Goal: Entertainment & Leisure: Consume media (video, audio)

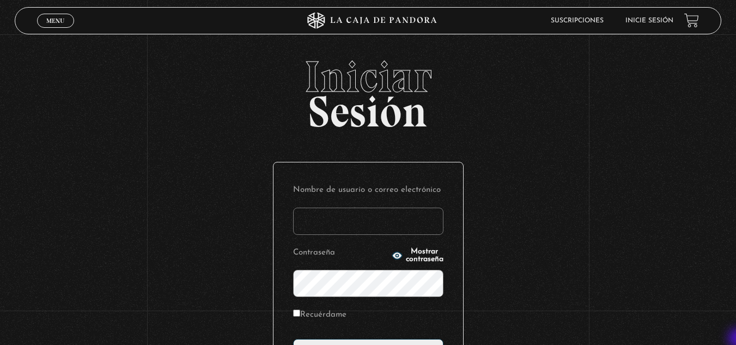
type input "vividan8108@gmail.com"
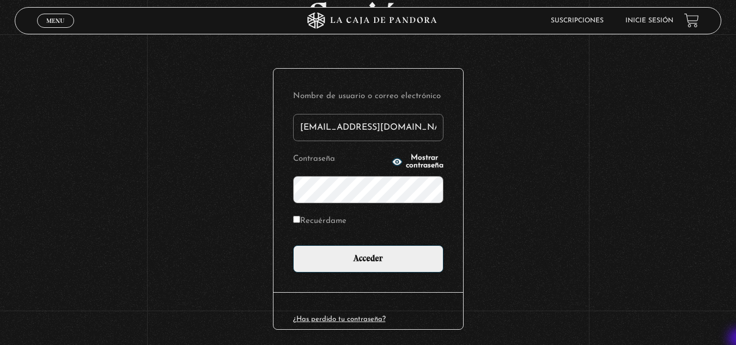
scroll to position [109, 0]
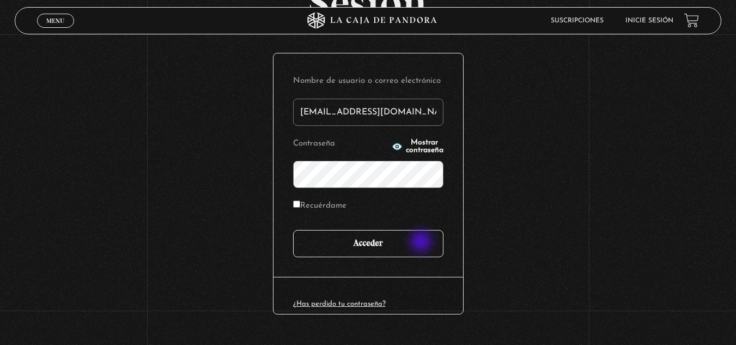
click at [422, 242] on input "Acceder" at bounding box center [368, 243] width 150 height 27
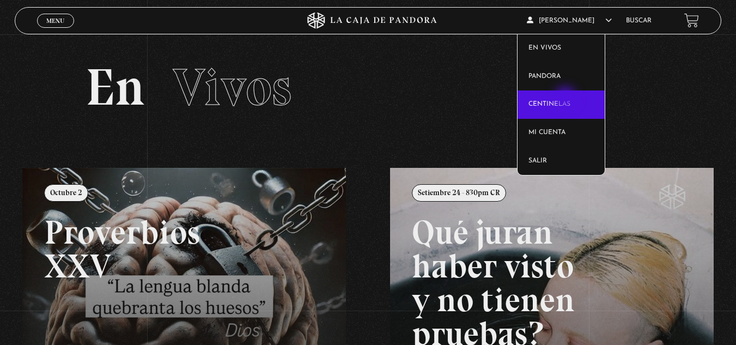
click at [567, 99] on link "Centinelas" at bounding box center [561, 104] width 87 height 28
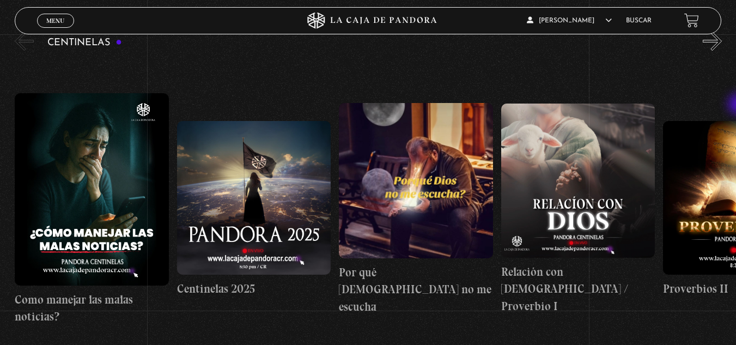
scroll to position [128, 0]
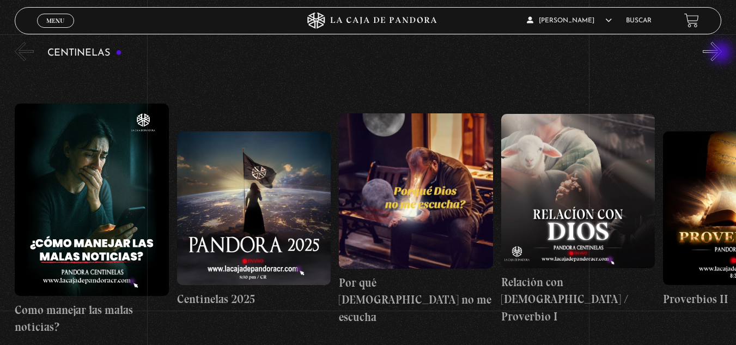
click at [722, 53] on button "»" at bounding box center [712, 51] width 19 height 19
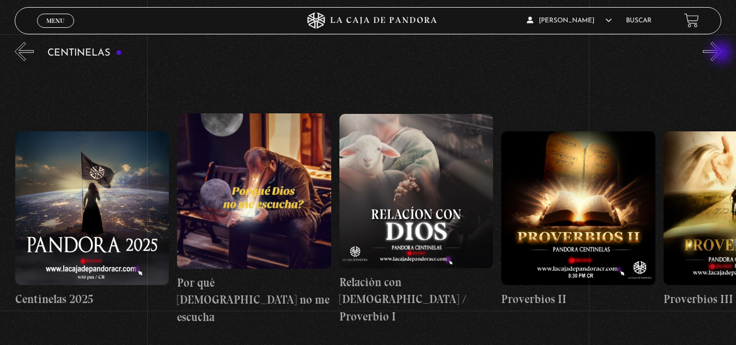
scroll to position [0, 162]
click at [722, 53] on button "»" at bounding box center [712, 51] width 19 height 19
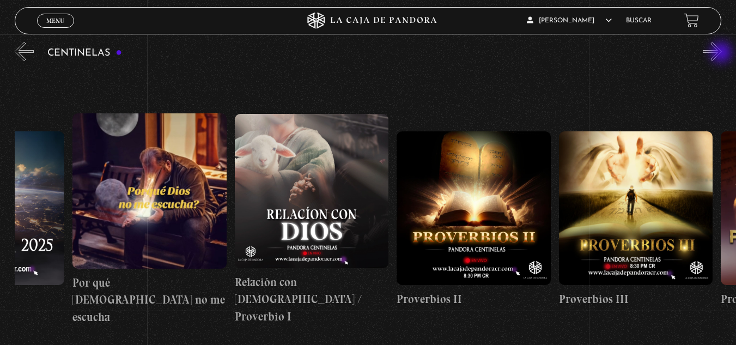
click at [722, 53] on button "»" at bounding box center [712, 51] width 19 height 19
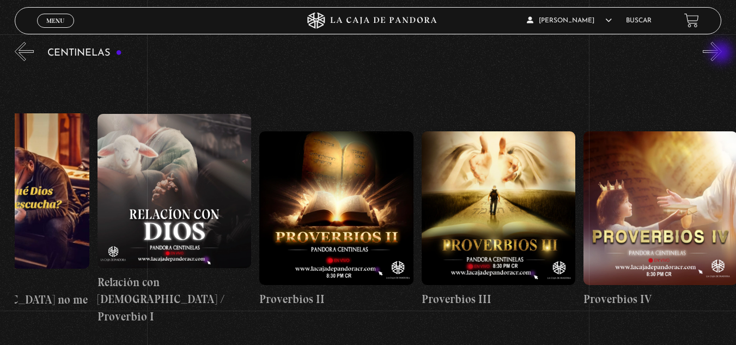
click at [722, 53] on button "»" at bounding box center [712, 51] width 19 height 19
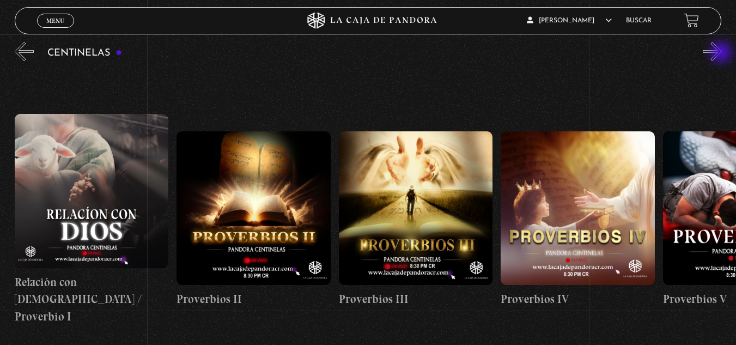
click at [722, 53] on button "»" at bounding box center [712, 51] width 19 height 19
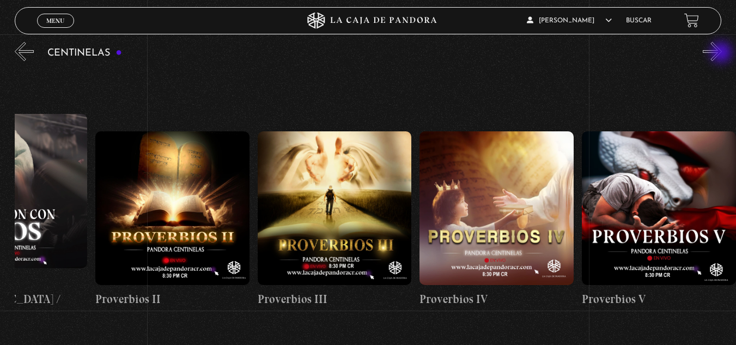
click at [722, 53] on button "»" at bounding box center [712, 51] width 19 height 19
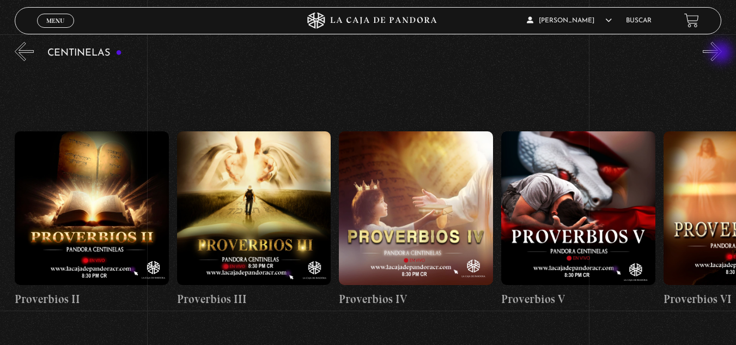
click at [722, 53] on button "»" at bounding box center [712, 51] width 19 height 19
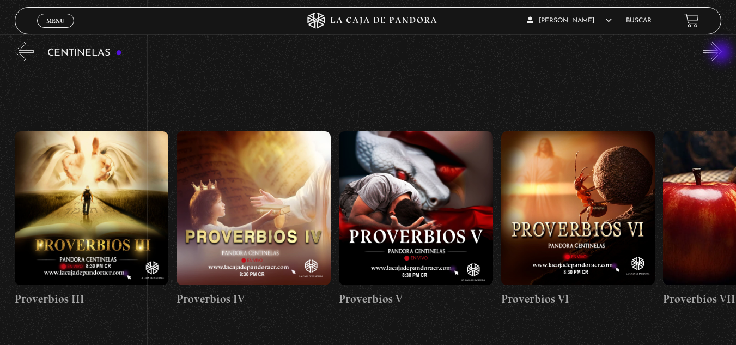
click at [722, 53] on button "»" at bounding box center [712, 51] width 19 height 19
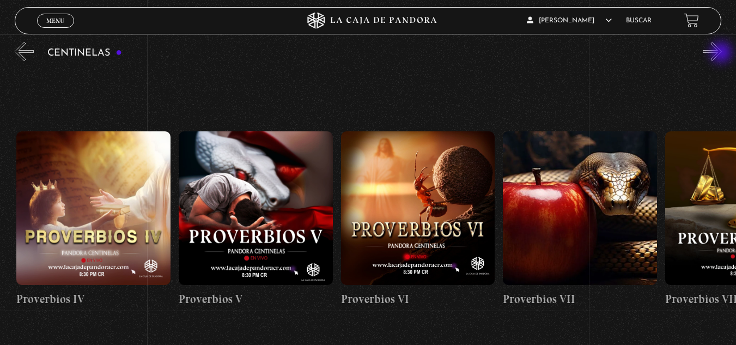
click at [722, 53] on button "»" at bounding box center [712, 51] width 19 height 19
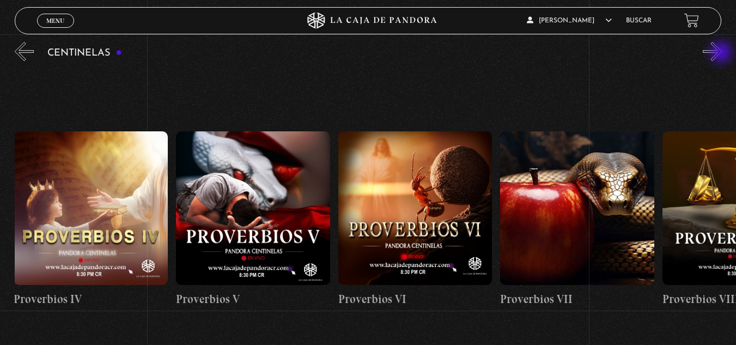
click at [722, 53] on button "»" at bounding box center [712, 51] width 19 height 19
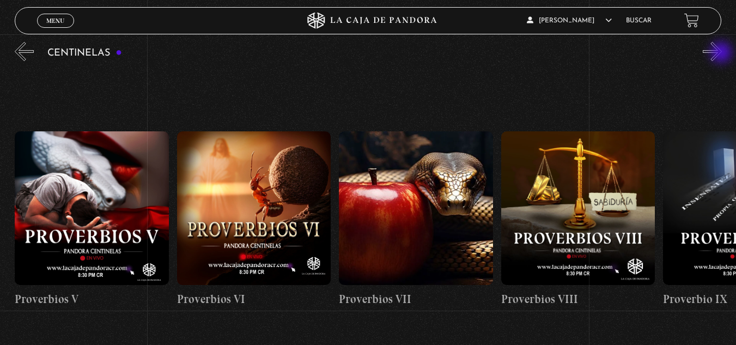
click at [722, 53] on button "»" at bounding box center [712, 51] width 19 height 19
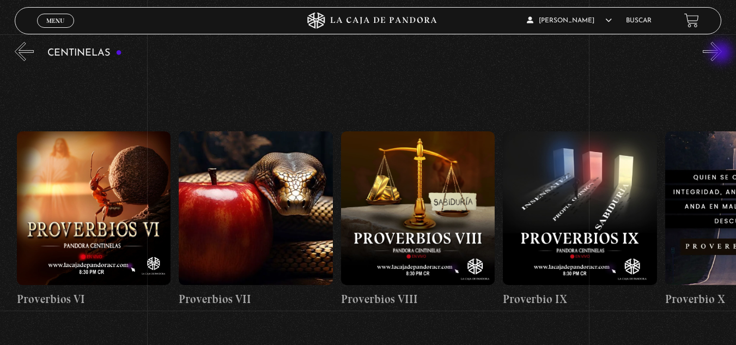
click at [722, 53] on button "»" at bounding box center [712, 51] width 19 height 19
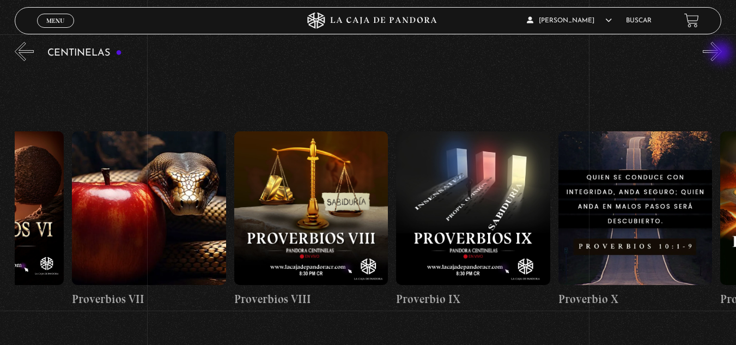
click at [722, 53] on button "»" at bounding box center [712, 51] width 19 height 19
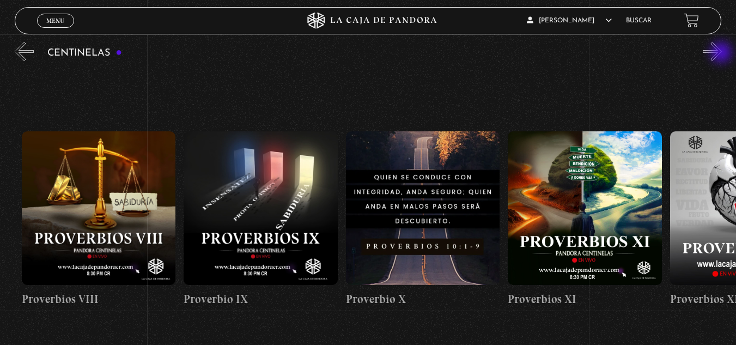
click at [722, 53] on button "»" at bounding box center [712, 51] width 19 height 19
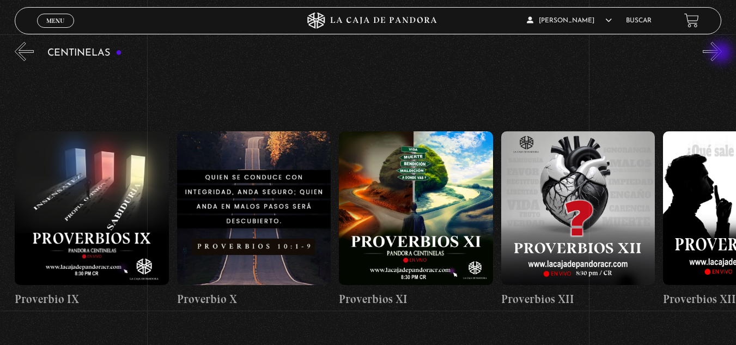
click at [722, 53] on button "»" at bounding box center [712, 51] width 19 height 19
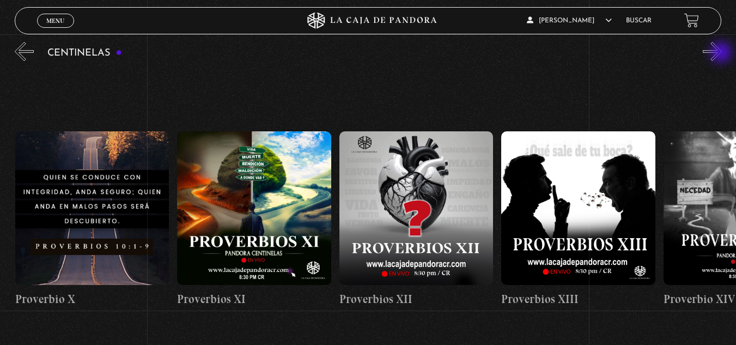
click at [722, 53] on button "»" at bounding box center [712, 51] width 19 height 19
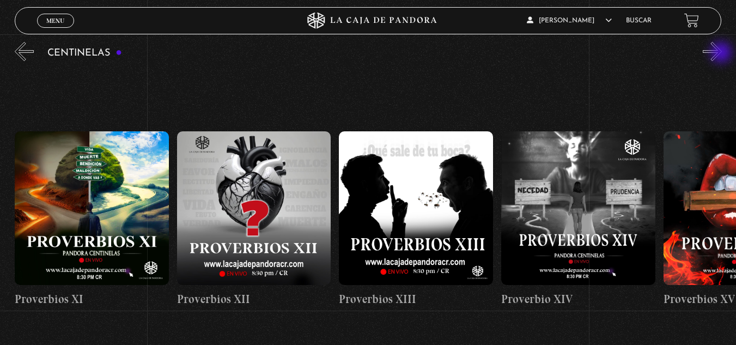
click at [722, 53] on button "»" at bounding box center [712, 51] width 19 height 19
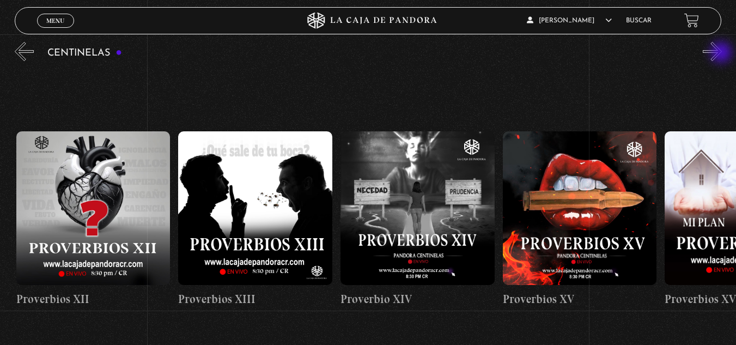
click at [722, 53] on button "»" at bounding box center [712, 51] width 19 height 19
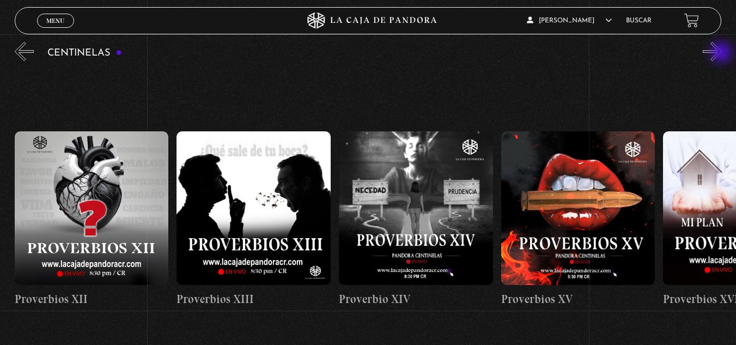
click at [722, 53] on button "»" at bounding box center [712, 51] width 19 height 19
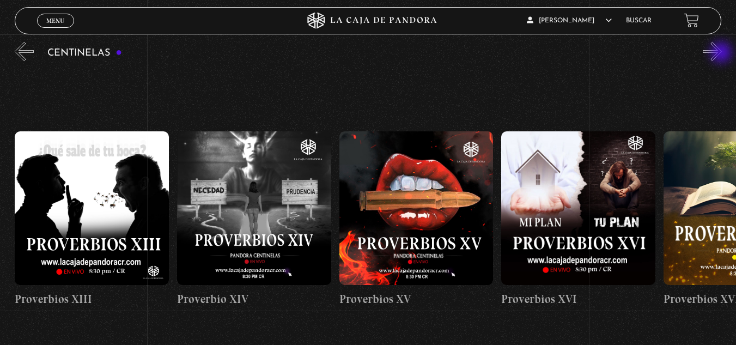
click at [722, 53] on button "»" at bounding box center [712, 51] width 19 height 19
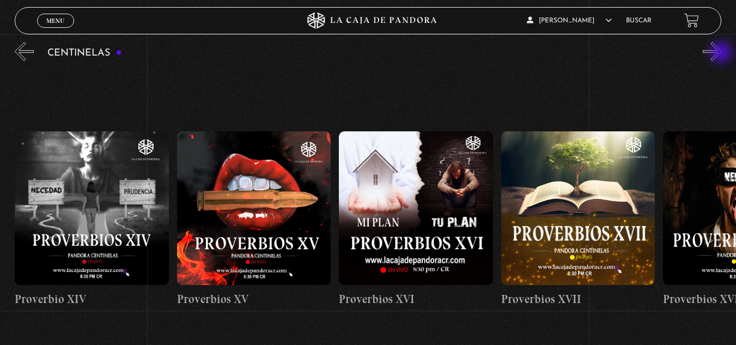
click at [722, 53] on button "»" at bounding box center [712, 51] width 19 height 19
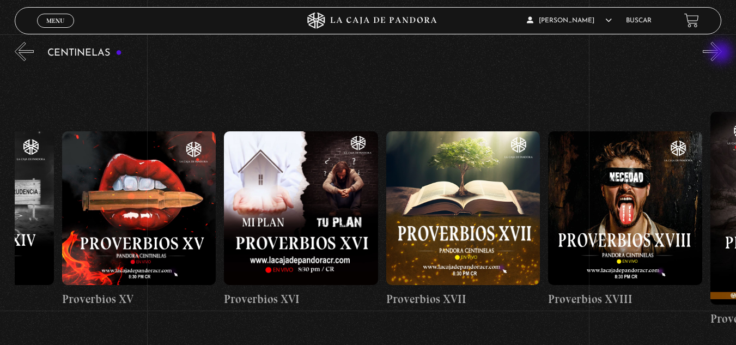
click at [722, 53] on button "»" at bounding box center [712, 51] width 19 height 19
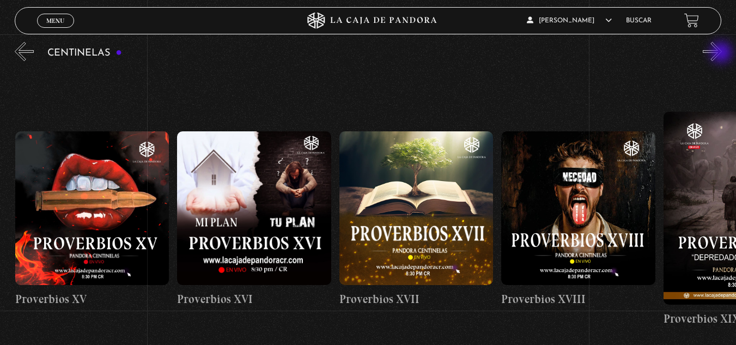
click at [722, 53] on button "»" at bounding box center [712, 51] width 19 height 19
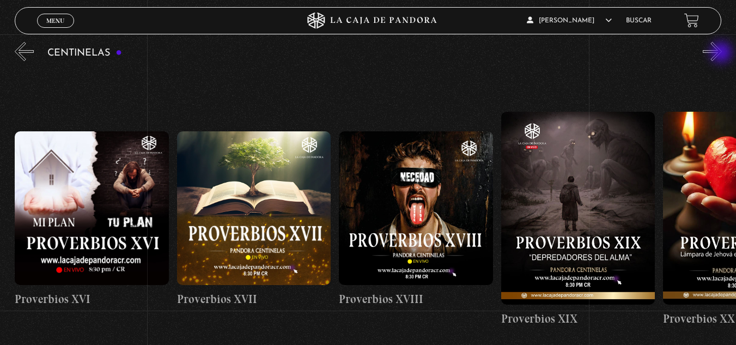
click at [722, 53] on button "»" at bounding box center [712, 51] width 19 height 19
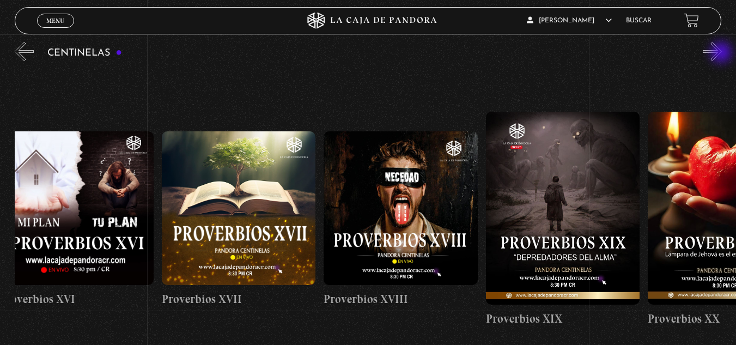
click at [722, 53] on button "»" at bounding box center [712, 51] width 19 height 19
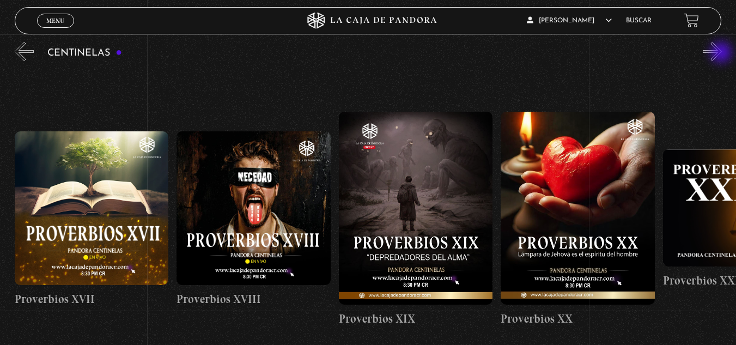
click at [722, 53] on button "»" at bounding box center [712, 51] width 19 height 19
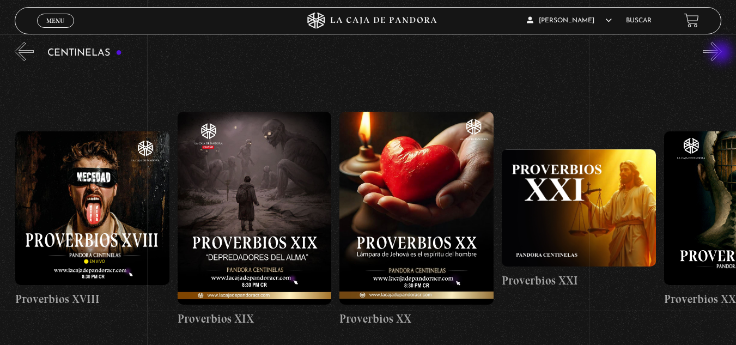
click at [722, 53] on button "»" at bounding box center [712, 51] width 19 height 19
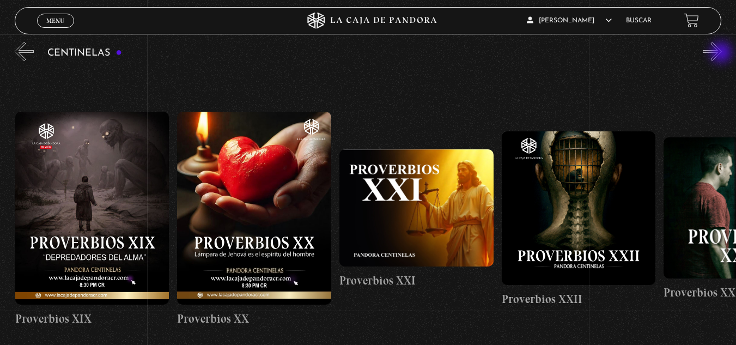
scroll to position [0, 3404]
click at [722, 53] on button "»" at bounding box center [712, 51] width 19 height 19
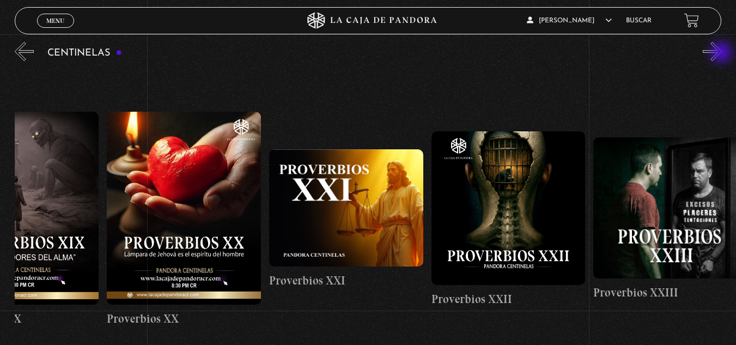
click at [722, 53] on button "»" at bounding box center [712, 51] width 19 height 19
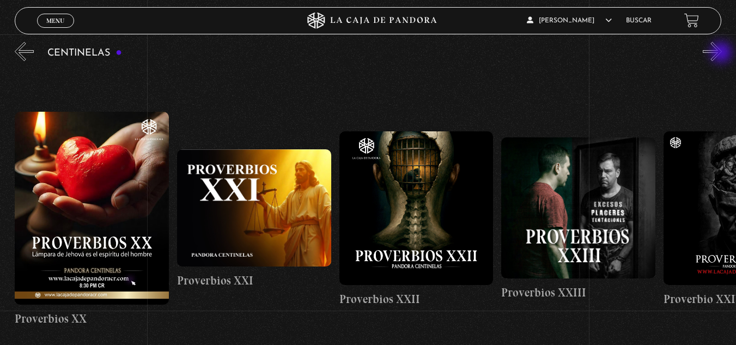
click at [722, 53] on button "»" at bounding box center [712, 51] width 19 height 19
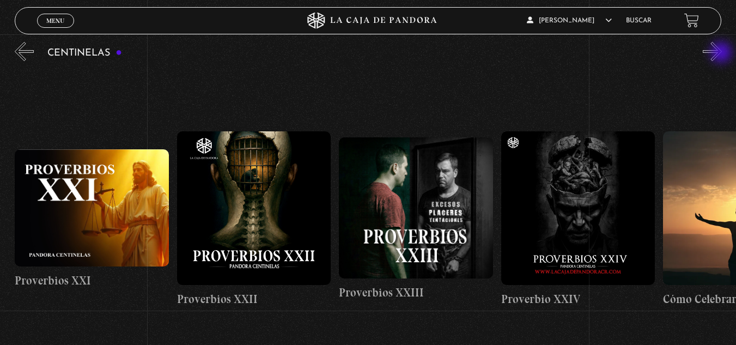
click at [722, 53] on button "»" at bounding box center [712, 51] width 19 height 19
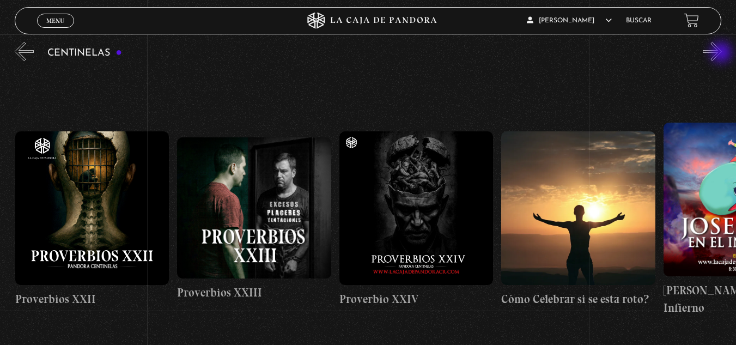
click at [722, 53] on button "»" at bounding box center [712, 51] width 19 height 19
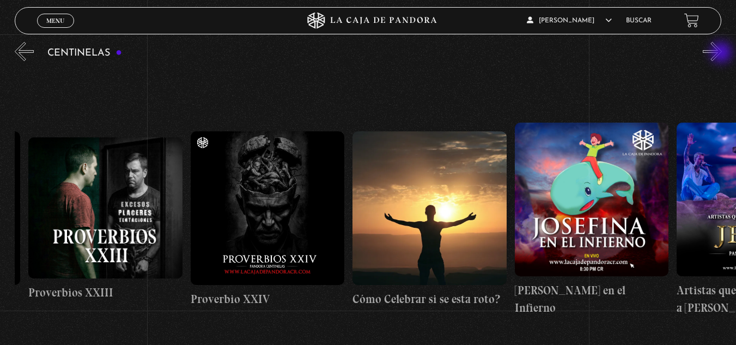
click at [722, 53] on button "»" at bounding box center [712, 51] width 19 height 19
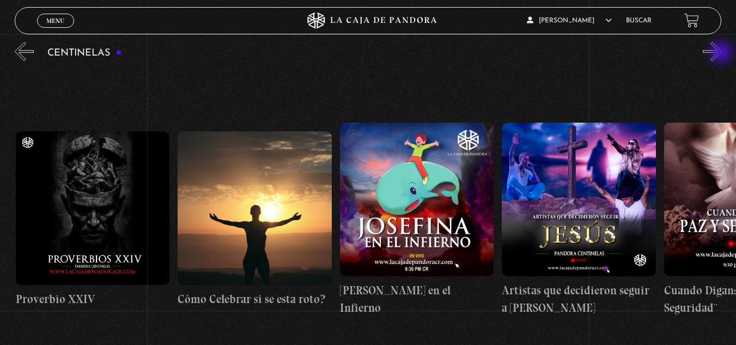
click at [722, 53] on button "»" at bounding box center [712, 51] width 19 height 19
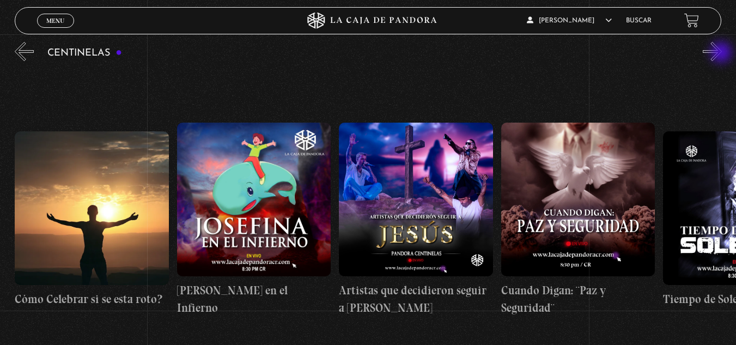
click at [722, 53] on button "»" at bounding box center [712, 51] width 19 height 19
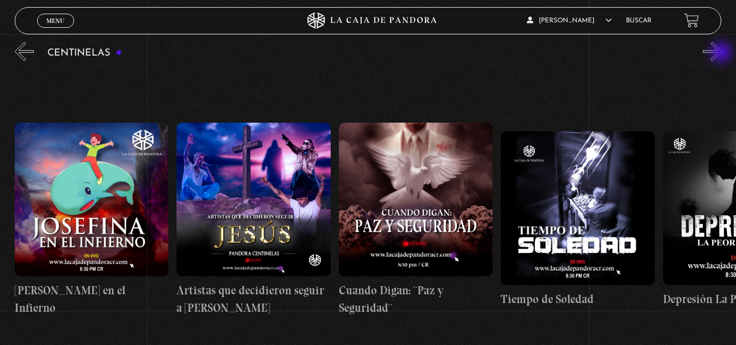
click at [722, 53] on button "»" at bounding box center [712, 51] width 19 height 19
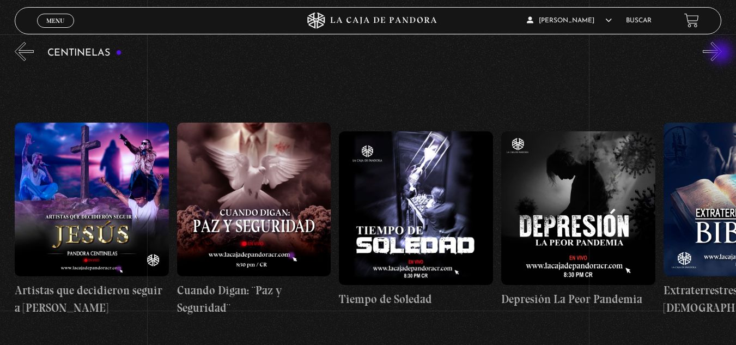
click at [722, 53] on button "»" at bounding box center [712, 51] width 19 height 19
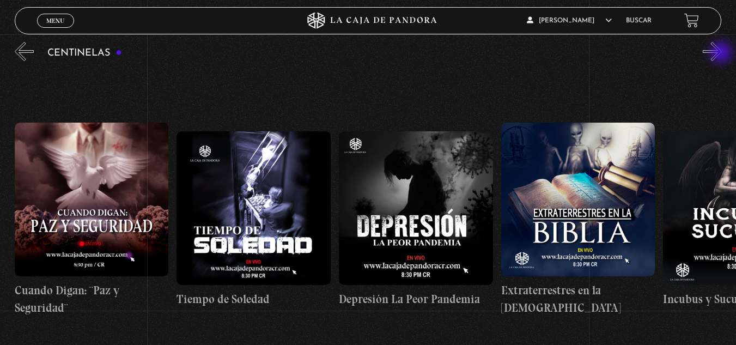
click at [722, 53] on button "»" at bounding box center [712, 51] width 19 height 19
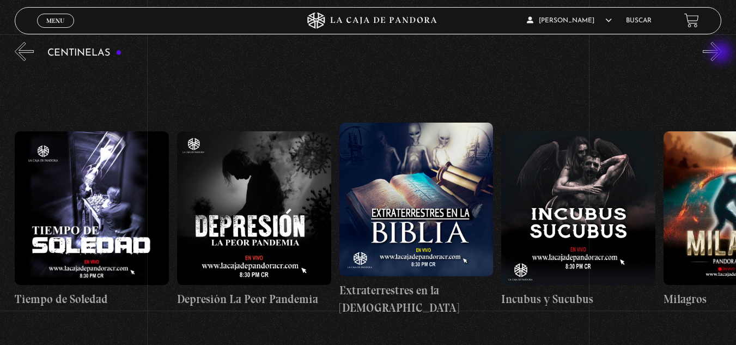
click at [722, 53] on button "»" at bounding box center [712, 51] width 19 height 19
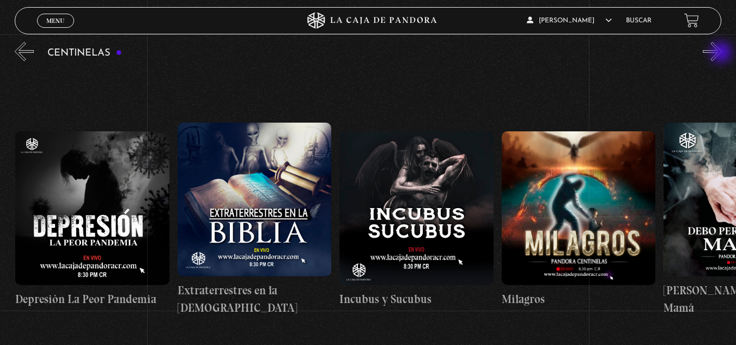
scroll to position [0, 5187]
click at [722, 53] on button "»" at bounding box center [712, 51] width 19 height 19
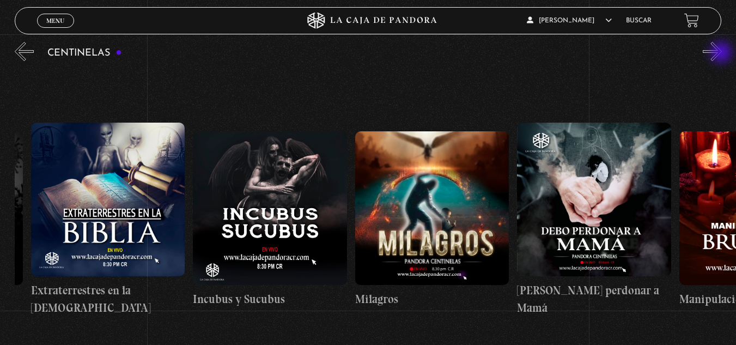
click at [722, 53] on button "»" at bounding box center [712, 51] width 19 height 19
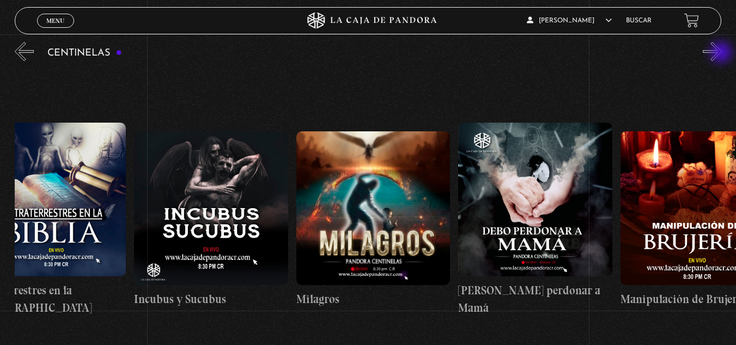
click at [722, 53] on button "»" at bounding box center [712, 51] width 19 height 19
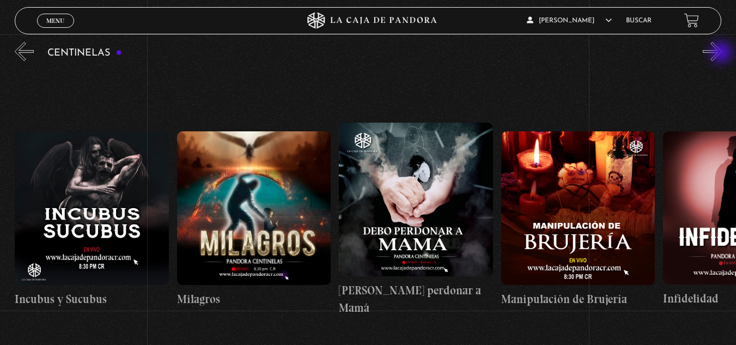
click at [722, 53] on button "»" at bounding box center [712, 51] width 19 height 19
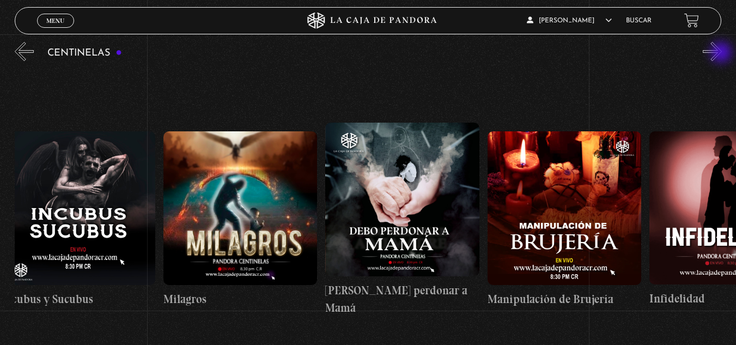
click at [722, 53] on button "»" at bounding box center [712, 51] width 19 height 19
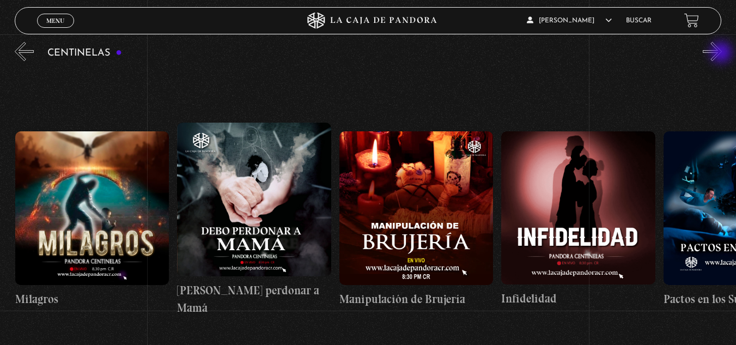
click at [722, 53] on button "»" at bounding box center [712, 51] width 19 height 19
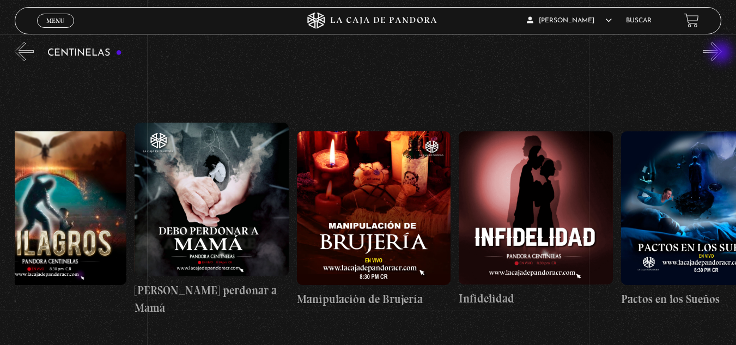
click at [722, 53] on button "»" at bounding box center [712, 51] width 19 height 19
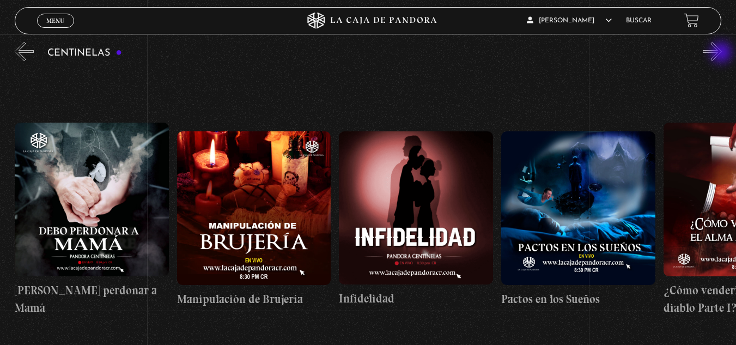
click at [722, 53] on button "»" at bounding box center [712, 51] width 19 height 19
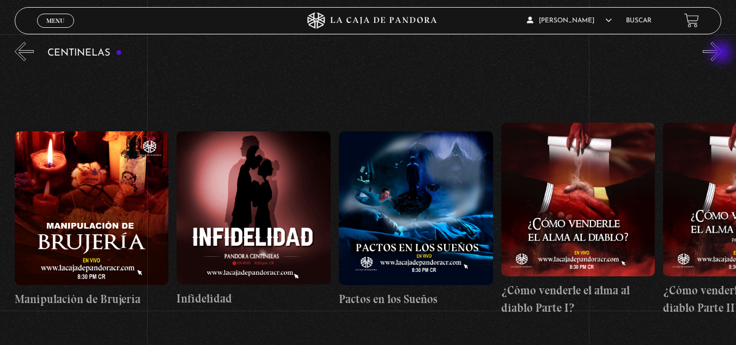
click at [722, 53] on button "»" at bounding box center [712, 51] width 19 height 19
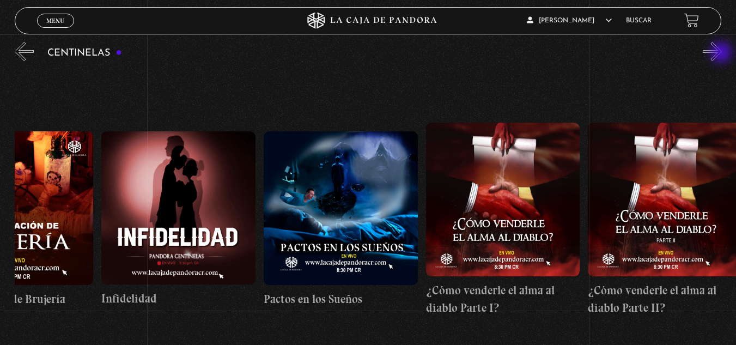
click at [722, 53] on button "»" at bounding box center [712, 51] width 19 height 19
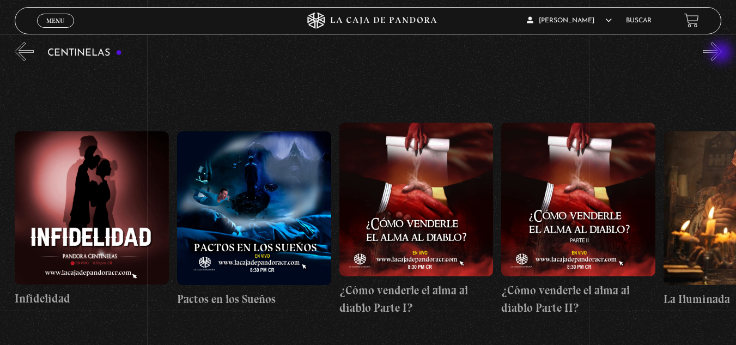
click at [722, 53] on button "»" at bounding box center [712, 51] width 19 height 19
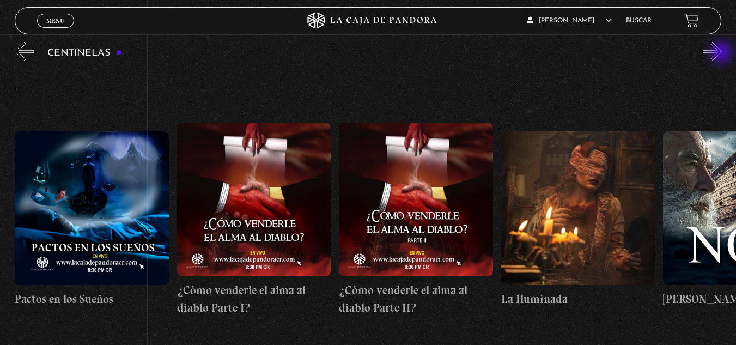
click at [722, 53] on button "»" at bounding box center [712, 51] width 19 height 19
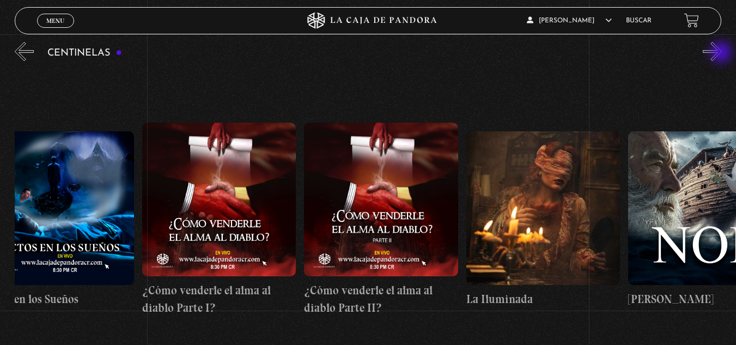
click at [722, 53] on button "»" at bounding box center [712, 51] width 19 height 19
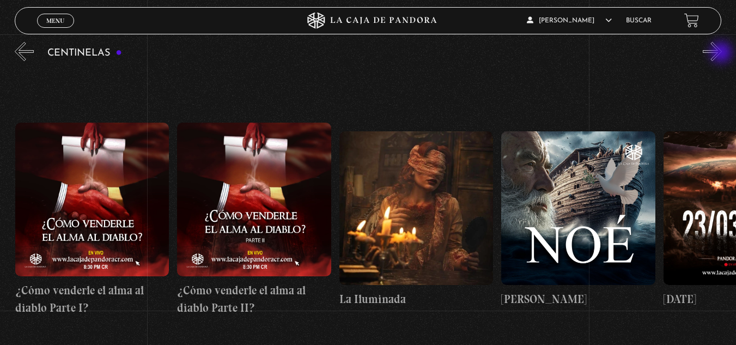
click at [722, 53] on button "»" at bounding box center [712, 51] width 19 height 19
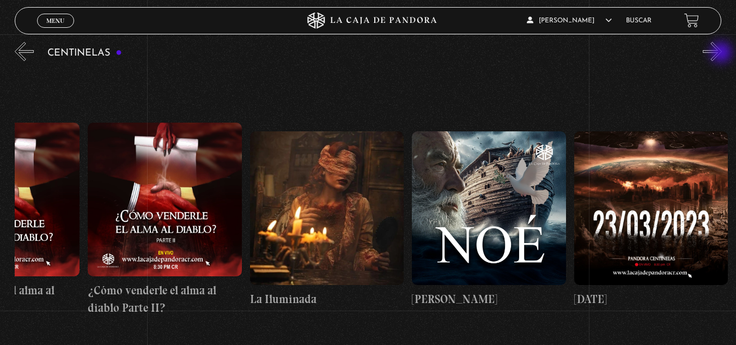
click at [722, 53] on button "»" at bounding box center [712, 51] width 19 height 19
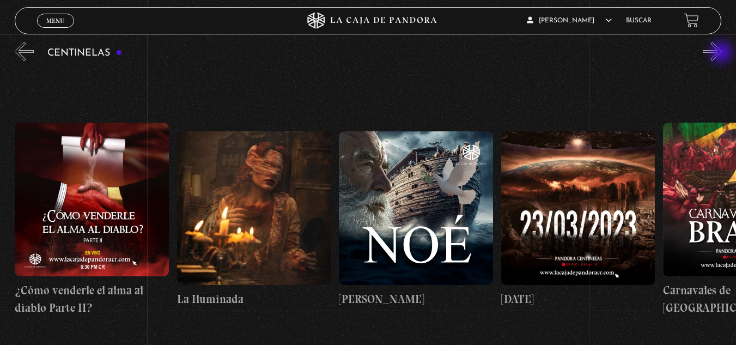
click at [722, 53] on button "»" at bounding box center [712, 51] width 19 height 19
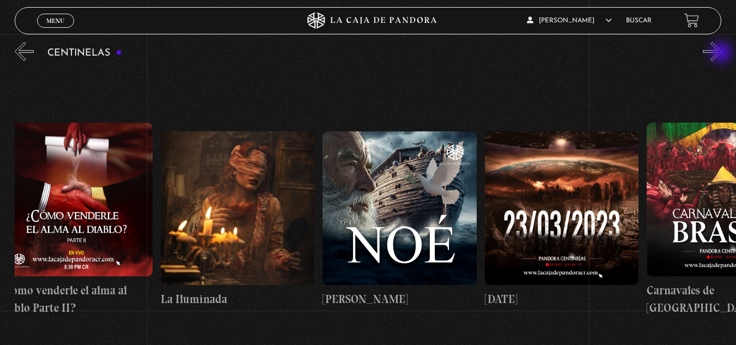
click at [722, 53] on button "»" at bounding box center [712, 51] width 19 height 19
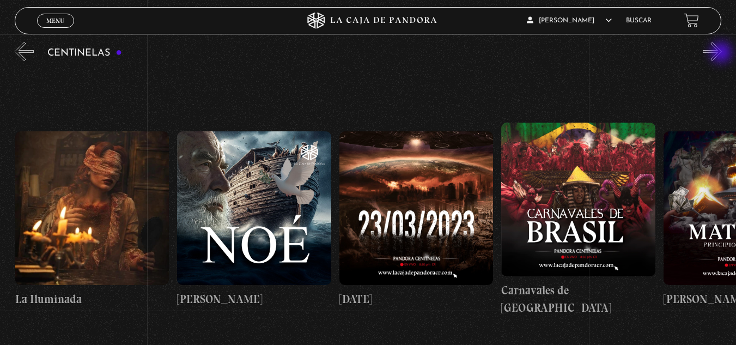
click at [722, 53] on button "»" at bounding box center [712, 51] width 19 height 19
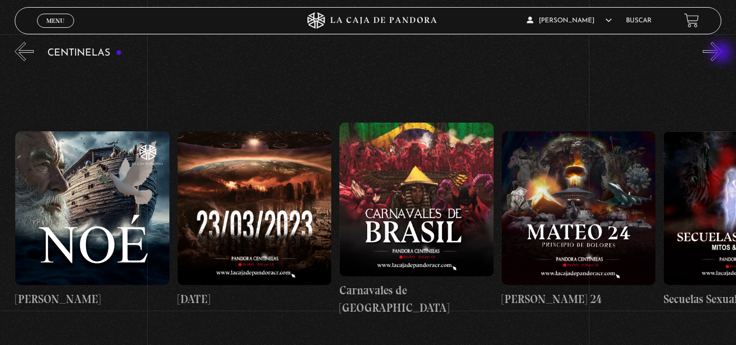
click at [722, 53] on button "»" at bounding box center [712, 51] width 19 height 19
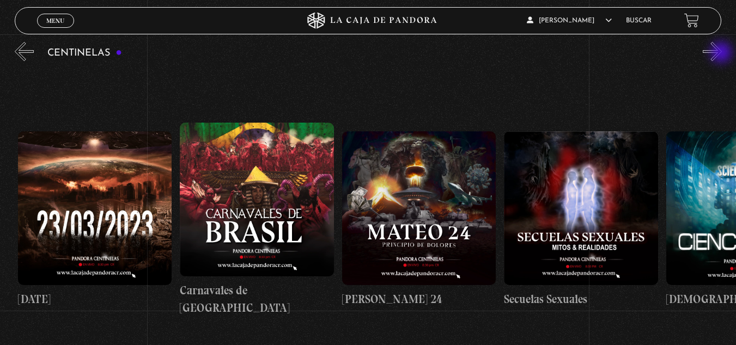
click at [722, 53] on button "»" at bounding box center [712, 51] width 19 height 19
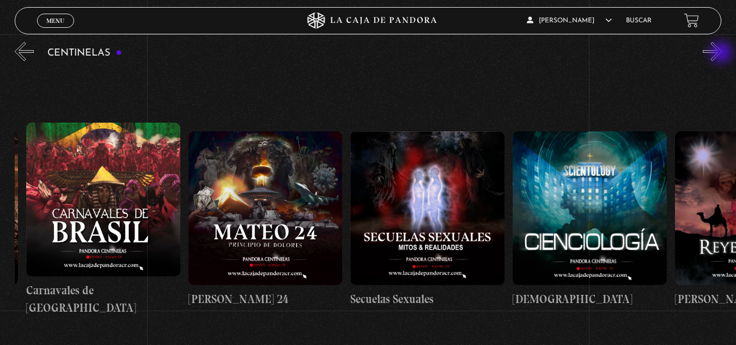
click at [722, 53] on button "»" at bounding box center [712, 51] width 19 height 19
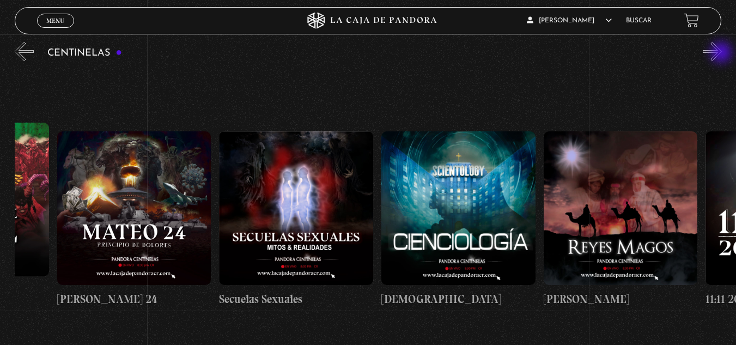
click at [722, 53] on button "»" at bounding box center [712, 51] width 19 height 19
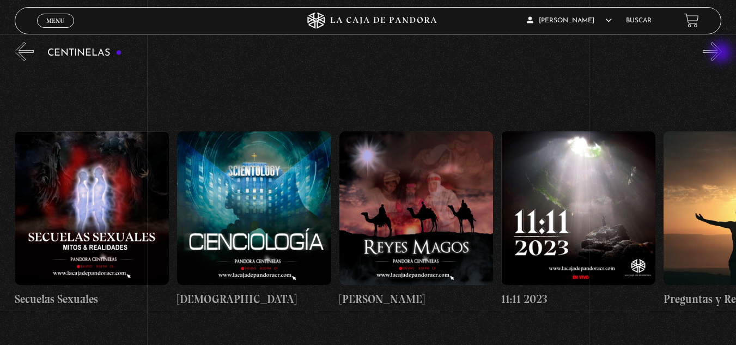
click at [722, 53] on button "»" at bounding box center [712, 51] width 19 height 19
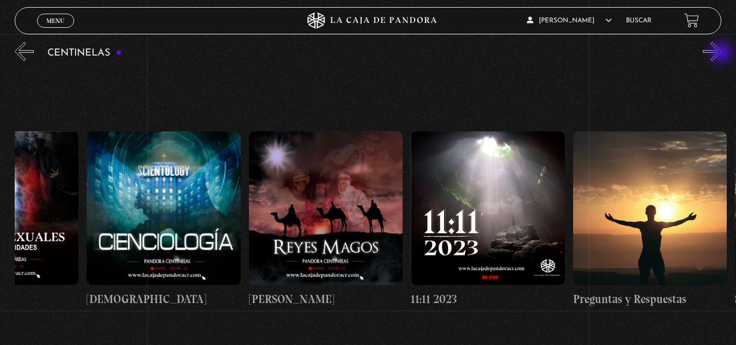
click at [722, 53] on button "»" at bounding box center [712, 51] width 19 height 19
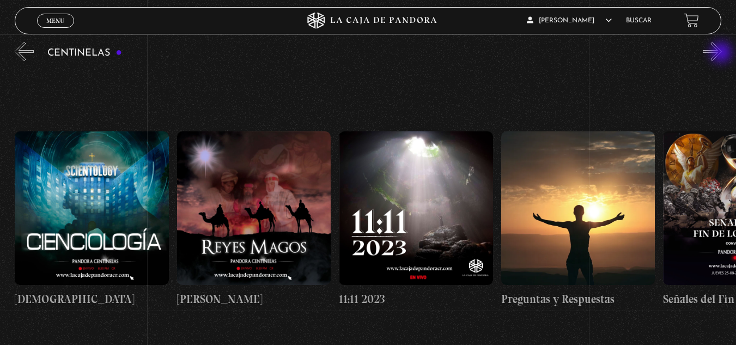
click at [722, 53] on button "»" at bounding box center [712, 51] width 19 height 19
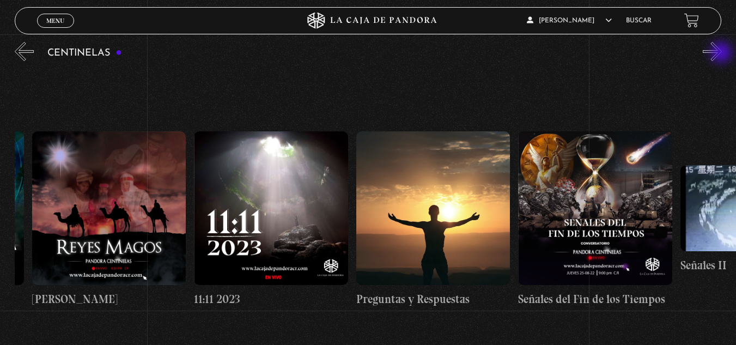
click at [722, 53] on button "»" at bounding box center [712, 51] width 19 height 19
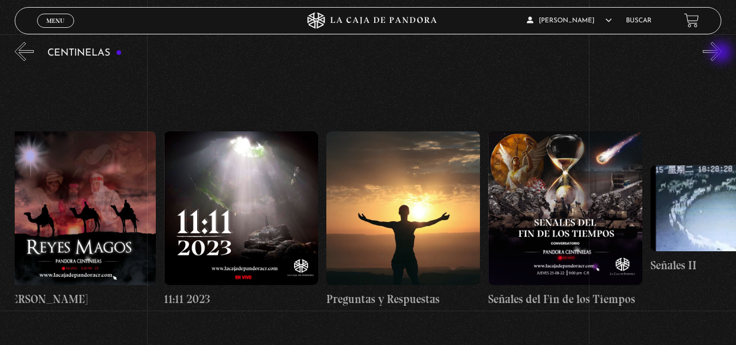
click at [722, 53] on button "»" at bounding box center [712, 51] width 19 height 19
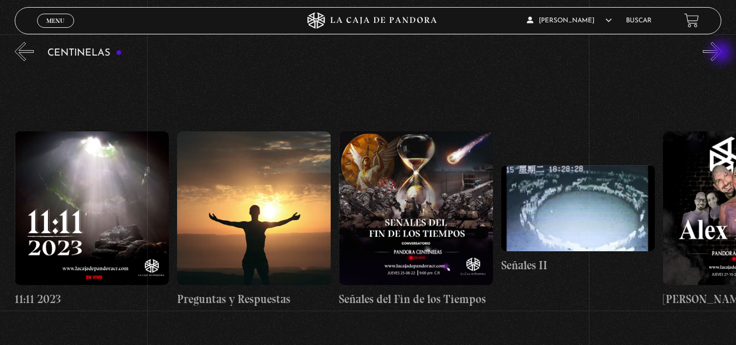
click at [722, 53] on button "»" at bounding box center [712, 51] width 19 height 19
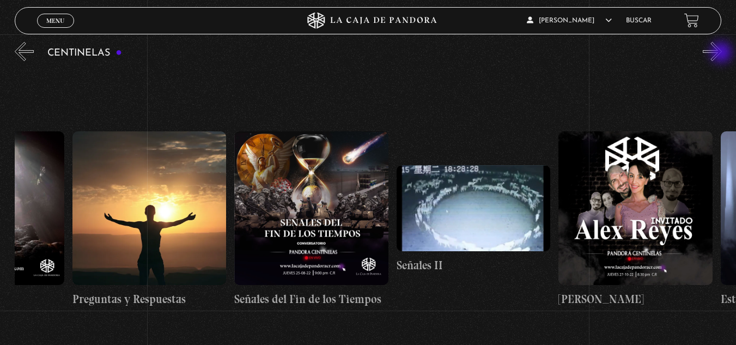
click at [722, 53] on button "»" at bounding box center [712, 51] width 19 height 19
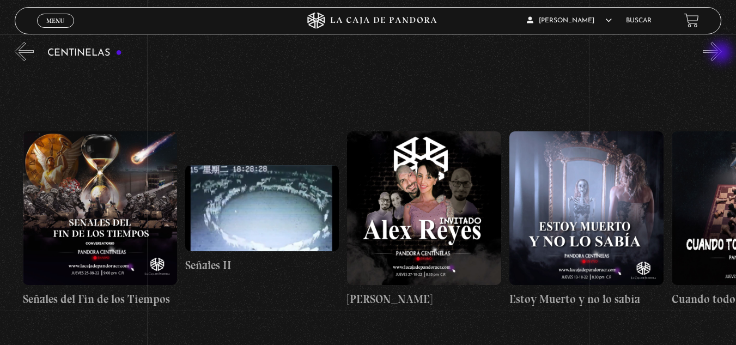
click at [722, 53] on button "»" at bounding box center [712, 51] width 19 height 19
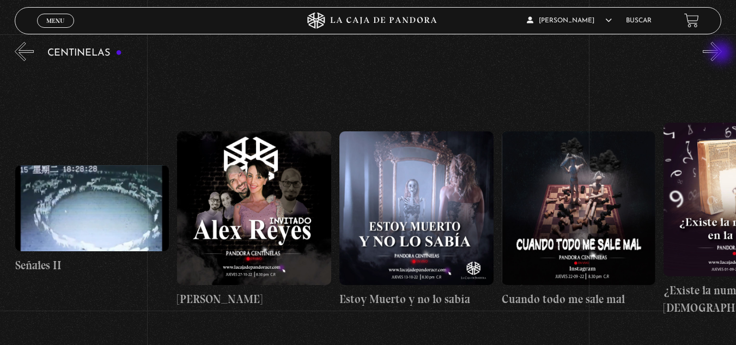
click at [722, 53] on button "»" at bounding box center [712, 51] width 19 height 19
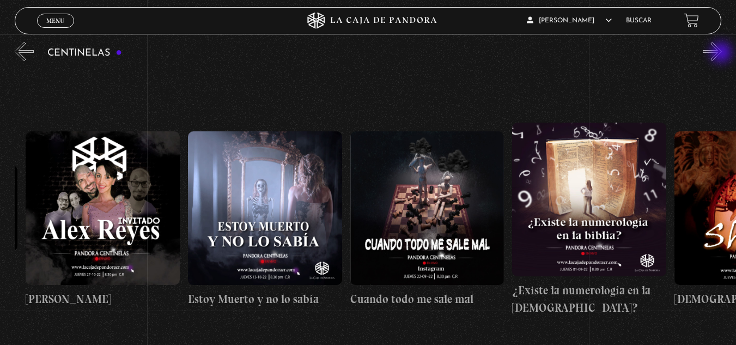
click at [722, 53] on button "»" at bounding box center [712, 51] width 19 height 19
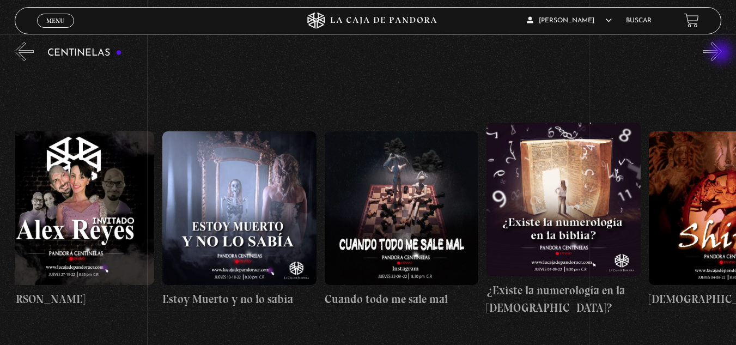
click at [722, 53] on button "»" at bounding box center [712, 51] width 19 height 19
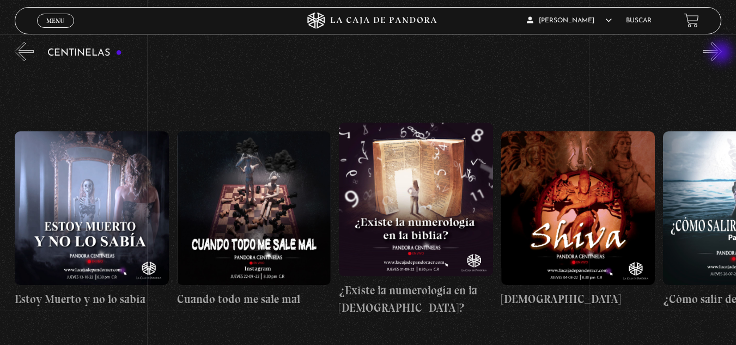
click at [722, 53] on button "»" at bounding box center [712, 51] width 19 height 19
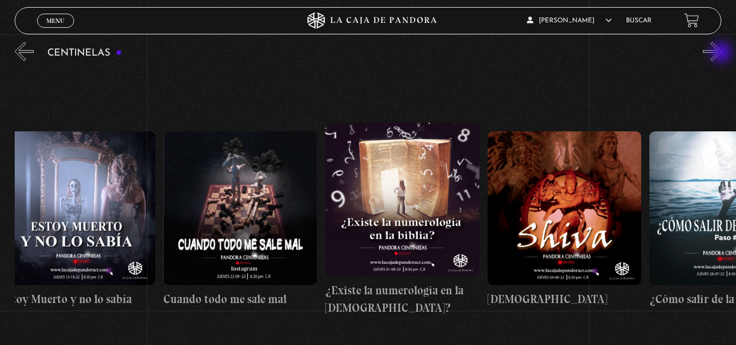
click at [722, 53] on button "»" at bounding box center [712, 51] width 19 height 19
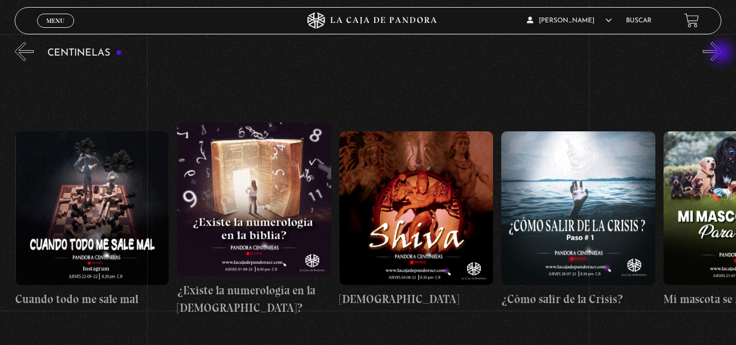
click at [722, 53] on button "»" at bounding box center [712, 51] width 19 height 19
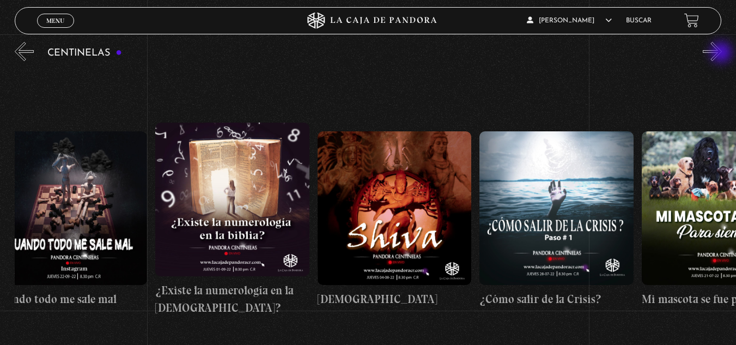
click at [722, 53] on button "»" at bounding box center [712, 51] width 19 height 19
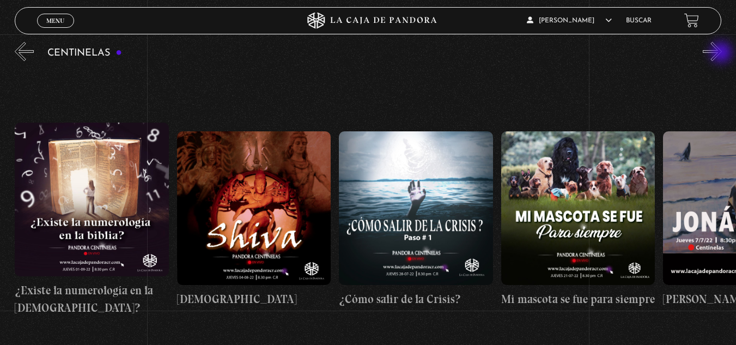
click at [722, 53] on button "»" at bounding box center [712, 51] width 19 height 19
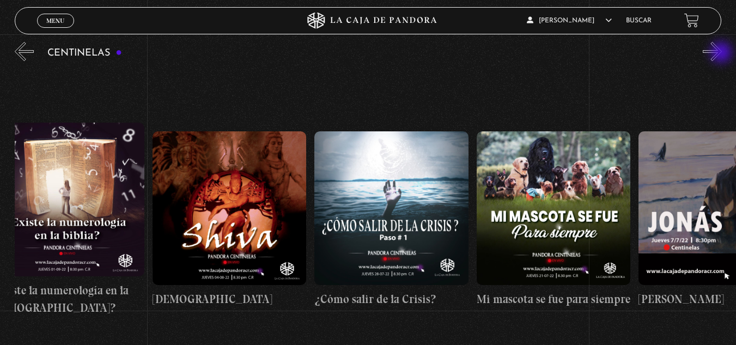
click at [722, 53] on button "»" at bounding box center [712, 51] width 19 height 19
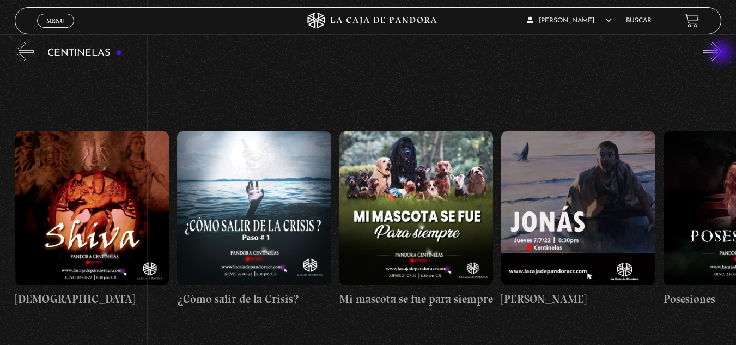
click at [722, 53] on button "»" at bounding box center [712, 51] width 19 height 19
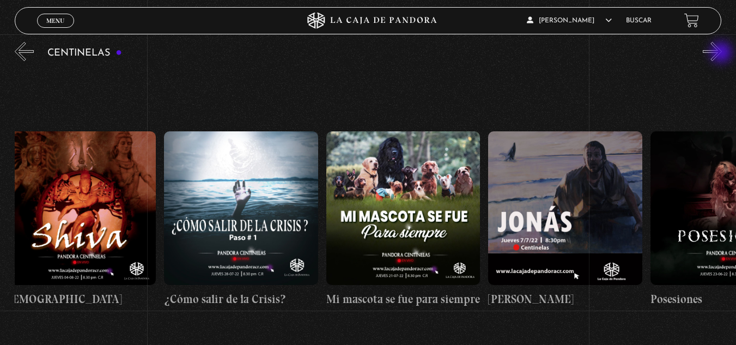
click at [722, 53] on button "»" at bounding box center [712, 51] width 19 height 19
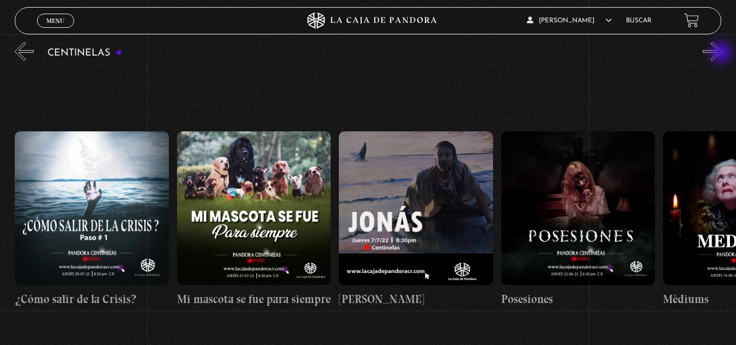
click at [722, 53] on button "»" at bounding box center [712, 51] width 19 height 19
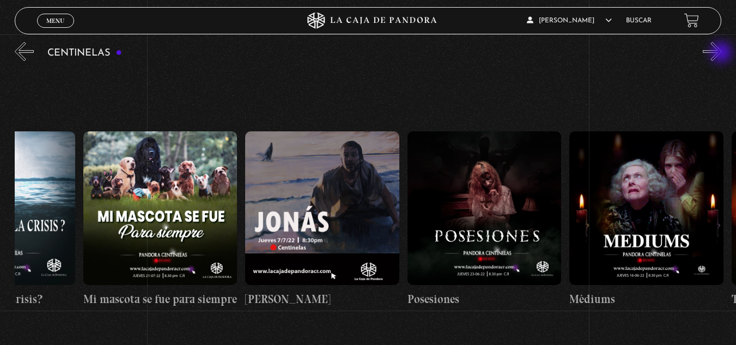
click at [722, 53] on button "»" at bounding box center [712, 51] width 19 height 19
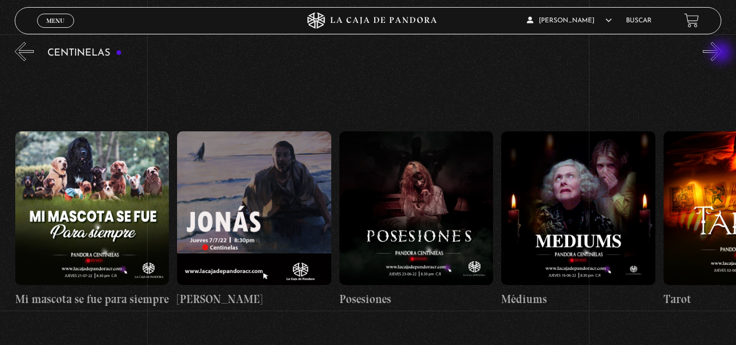
click at [722, 53] on button "»" at bounding box center [712, 51] width 19 height 19
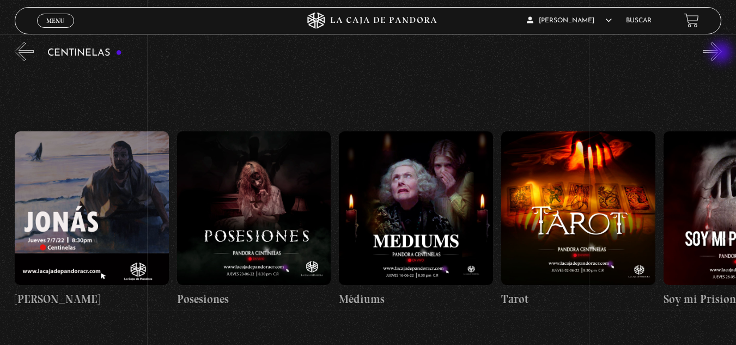
click at [722, 53] on button "»" at bounding box center [712, 51] width 19 height 19
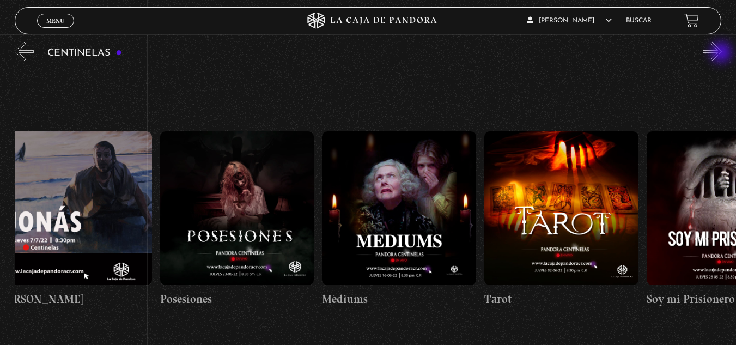
click at [722, 53] on button "»" at bounding box center [712, 51] width 19 height 19
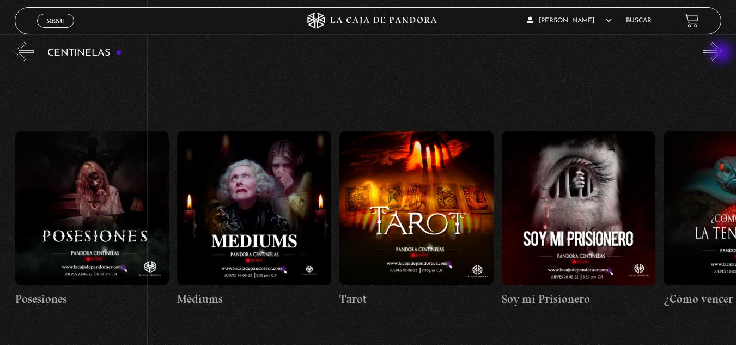
click at [722, 53] on button "»" at bounding box center [712, 51] width 19 height 19
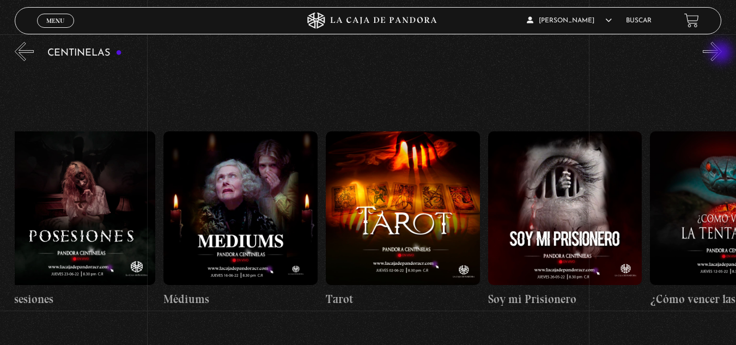
click at [722, 53] on button "»" at bounding box center [712, 51] width 19 height 19
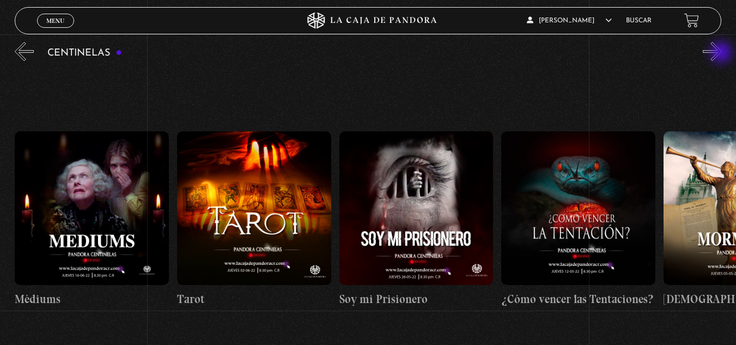
click at [722, 53] on button "»" at bounding box center [712, 51] width 19 height 19
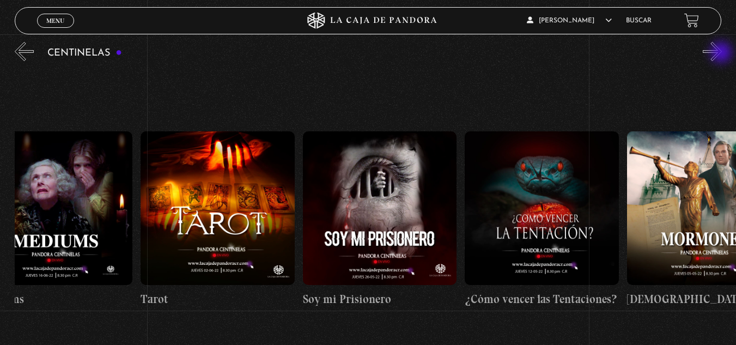
click at [722, 53] on button "»" at bounding box center [712, 51] width 19 height 19
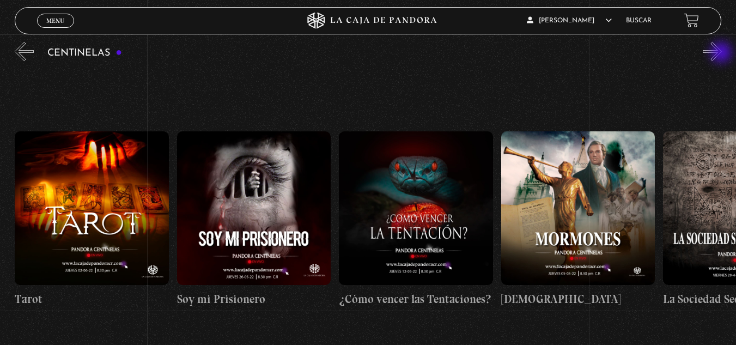
click at [722, 53] on button "»" at bounding box center [712, 51] width 19 height 19
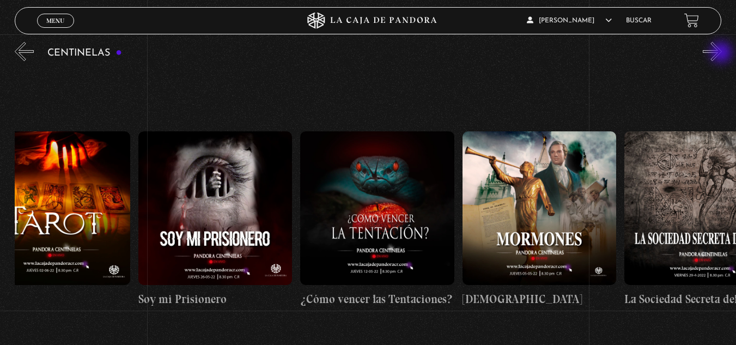
click at [722, 53] on button "»" at bounding box center [712, 51] width 19 height 19
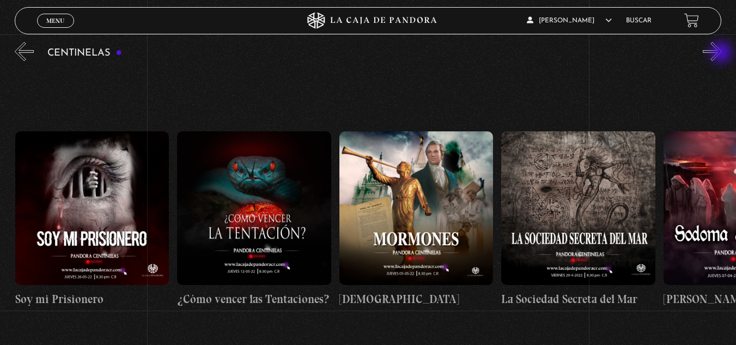
click at [722, 53] on button "»" at bounding box center [712, 51] width 19 height 19
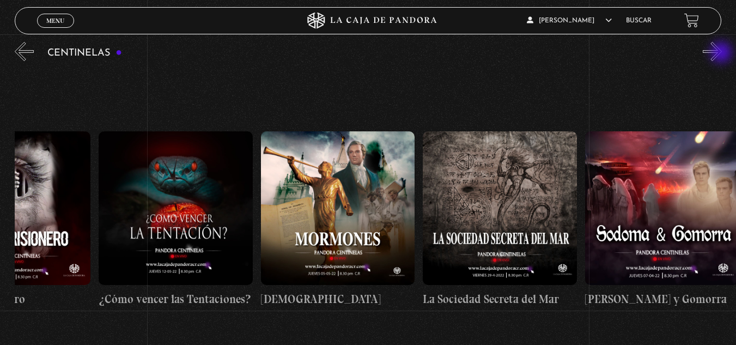
click at [722, 53] on button "»" at bounding box center [712, 51] width 19 height 19
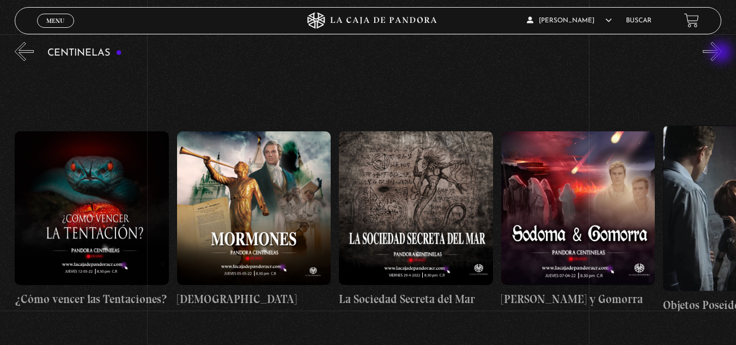
click at [722, 53] on button "»" at bounding box center [712, 51] width 19 height 19
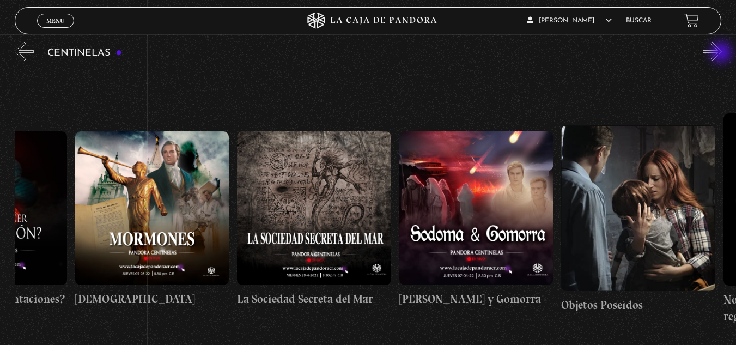
click at [722, 53] on button "»" at bounding box center [712, 51] width 19 height 19
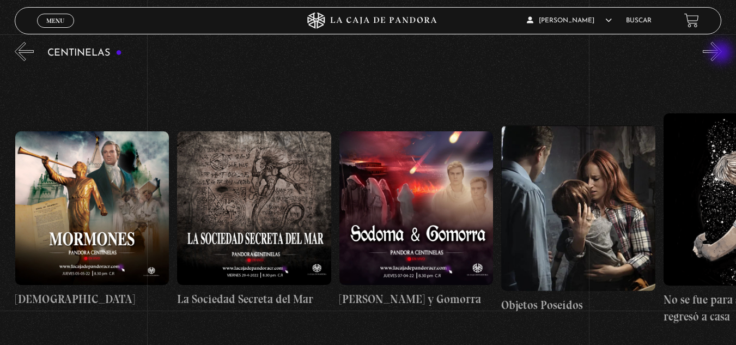
click at [722, 53] on button "»" at bounding box center [712, 51] width 19 height 19
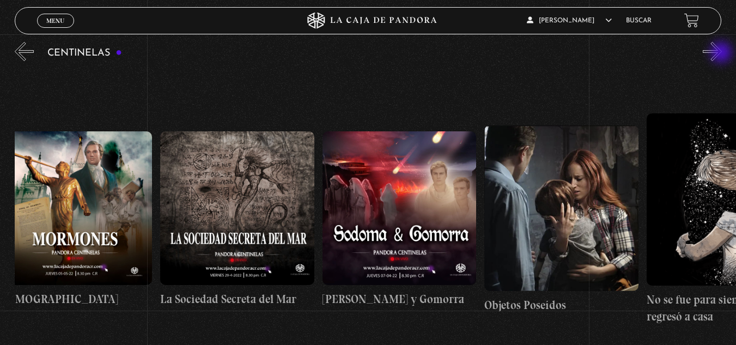
click at [722, 53] on button "»" at bounding box center [712, 51] width 19 height 19
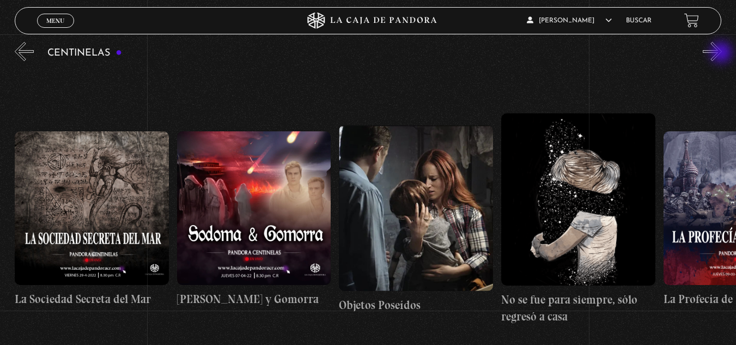
click at [722, 53] on button "»" at bounding box center [712, 51] width 19 height 19
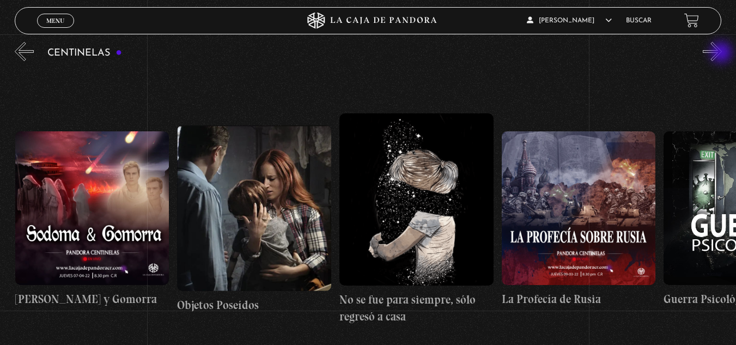
click at [722, 53] on button "»" at bounding box center [712, 51] width 19 height 19
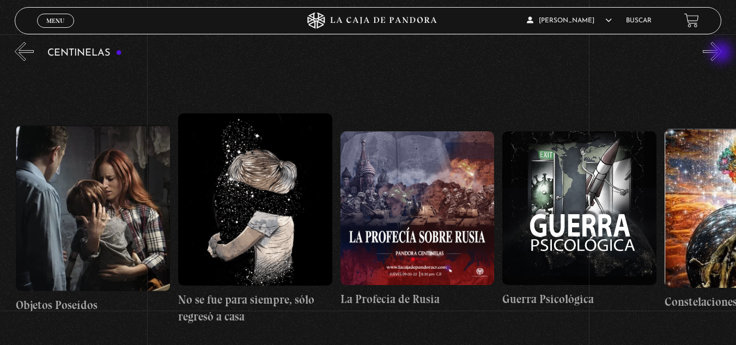
click at [722, 53] on button "»" at bounding box center [712, 51] width 19 height 19
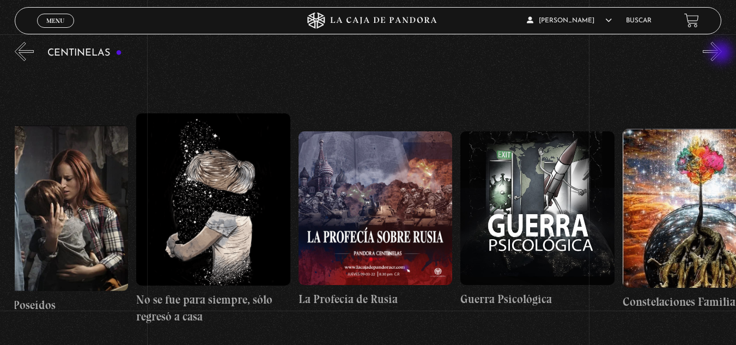
click at [722, 53] on button "»" at bounding box center [712, 51] width 19 height 19
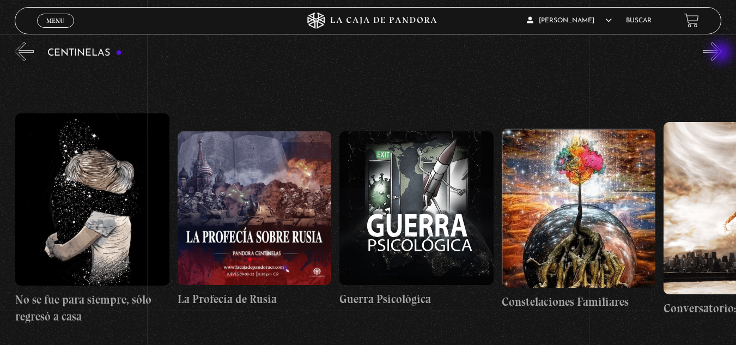
click at [722, 53] on button "»" at bounding box center [712, 51] width 19 height 19
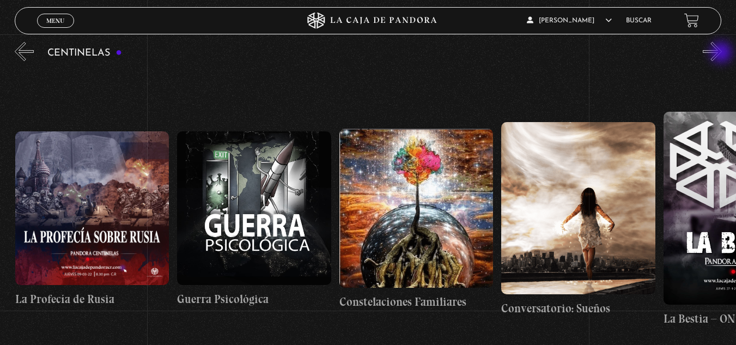
click at [722, 53] on button "»" at bounding box center [712, 51] width 19 height 19
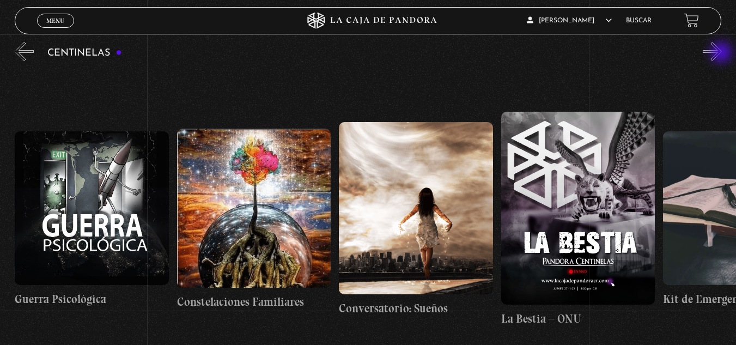
click at [722, 53] on button "»" at bounding box center [712, 51] width 19 height 19
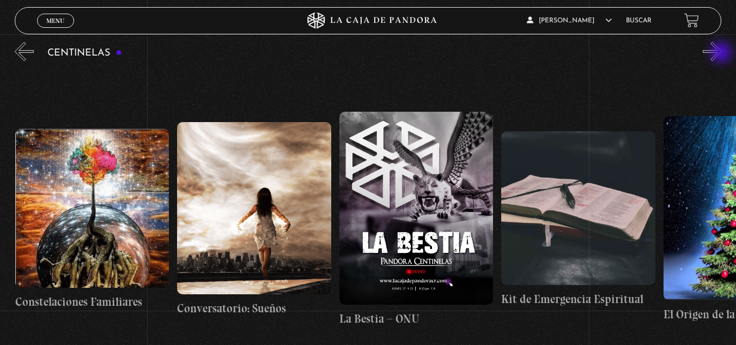
click at [722, 53] on button "»" at bounding box center [712, 51] width 19 height 19
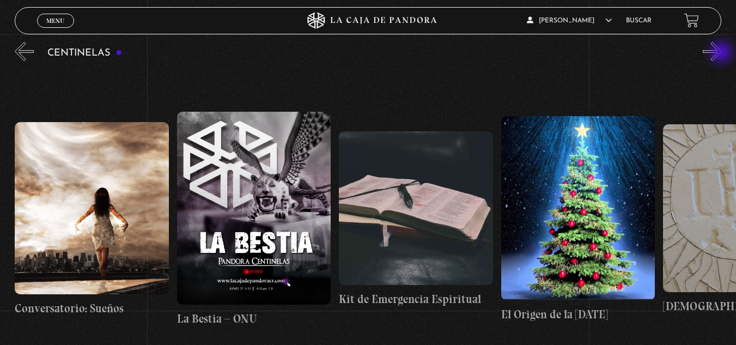
click at [722, 53] on button "»" at bounding box center [712, 51] width 19 height 19
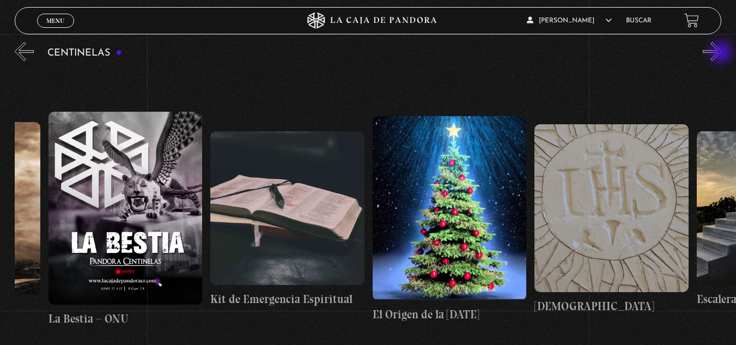
click at [722, 53] on button "»" at bounding box center [712, 51] width 19 height 19
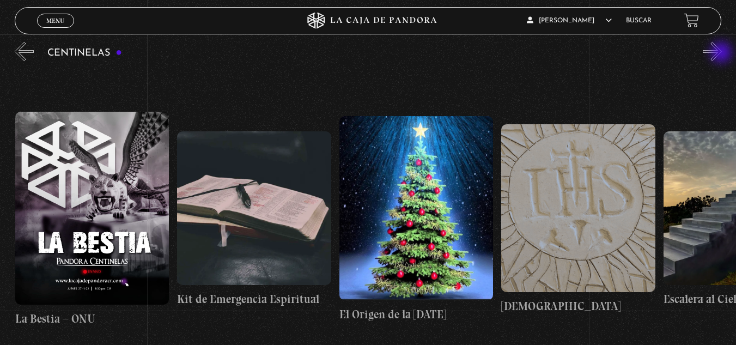
click at [722, 53] on button "»" at bounding box center [712, 51] width 19 height 19
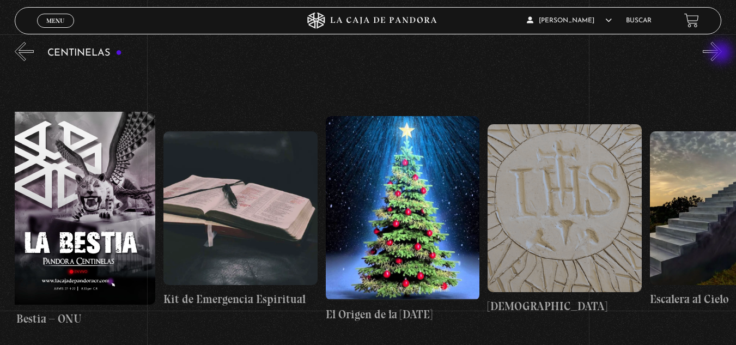
click at [722, 53] on button "»" at bounding box center [712, 51] width 19 height 19
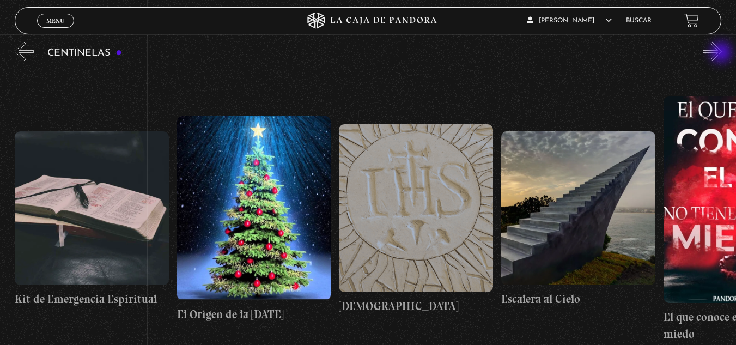
click at [722, 53] on button "»" at bounding box center [712, 51] width 19 height 19
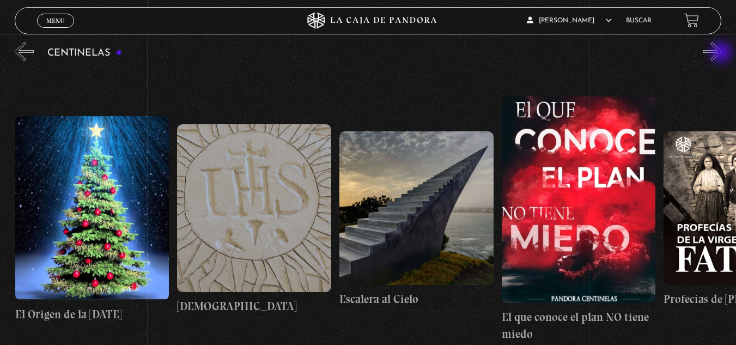
click at [722, 53] on button "»" at bounding box center [712, 51] width 19 height 19
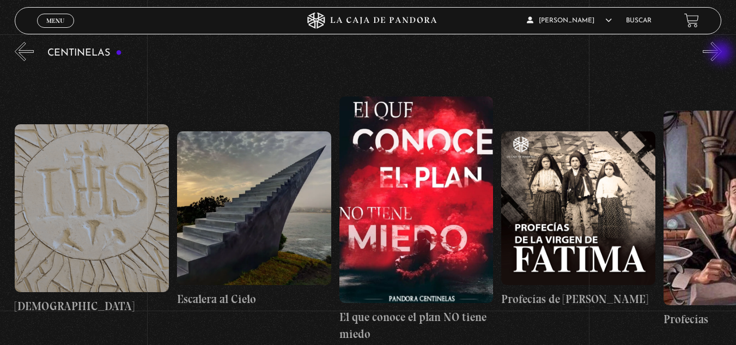
click at [722, 53] on button "»" at bounding box center [712, 51] width 19 height 19
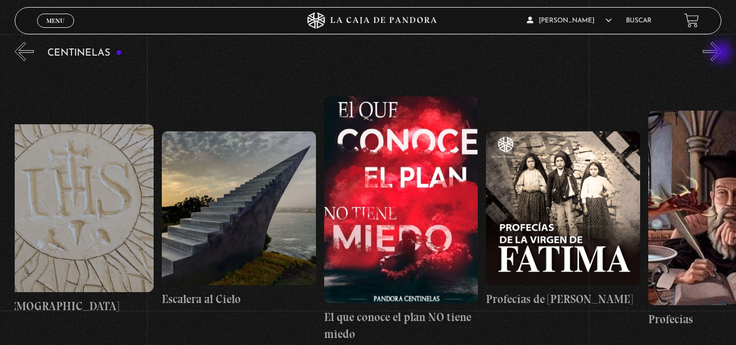
click at [722, 53] on button "»" at bounding box center [712, 51] width 19 height 19
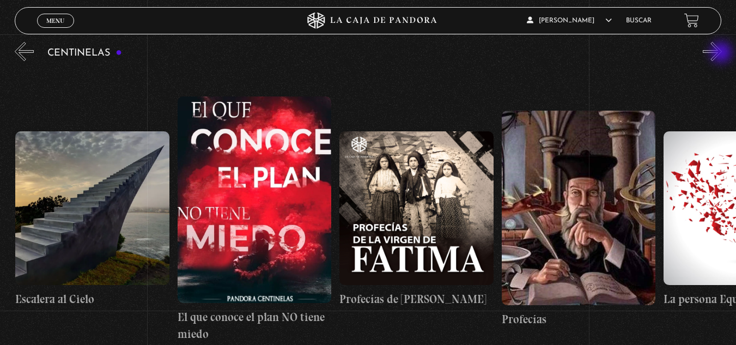
click at [722, 53] on button "»" at bounding box center [712, 51] width 19 height 19
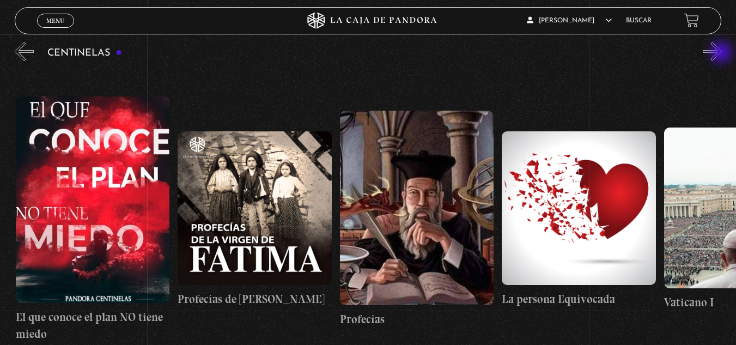
scroll to position [0, 13129]
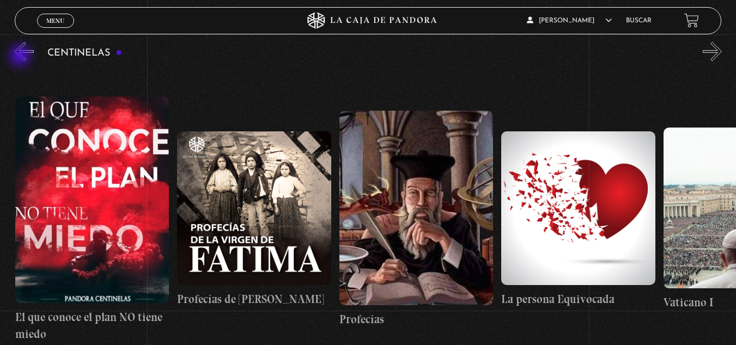
click at [21, 57] on button "«" at bounding box center [24, 51] width 19 height 19
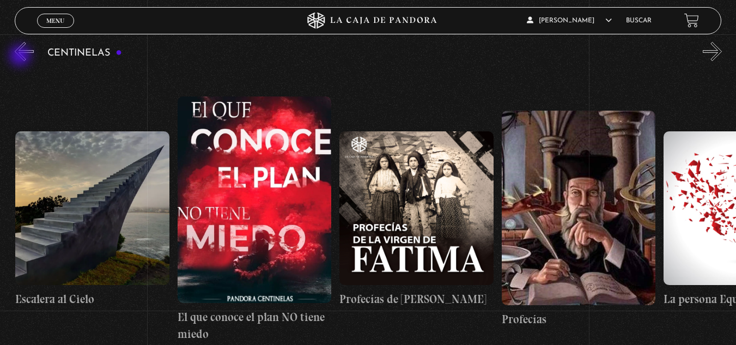
click at [21, 57] on button "«" at bounding box center [24, 51] width 19 height 19
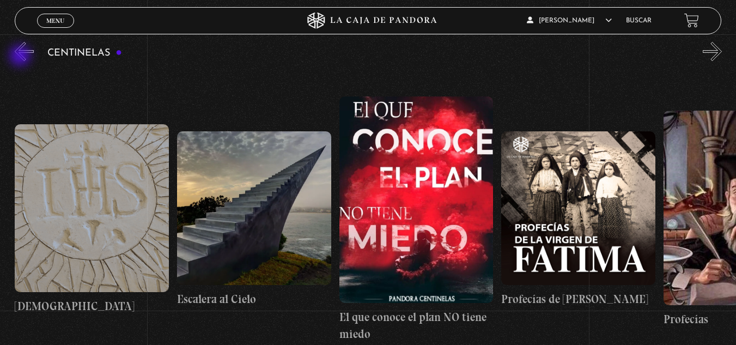
click at [21, 57] on button "«" at bounding box center [24, 51] width 19 height 19
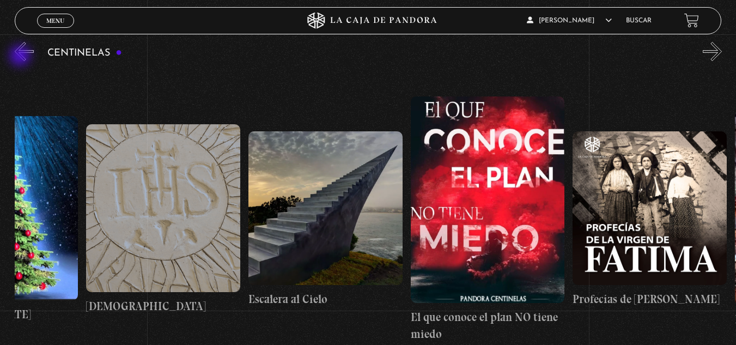
click at [21, 57] on button "«" at bounding box center [24, 51] width 19 height 19
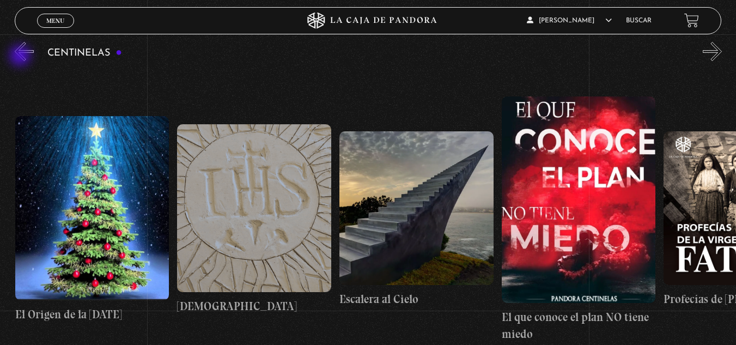
click at [21, 57] on button "«" at bounding box center [24, 51] width 19 height 19
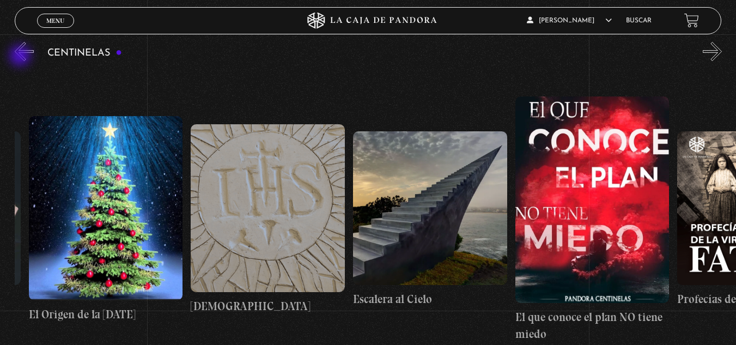
click at [21, 57] on button "«" at bounding box center [24, 51] width 19 height 19
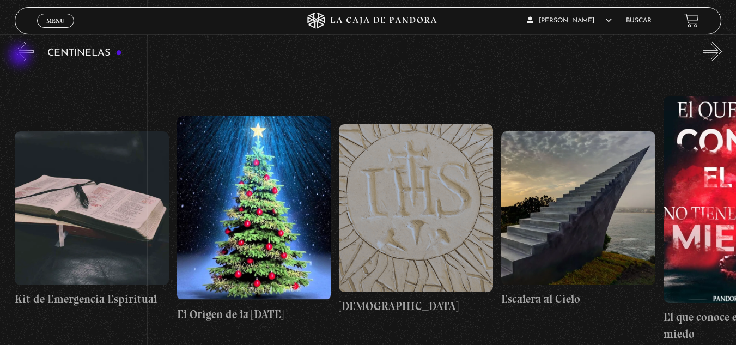
click at [21, 57] on button "«" at bounding box center [24, 51] width 19 height 19
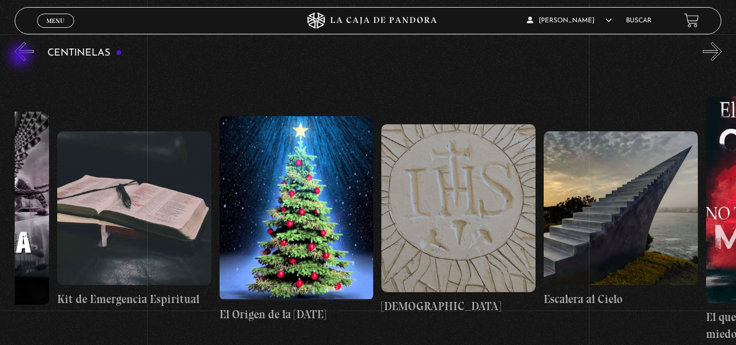
click at [21, 57] on button "«" at bounding box center [24, 51] width 19 height 19
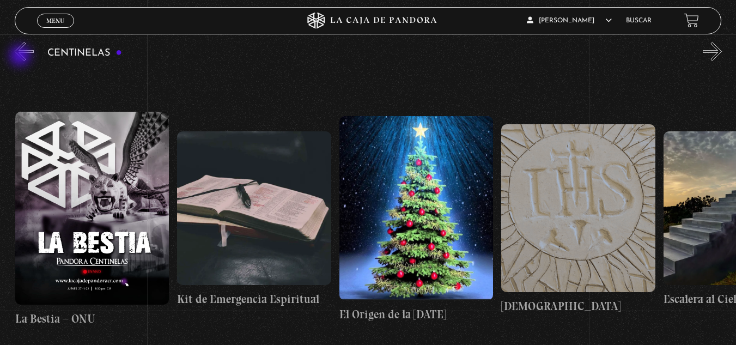
click at [21, 57] on button "«" at bounding box center [24, 51] width 19 height 19
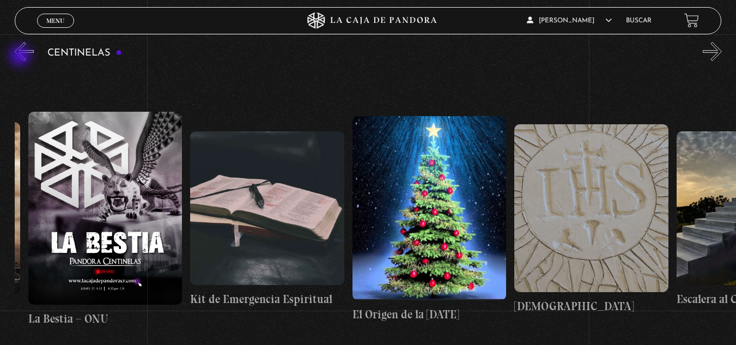
click at [21, 57] on button "«" at bounding box center [24, 51] width 19 height 19
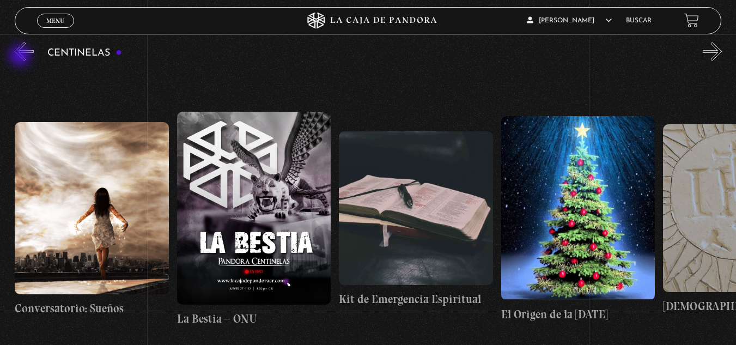
click at [21, 57] on button "«" at bounding box center [24, 51] width 19 height 19
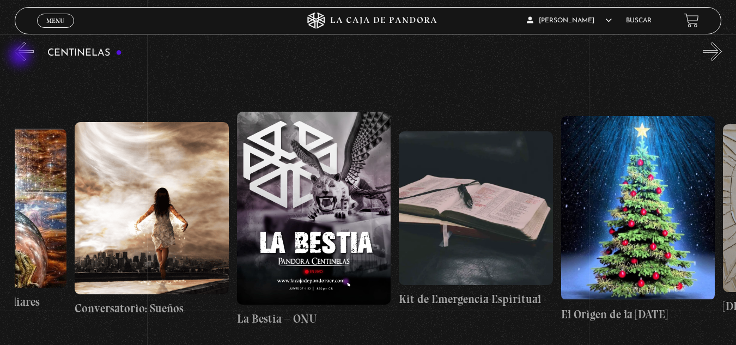
click at [21, 57] on button "«" at bounding box center [24, 51] width 19 height 19
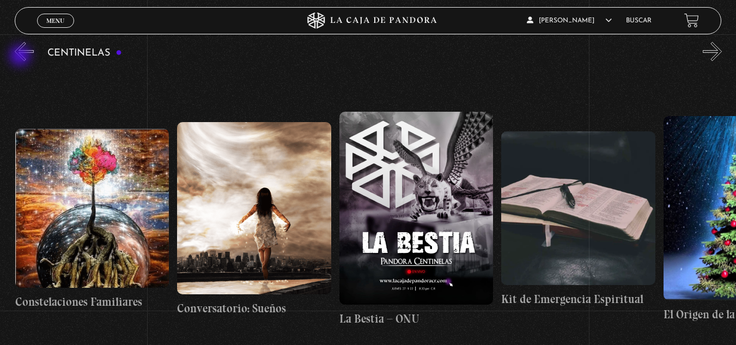
click at [21, 57] on button "«" at bounding box center [24, 51] width 19 height 19
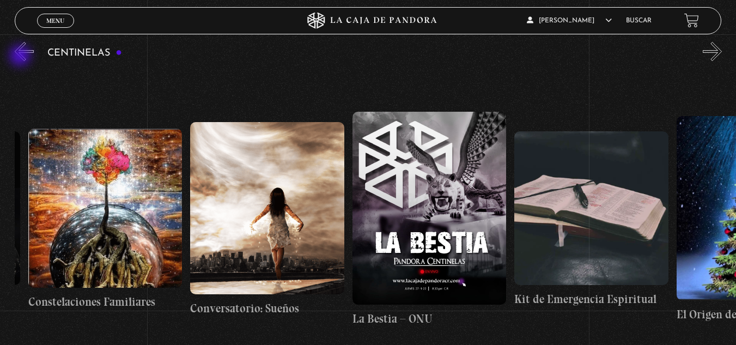
click at [21, 57] on button "«" at bounding box center [24, 51] width 19 height 19
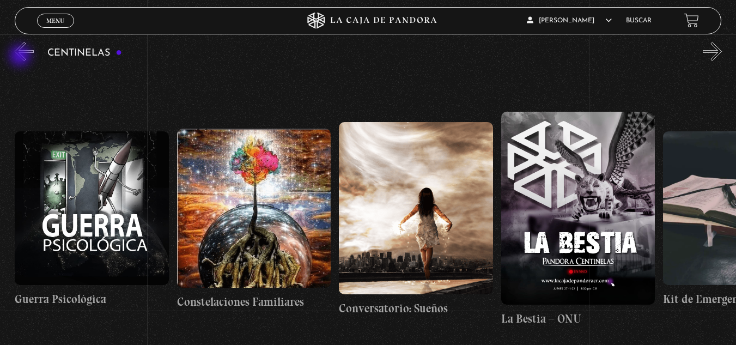
click at [21, 57] on button "«" at bounding box center [24, 51] width 19 height 19
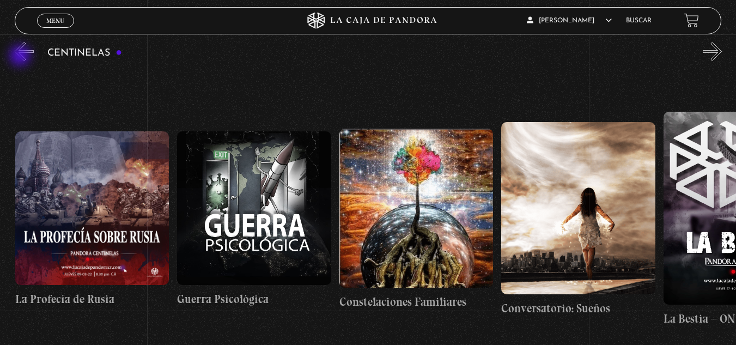
click at [21, 57] on button "«" at bounding box center [24, 51] width 19 height 19
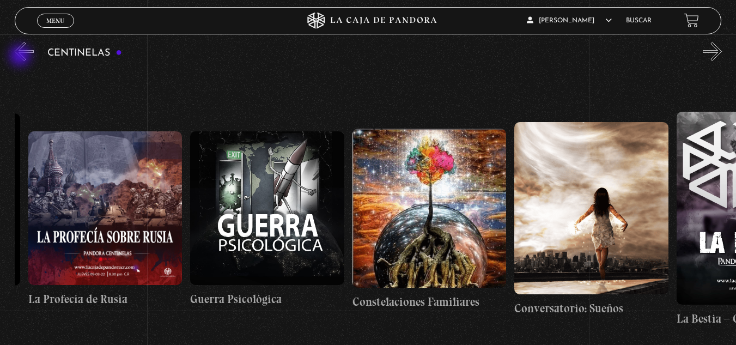
click at [21, 57] on button "«" at bounding box center [24, 51] width 19 height 19
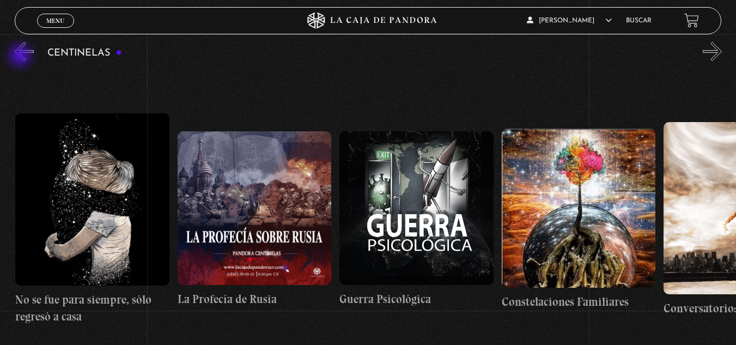
click at [21, 57] on button "«" at bounding box center [24, 51] width 19 height 19
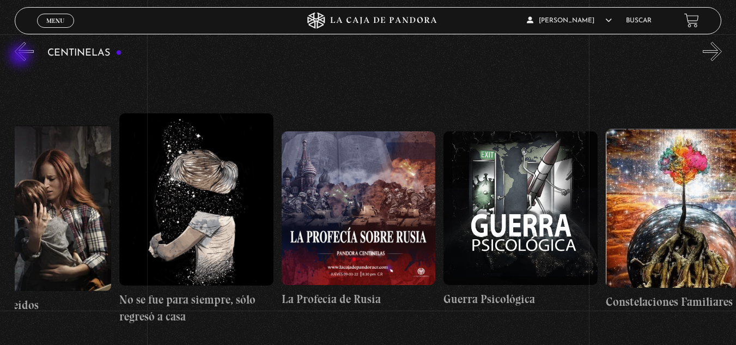
click at [21, 57] on button "«" at bounding box center [24, 51] width 19 height 19
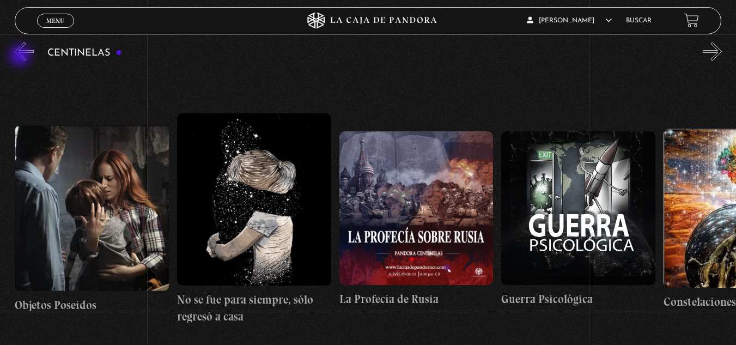
click at [21, 57] on button "«" at bounding box center [24, 51] width 19 height 19
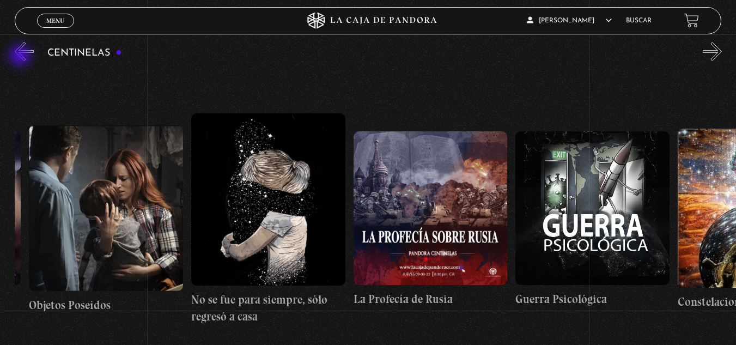
click at [21, 57] on button "«" at bounding box center [24, 51] width 19 height 19
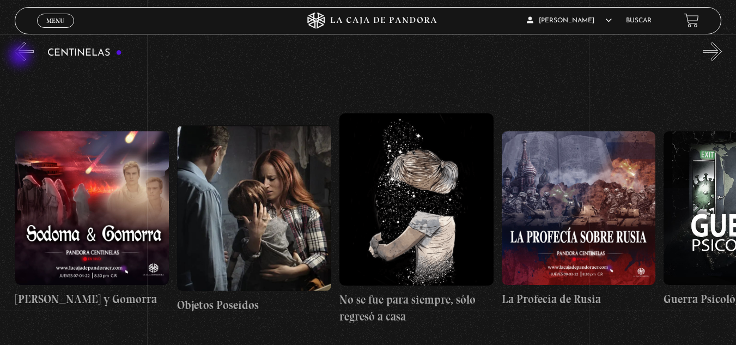
click at [21, 57] on button "«" at bounding box center [24, 51] width 19 height 19
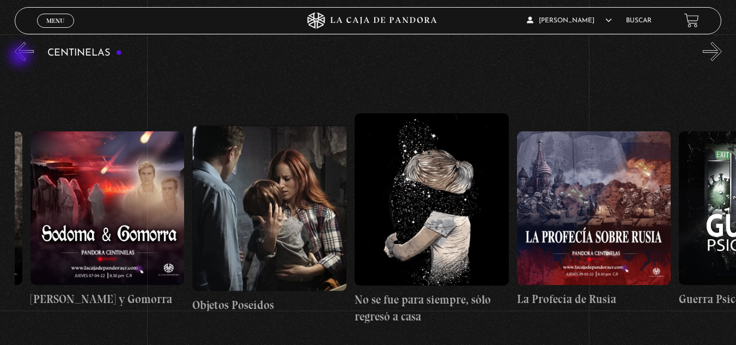
click at [21, 57] on button "«" at bounding box center [24, 51] width 19 height 19
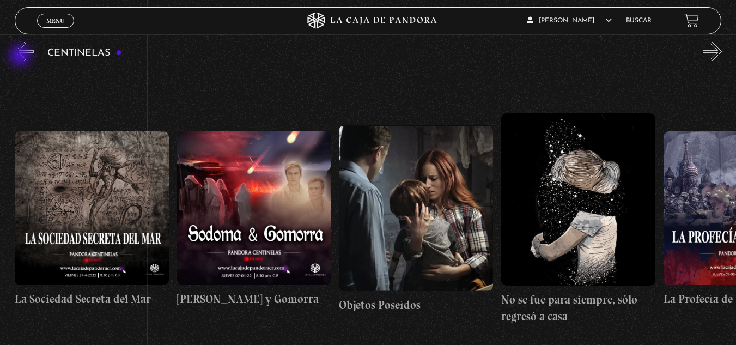
click at [21, 57] on button "«" at bounding box center [24, 51] width 19 height 19
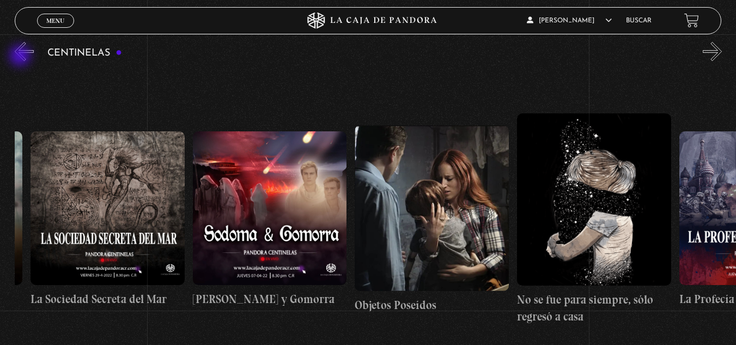
click at [21, 57] on button "«" at bounding box center [24, 51] width 19 height 19
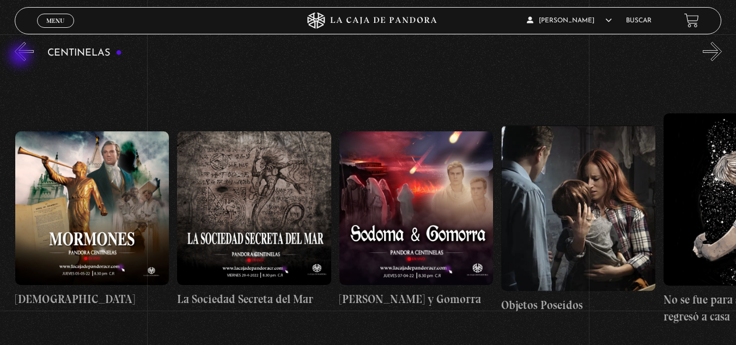
click at [21, 57] on button "«" at bounding box center [24, 51] width 19 height 19
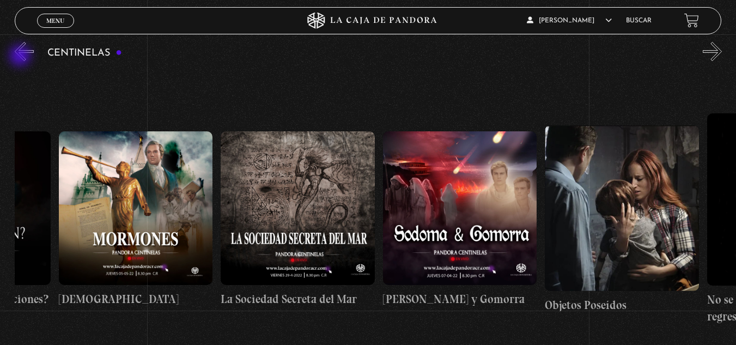
click at [21, 57] on button "«" at bounding box center [24, 51] width 19 height 19
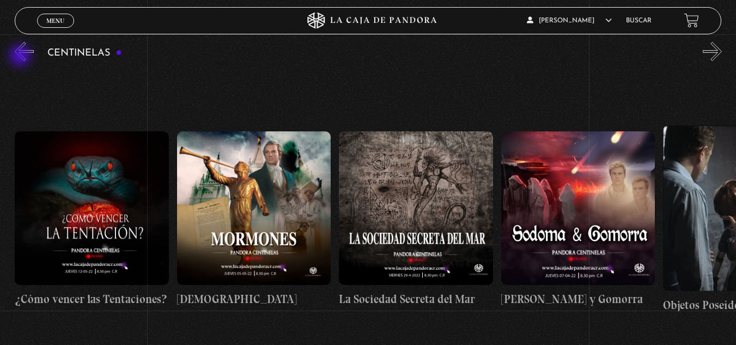
click at [21, 57] on button "«" at bounding box center [24, 51] width 19 height 19
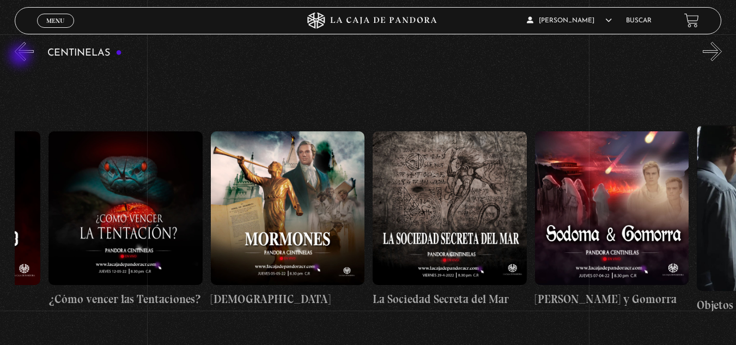
click at [21, 57] on button "«" at bounding box center [24, 51] width 19 height 19
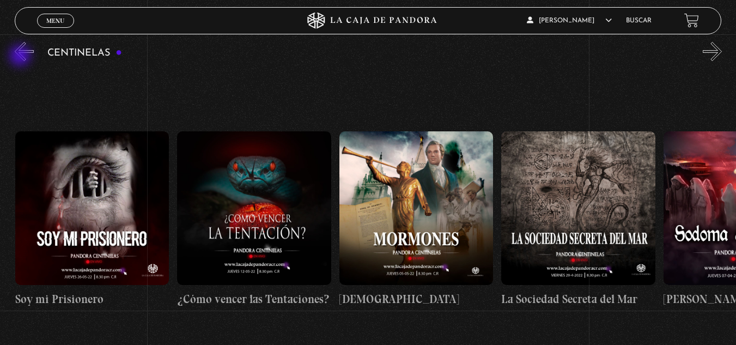
click at [21, 57] on button "«" at bounding box center [24, 51] width 19 height 19
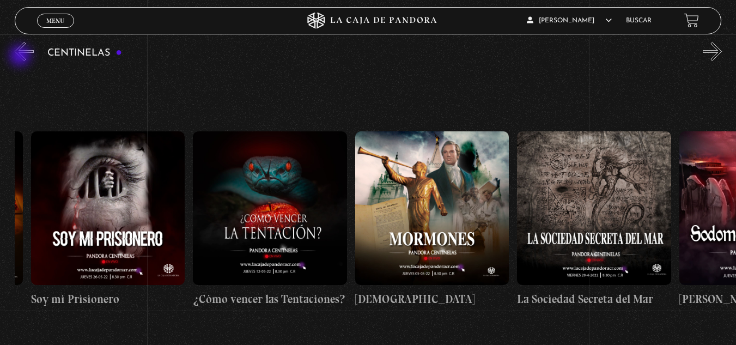
click at [21, 57] on button "«" at bounding box center [24, 51] width 19 height 19
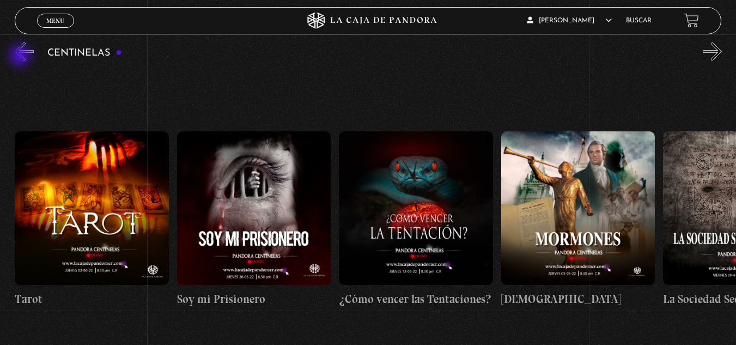
click at [21, 57] on button "«" at bounding box center [24, 51] width 19 height 19
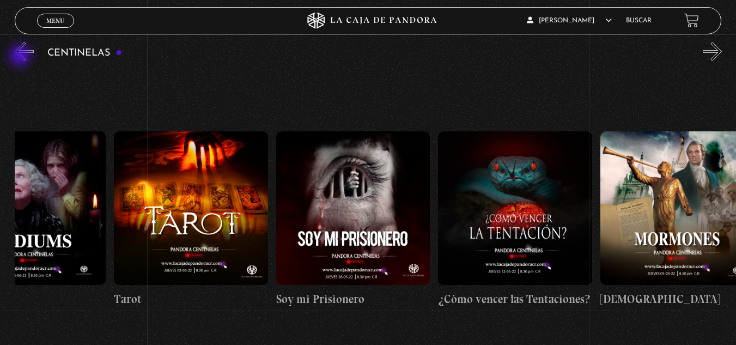
click at [21, 57] on button "«" at bounding box center [24, 51] width 19 height 19
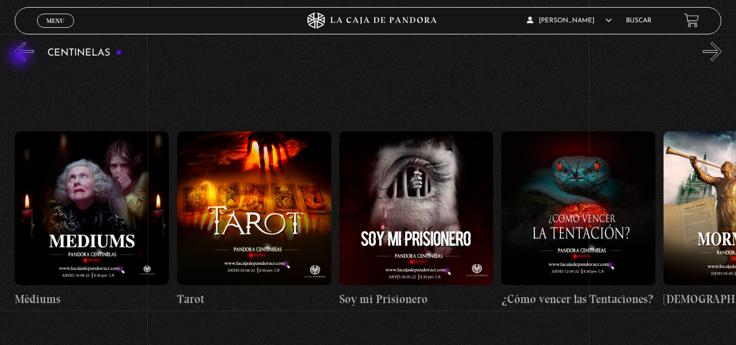
click at [21, 57] on button "«" at bounding box center [24, 51] width 19 height 19
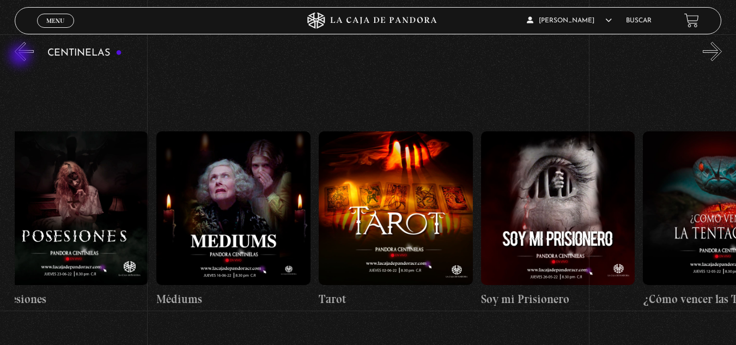
click at [21, 57] on button "«" at bounding box center [24, 51] width 19 height 19
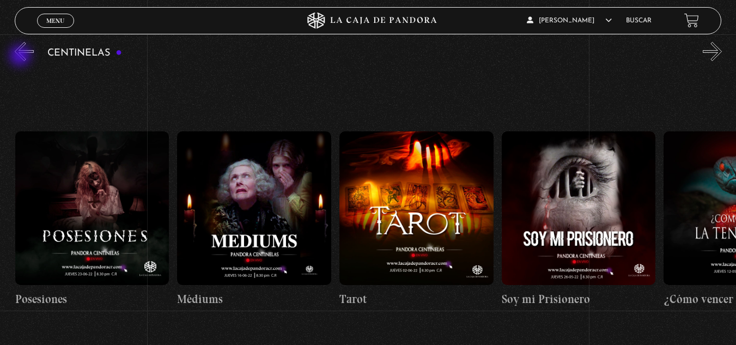
click at [21, 57] on button "«" at bounding box center [24, 51] width 19 height 19
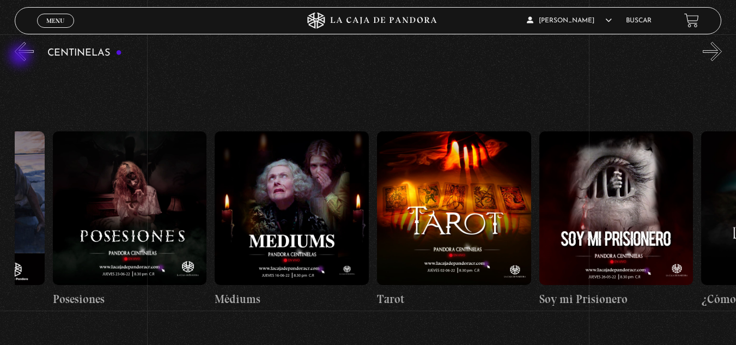
click at [21, 57] on button "«" at bounding box center [24, 51] width 19 height 19
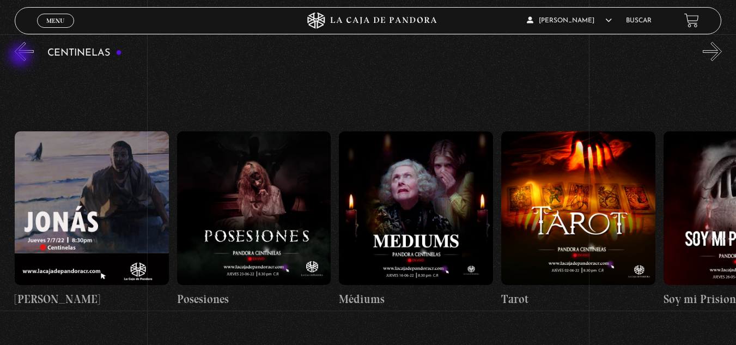
click at [21, 57] on button "«" at bounding box center [24, 51] width 19 height 19
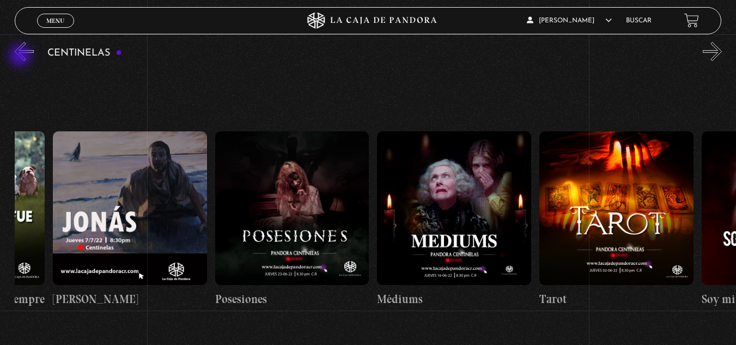
click at [21, 57] on button "«" at bounding box center [24, 51] width 19 height 19
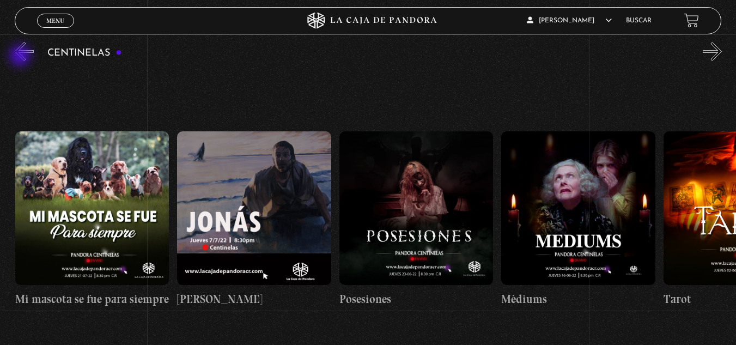
click at [21, 57] on button "«" at bounding box center [24, 51] width 19 height 19
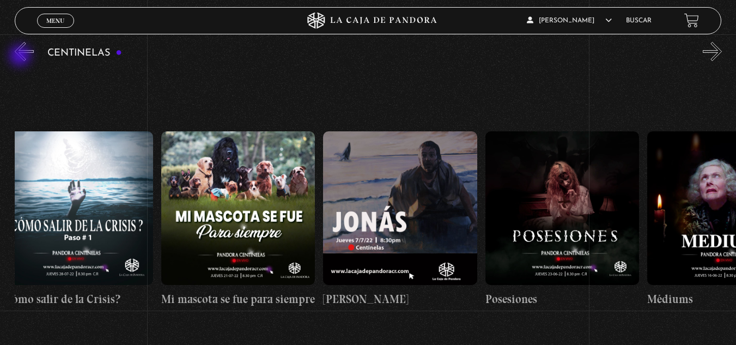
click at [21, 57] on button "«" at bounding box center [24, 51] width 19 height 19
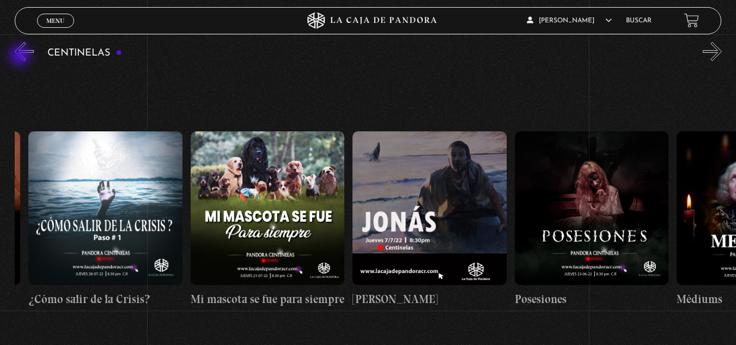
click at [21, 57] on button "«" at bounding box center [24, 51] width 19 height 19
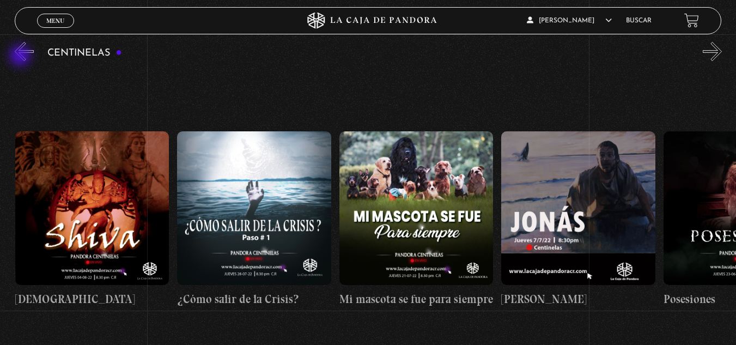
click at [21, 57] on button "«" at bounding box center [24, 51] width 19 height 19
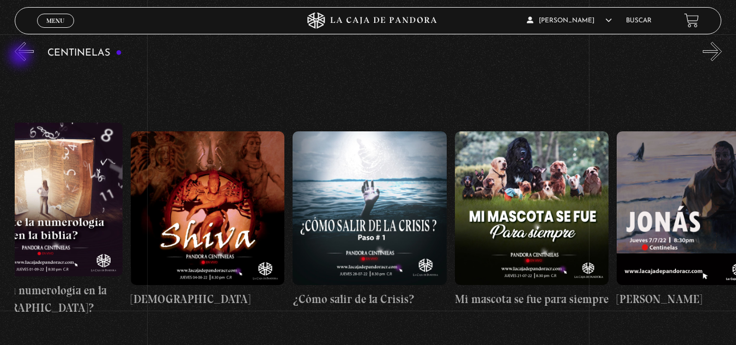
click at [21, 57] on button "«" at bounding box center [24, 51] width 19 height 19
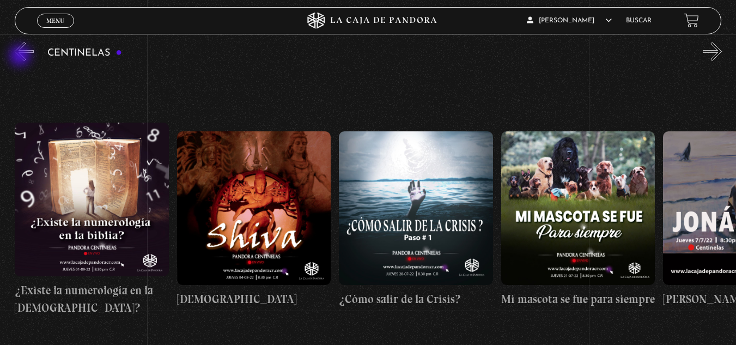
click at [21, 57] on button "«" at bounding box center [24, 51] width 19 height 19
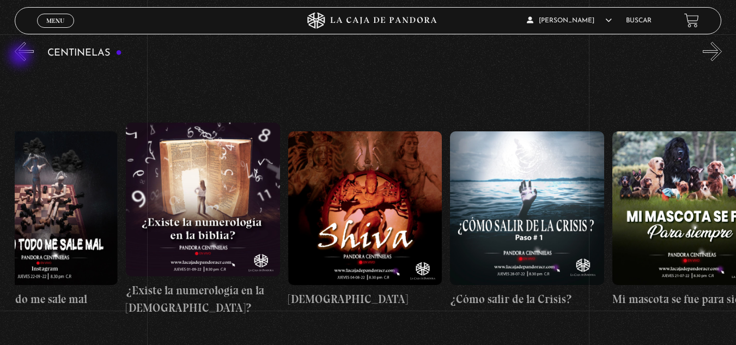
click at [21, 57] on button "«" at bounding box center [24, 51] width 19 height 19
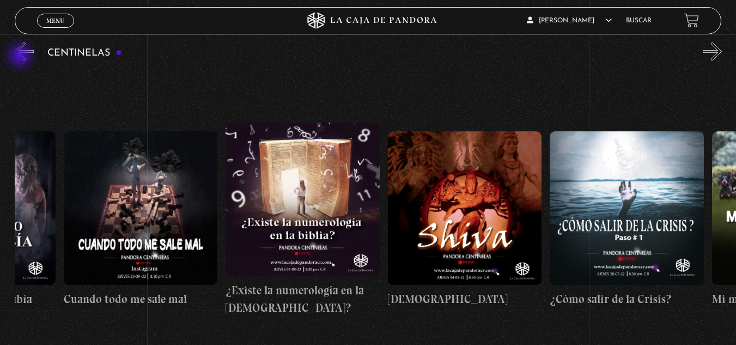
click at [21, 57] on button "«" at bounding box center [24, 51] width 19 height 19
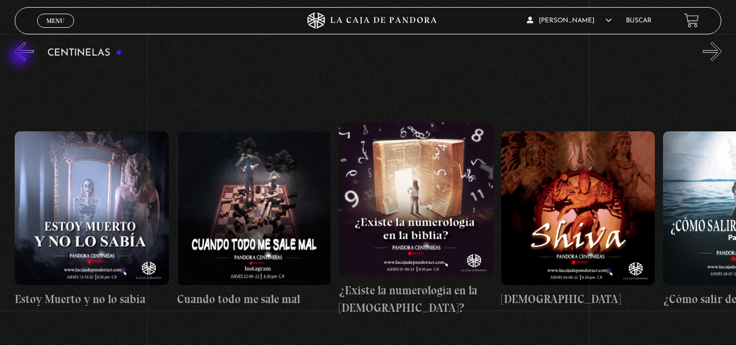
click at [21, 57] on button "«" at bounding box center [24, 51] width 19 height 19
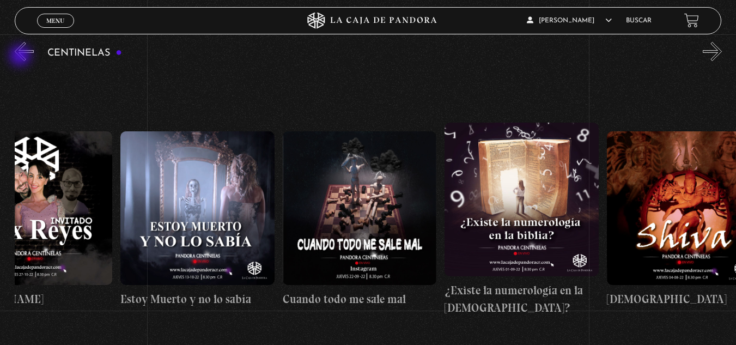
click at [21, 57] on button "«" at bounding box center [24, 51] width 19 height 19
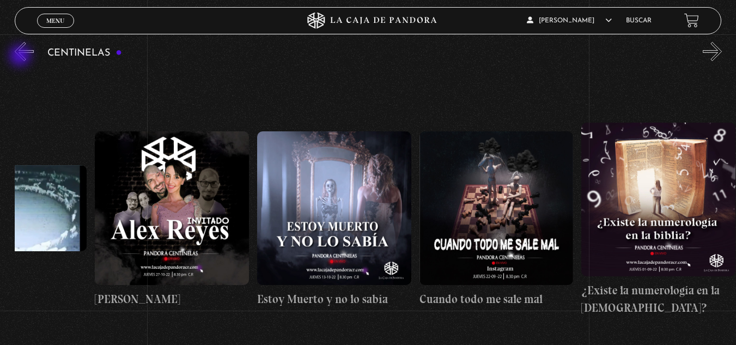
click at [21, 57] on button "«" at bounding box center [24, 51] width 19 height 19
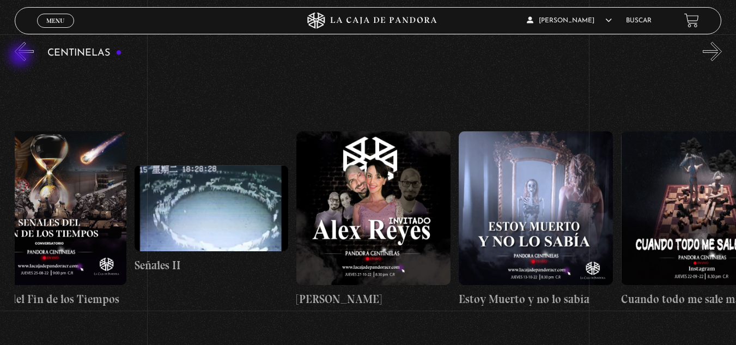
click at [21, 57] on button "«" at bounding box center [24, 51] width 19 height 19
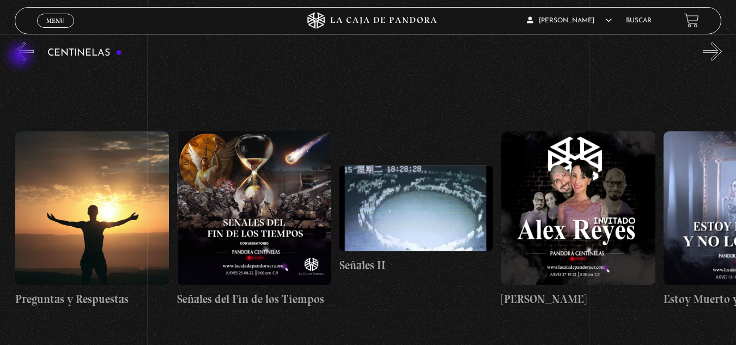
click at [21, 57] on button "«" at bounding box center [24, 51] width 19 height 19
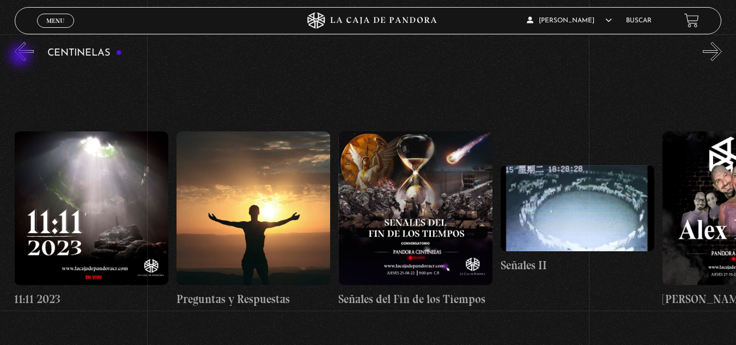
click at [21, 57] on button "«" at bounding box center [24, 51] width 19 height 19
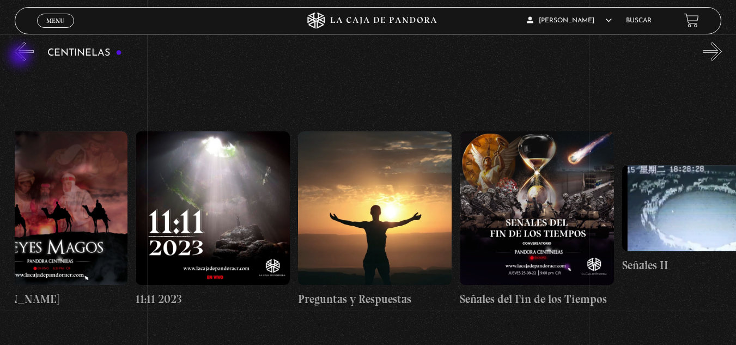
click at [21, 57] on button "«" at bounding box center [24, 51] width 19 height 19
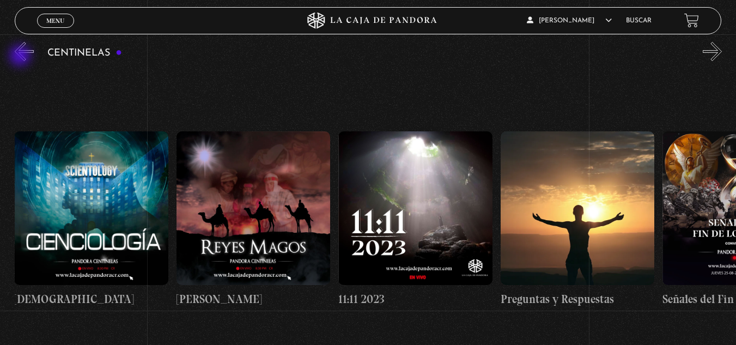
scroll to position [0, 7781]
click at [21, 57] on button "«" at bounding box center [24, 51] width 19 height 19
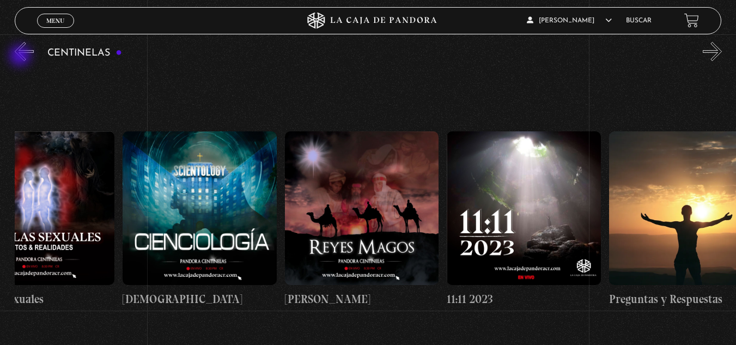
click at [21, 57] on button "«" at bounding box center [24, 51] width 19 height 19
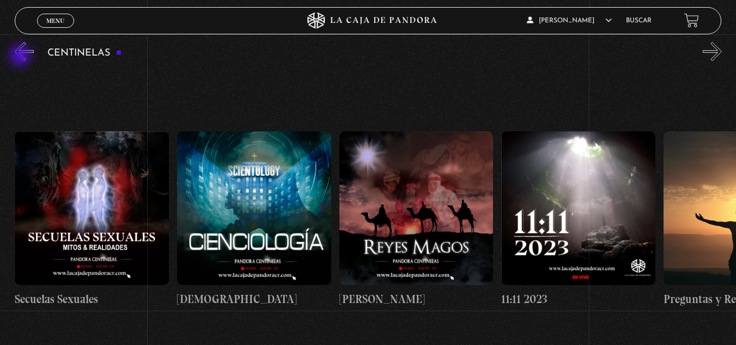
click at [21, 57] on button "«" at bounding box center [24, 51] width 19 height 19
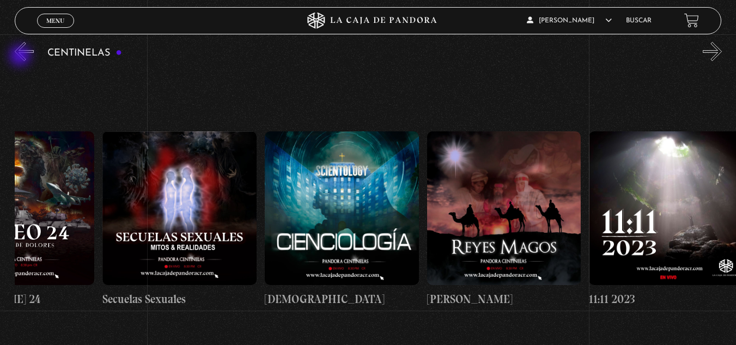
click at [21, 57] on button "«" at bounding box center [24, 51] width 19 height 19
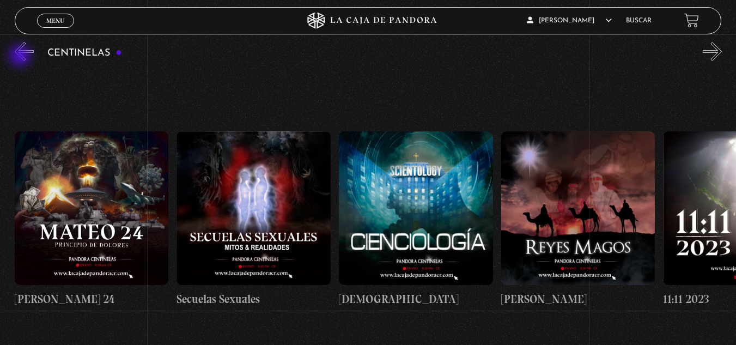
click at [21, 57] on button "«" at bounding box center [24, 51] width 19 height 19
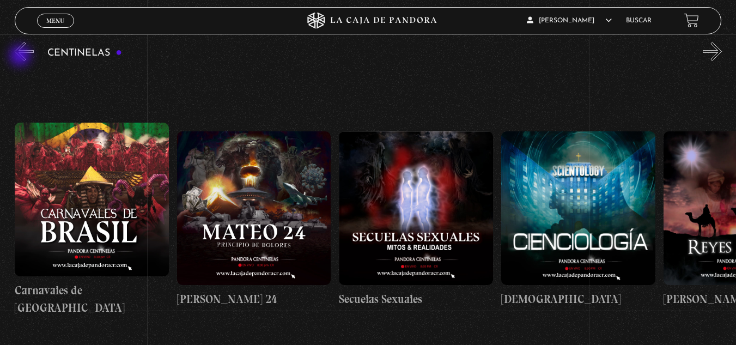
click at [21, 57] on button "«" at bounding box center [24, 51] width 19 height 19
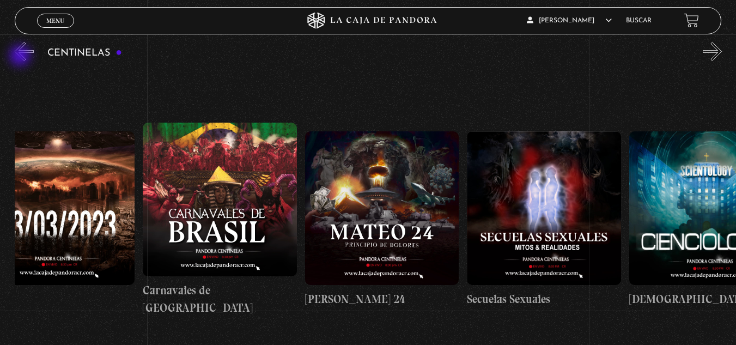
click at [21, 57] on button "«" at bounding box center [24, 51] width 19 height 19
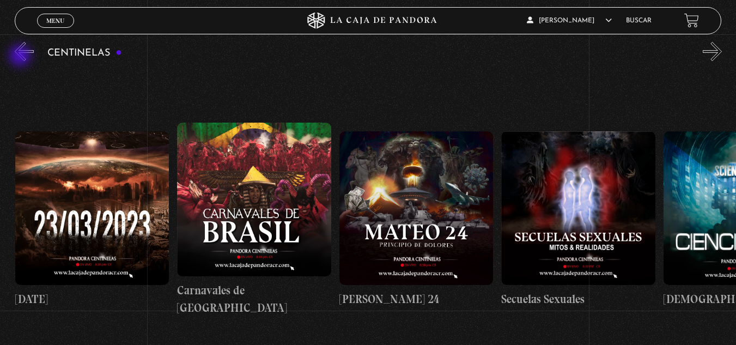
click at [21, 57] on button "«" at bounding box center [24, 51] width 19 height 19
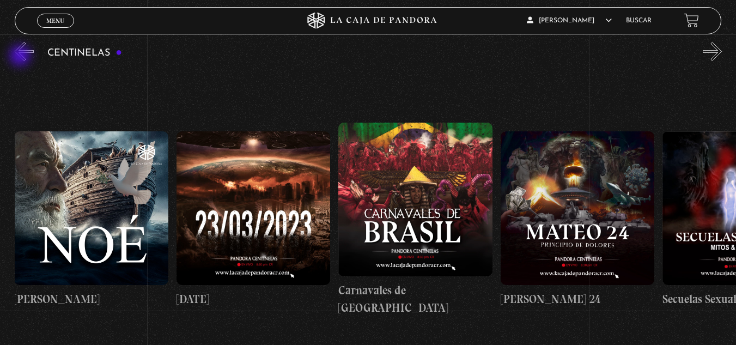
scroll to position [0, 6970]
click at [21, 57] on button "«" at bounding box center [24, 51] width 19 height 19
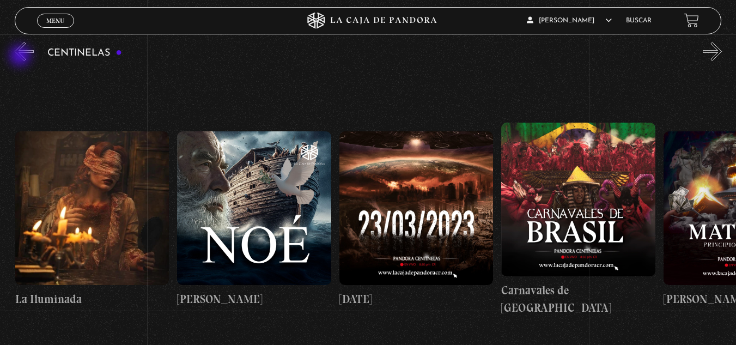
click at [21, 57] on button "«" at bounding box center [24, 51] width 19 height 19
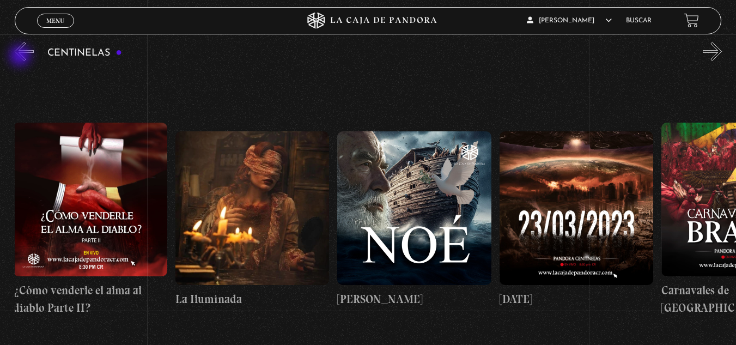
scroll to position [0, 6646]
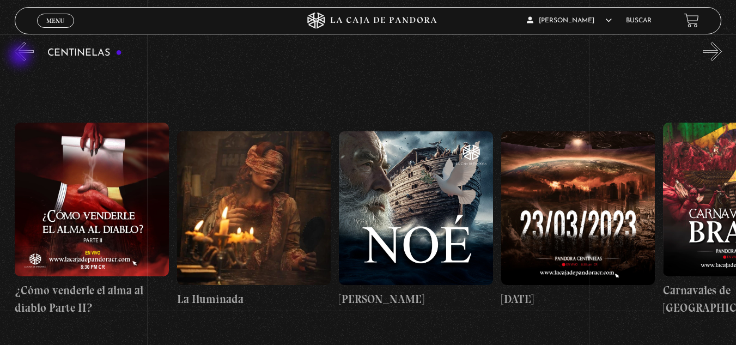
click at [21, 57] on button "«" at bounding box center [24, 51] width 19 height 19
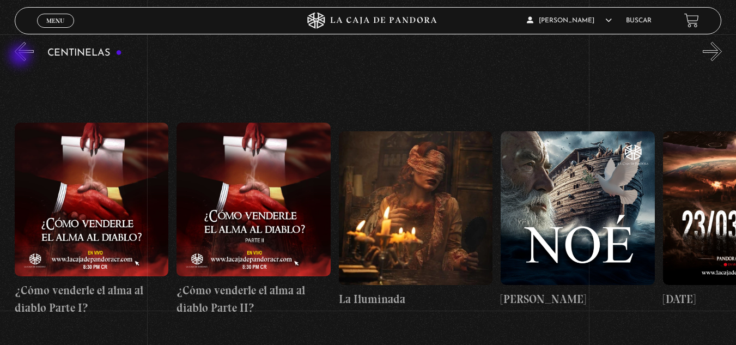
scroll to position [0, 6484]
click at [21, 57] on button "«" at bounding box center [24, 51] width 19 height 19
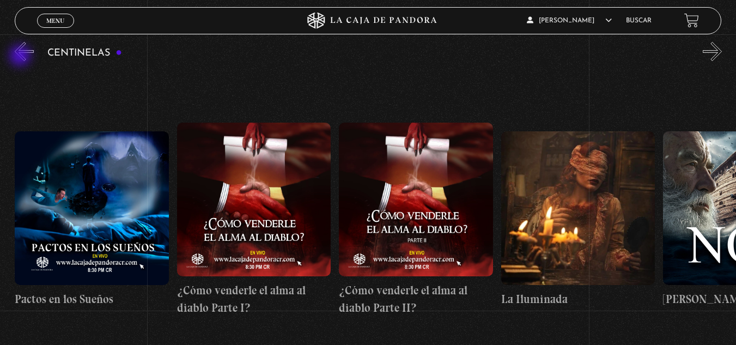
click at [21, 57] on button "«" at bounding box center [24, 51] width 19 height 19
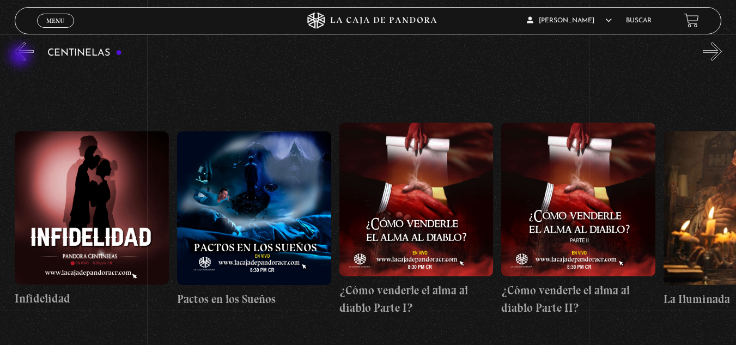
click at [21, 57] on button "«" at bounding box center [24, 51] width 19 height 19
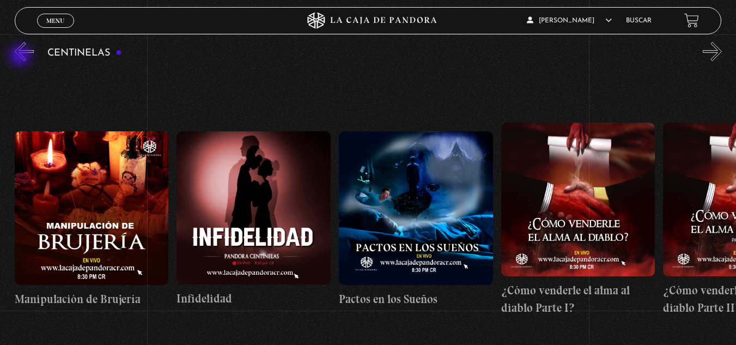
click at [21, 57] on button "«" at bounding box center [24, 51] width 19 height 19
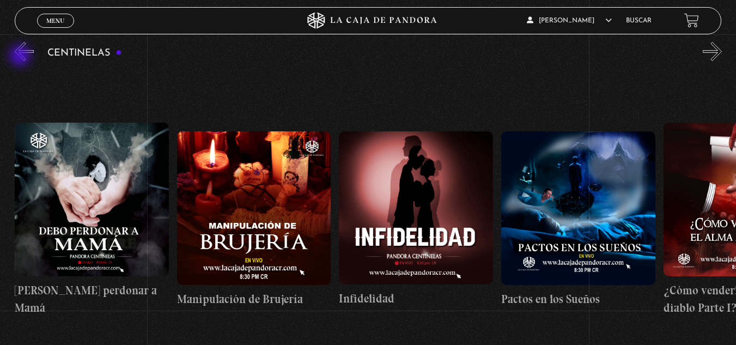
click at [21, 57] on button "«" at bounding box center [24, 51] width 19 height 19
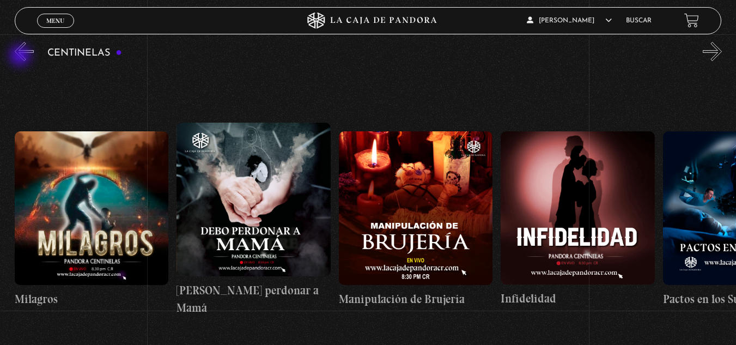
scroll to position [0, 5673]
click at [21, 57] on button "«" at bounding box center [24, 51] width 19 height 19
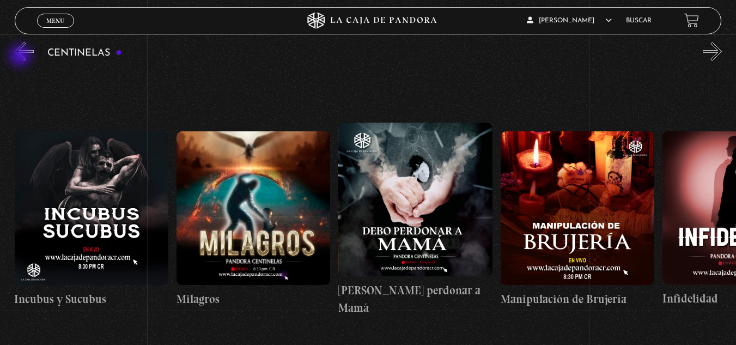
scroll to position [0, 5511]
click at [21, 57] on button "«" at bounding box center [24, 51] width 19 height 19
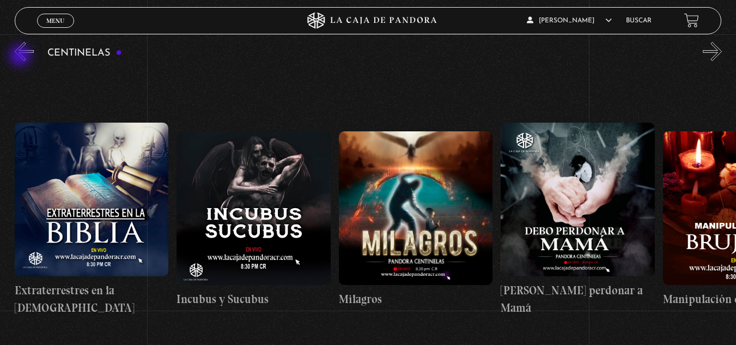
scroll to position [0, 5349]
click at [21, 57] on button "«" at bounding box center [24, 51] width 19 height 19
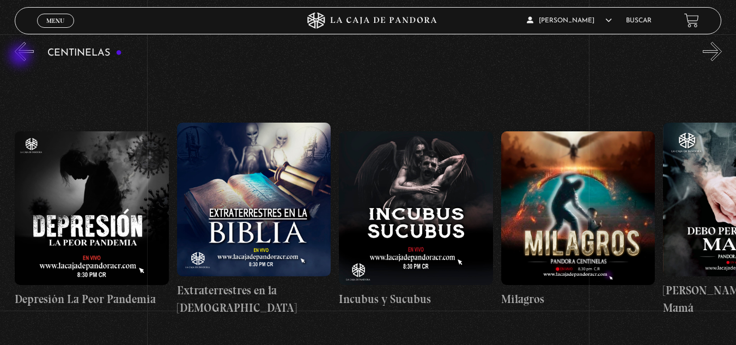
click at [21, 57] on button "«" at bounding box center [24, 51] width 19 height 19
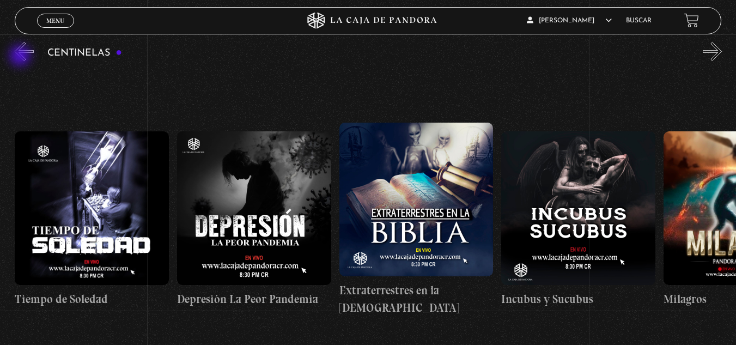
click at [21, 57] on button "«" at bounding box center [24, 51] width 19 height 19
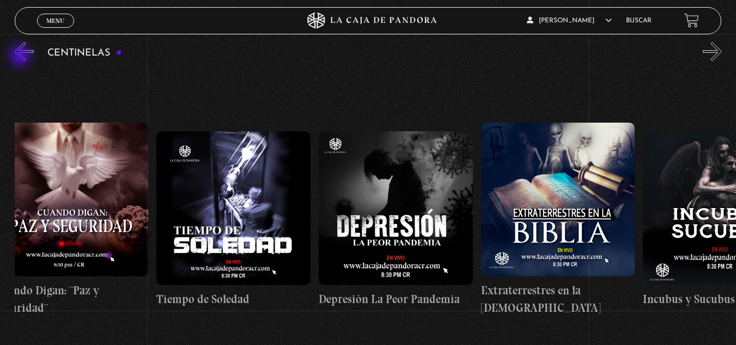
click at [21, 57] on button "«" at bounding box center [24, 51] width 19 height 19
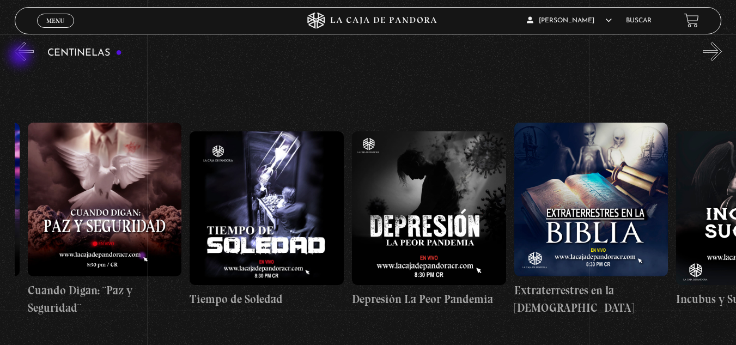
click at [21, 57] on button "«" at bounding box center [24, 51] width 19 height 19
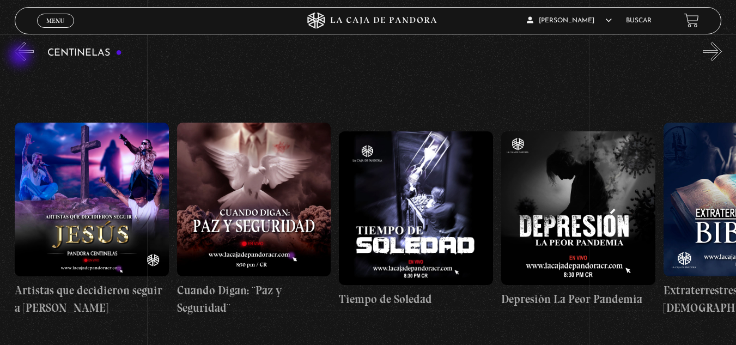
click at [21, 57] on button "«" at bounding box center [24, 51] width 19 height 19
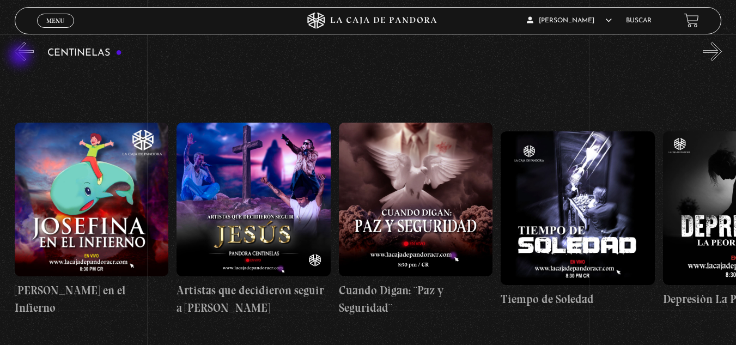
click at [21, 57] on button "«" at bounding box center [24, 51] width 19 height 19
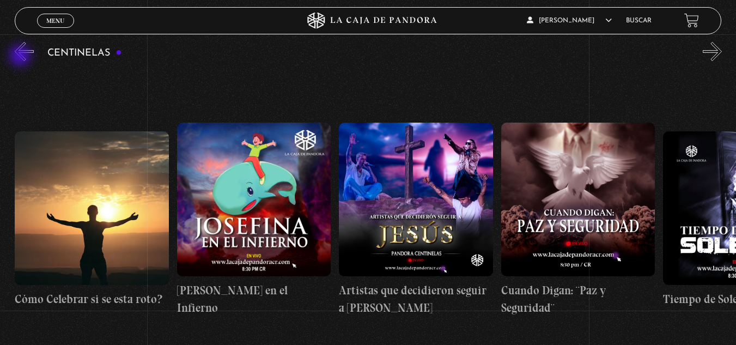
click at [21, 57] on button "«" at bounding box center [24, 51] width 19 height 19
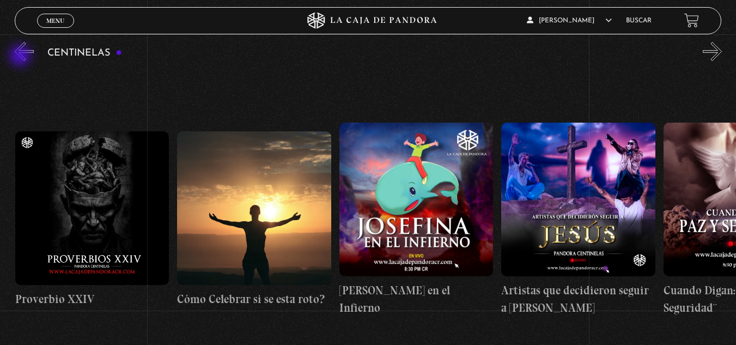
click at [21, 57] on button "«" at bounding box center [24, 51] width 19 height 19
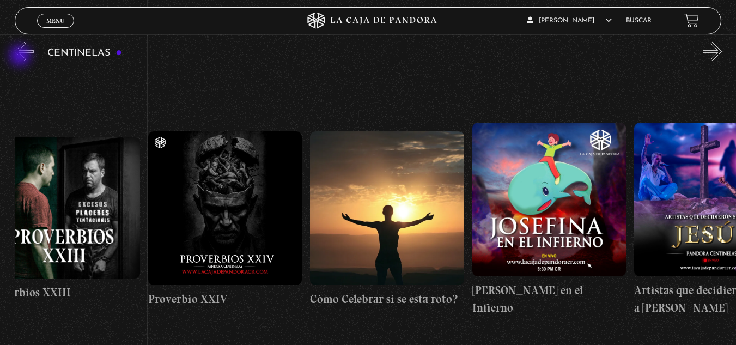
click at [21, 57] on button "«" at bounding box center [24, 51] width 19 height 19
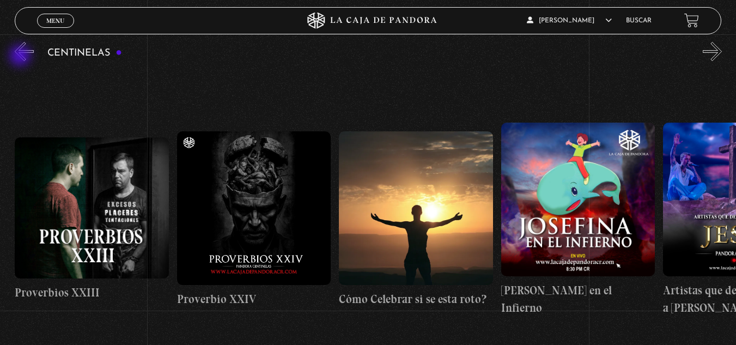
click at [21, 57] on button "«" at bounding box center [24, 51] width 19 height 19
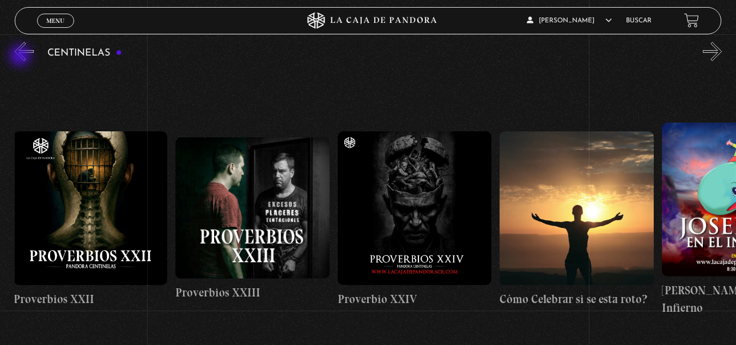
click at [21, 57] on button "«" at bounding box center [24, 51] width 19 height 19
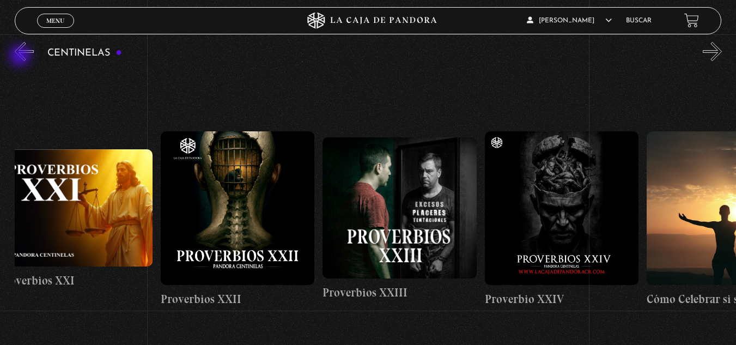
click at [21, 57] on button "«" at bounding box center [24, 51] width 19 height 19
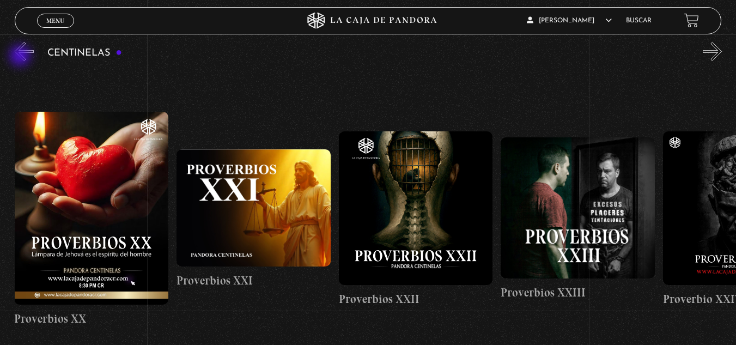
click at [21, 57] on button "«" at bounding box center [24, 51] width 19 height 19
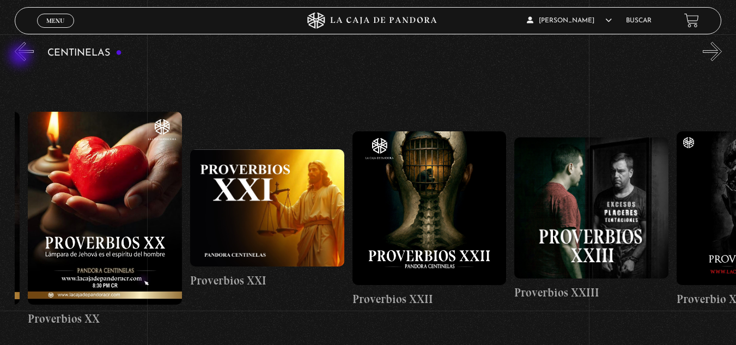
click at [21, 57] on button "«" at bounding box center [24, 51] width 19 height 19
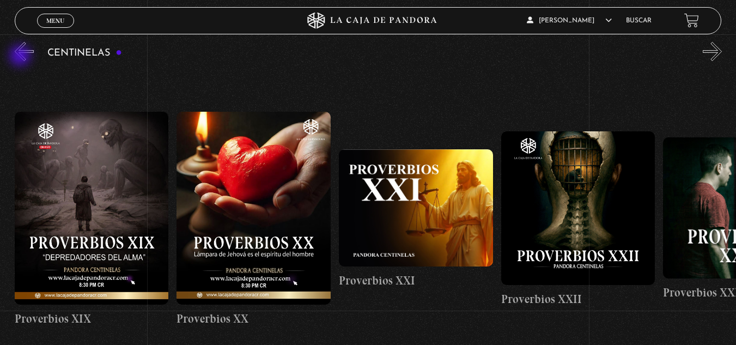
click at [21, 57] on button "«" at bounding box center [24, 51] width 19 height 19
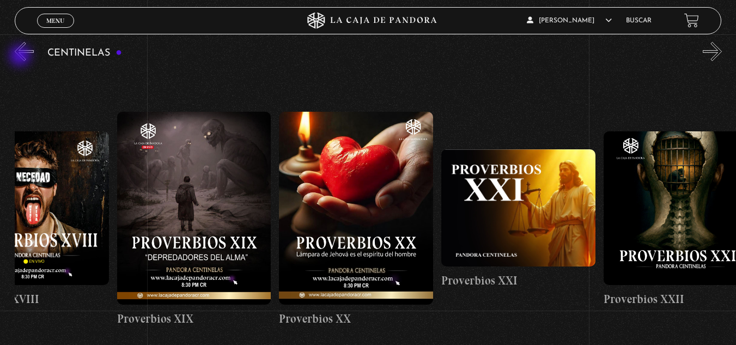
click at [21, 57] on button "«" at bounding box center [24, 51] width 19 height 19
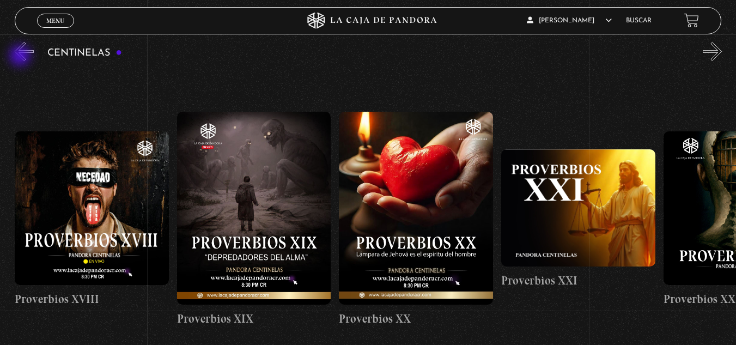
click at [21, 57] on button "«" at bounding box center [24, 51] width 19 height 19
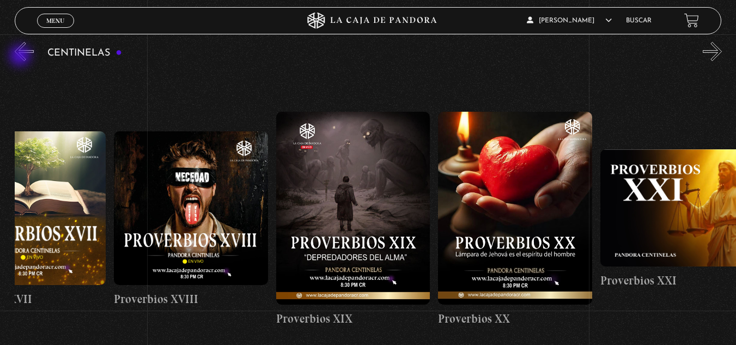
click at [21, 57] on button "«" at bounding box center [24, 51] width 19 height 19
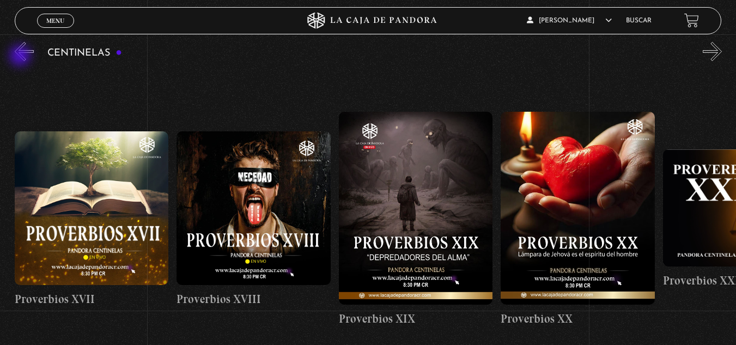
click at [21, 57] on button "«" at bounding box center [24, 51] width 19 height 19
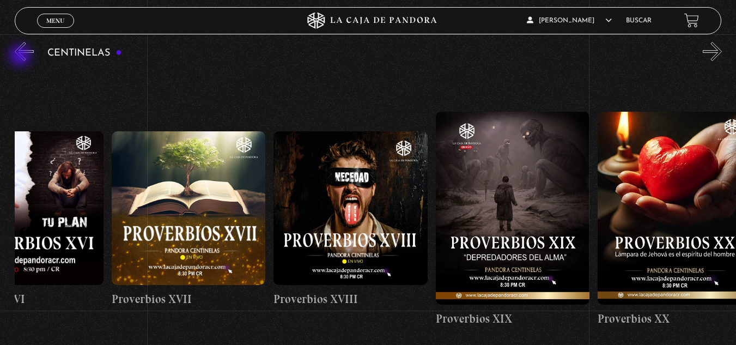
click at [21, 57] on button "«" at bounding box center [24, 51] width 19 height 19
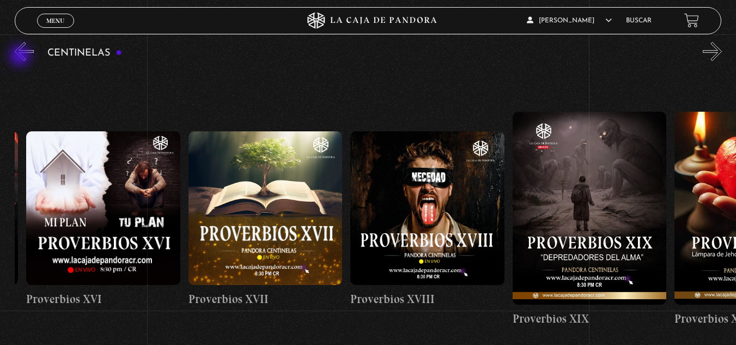
click at [21, 57] on button "«" at bounding box center [24, 51] width 19 height 19
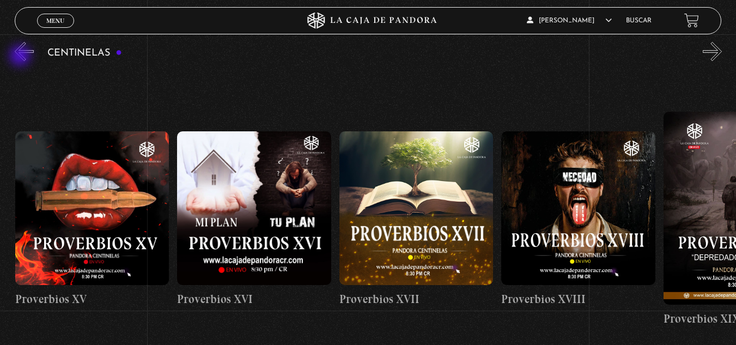
click at [21, 57] on button "«" at bounding box center [24, 51] width 19 height 19
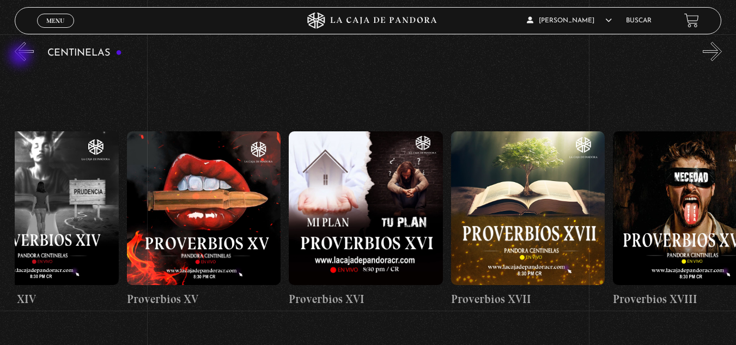
click at [21, 57] on button "«" at bounding box center [24, 51] width 19 height 19
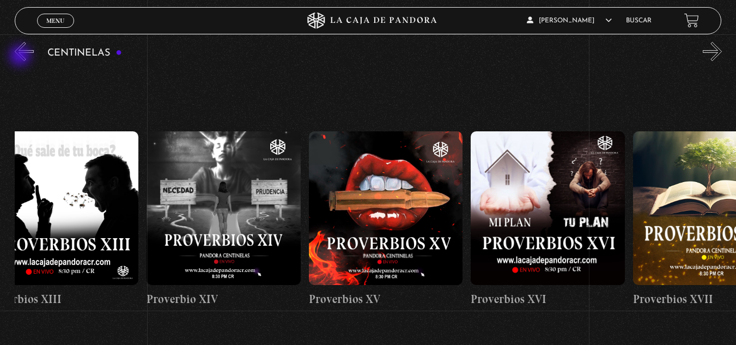
click at [21, 57] on button "«" at bounding box center [24, 51] width 19 height 19
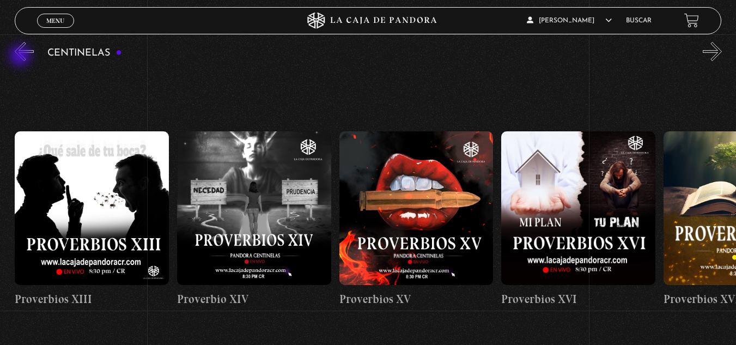
click at [21, 57] on button "«" at bounding box center [24, 51] width 19 height 19
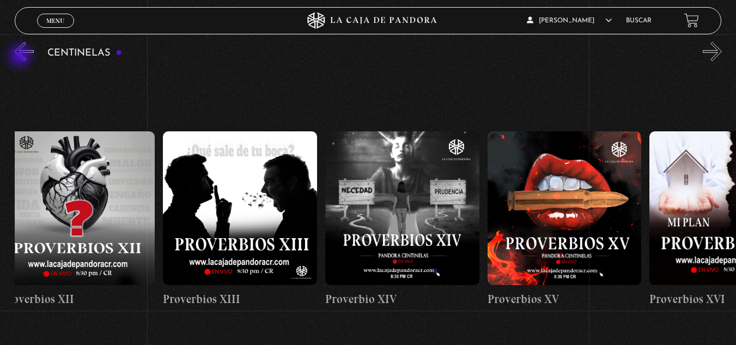
click at [21, 57] on button "«" at bounding box center [24, 51] width 19 height 19
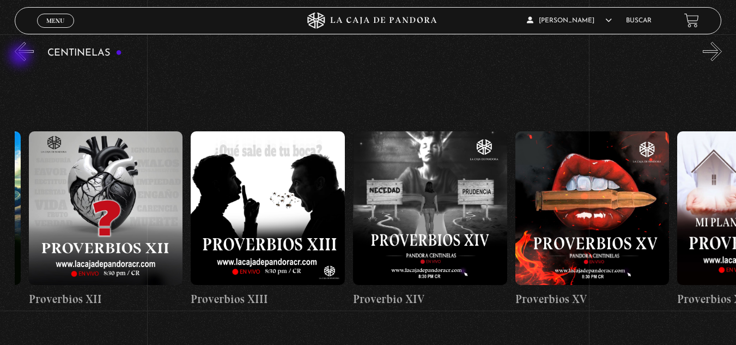
click at [21, 57] on button "«" at bounding box center [24, 51] width 19 height 19
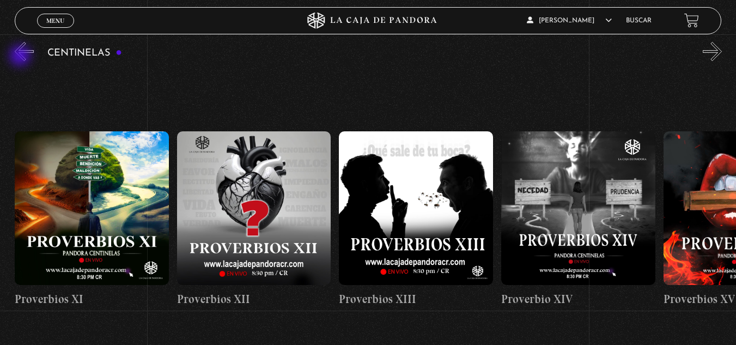
click at [21, 57] on button "«" at bounding box center [24, 51] width 19 height 19
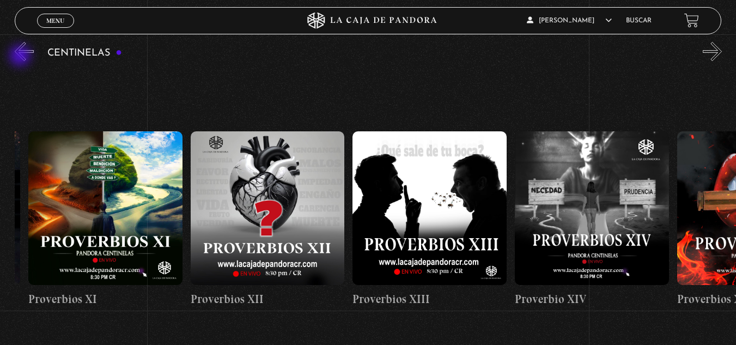
click at [21, 57] on button "«" at bounding box center [24, 51] width 19 height 19
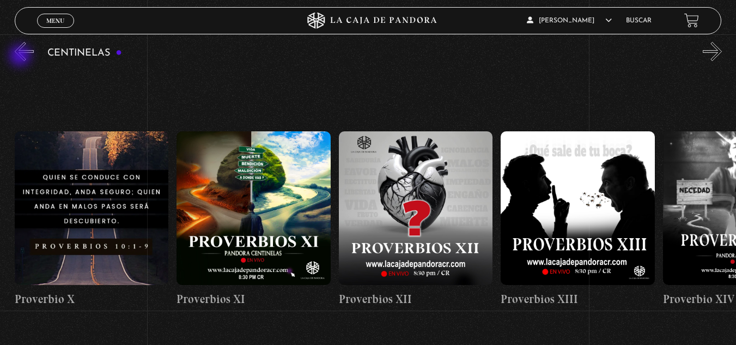
click at [21, 57] on button "«" at bounding box center [24, 51] width 19 height 19
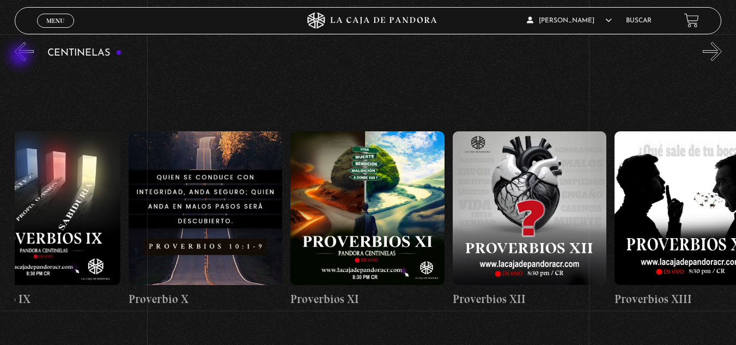
click at [21, 57] on button "«" at bounding box center [24, 51] width 19 height 19
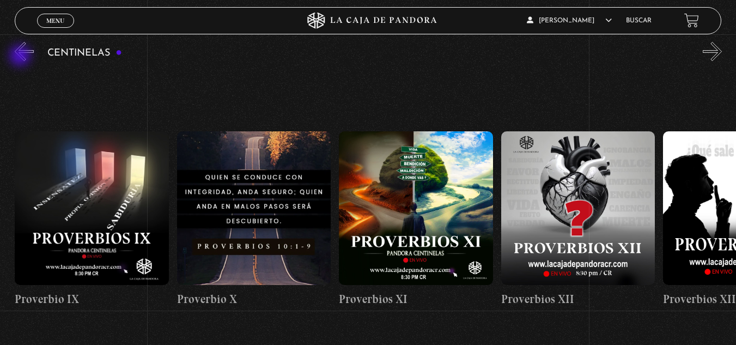
click at [21, 57] on button "«" at bounding box center [24, 51] width 19 height 19
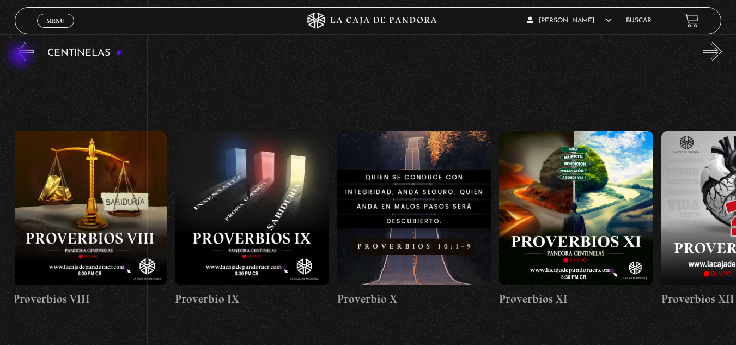
scroll to position [0, 1621]
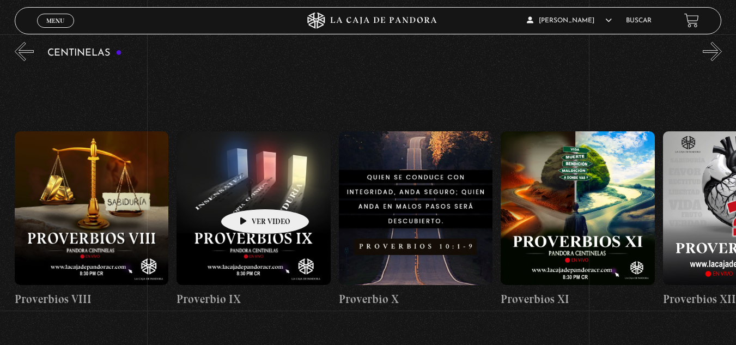
click at [248, 192] on figure at bounding box center [253, 208] width 154 height 154
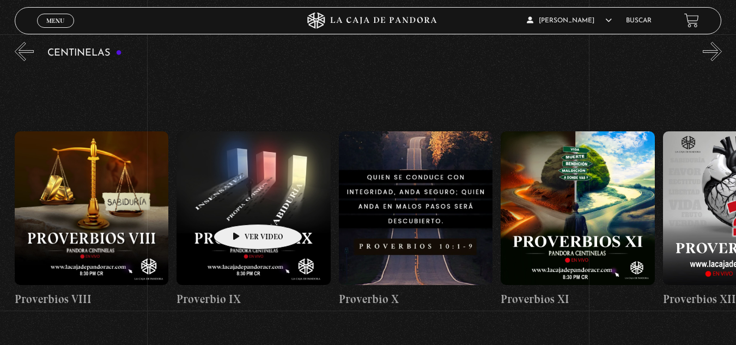
click at [241, 208] on figure at bounding box center [253, 208] width 154 height 154
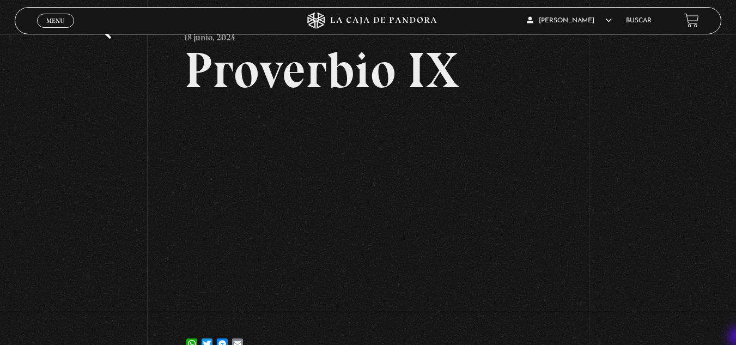
scroll to position [65, 0]
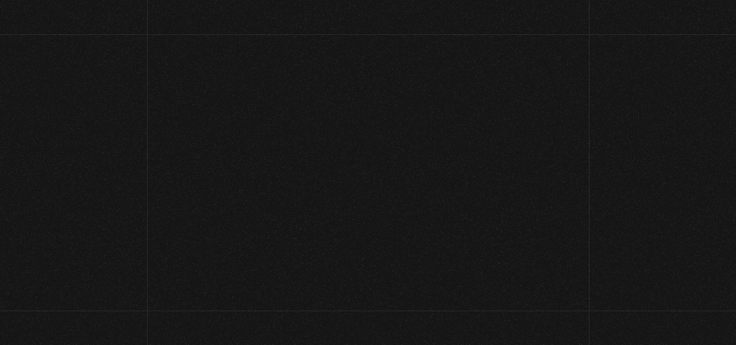
scroll to position [128, 0]
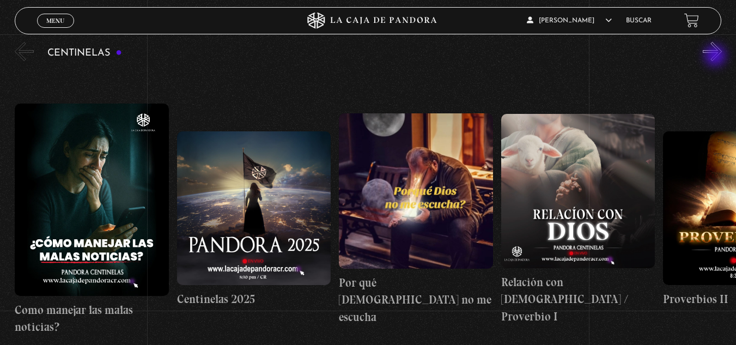
click at [716, 57] on button "»" at bounding box center [712, 51] width 19 height 19
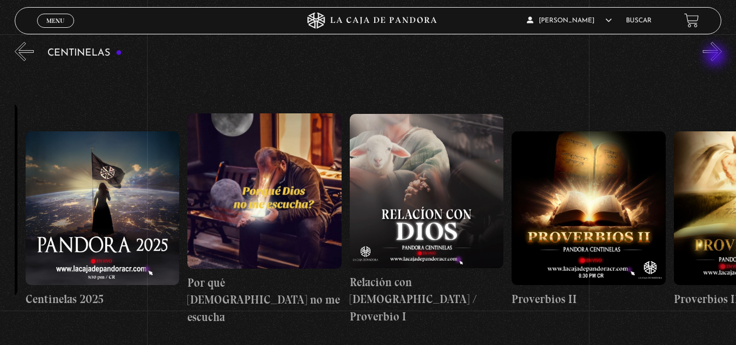
click at [716, 57] on button "»" at bounding box center [712, 51] width 19 height 19
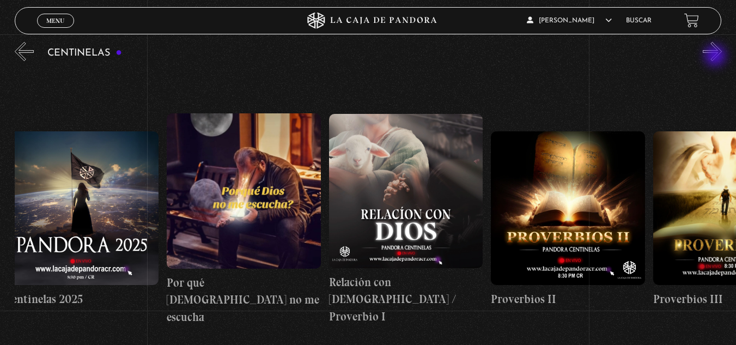
click at [716, 57] on button "»" at bounding box center [712, 51] width 19 height 19
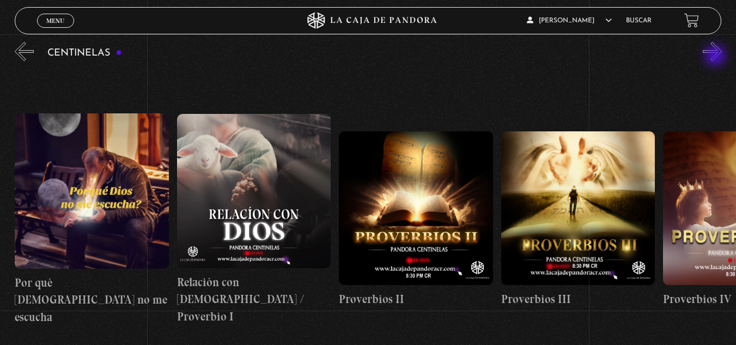
click at [716, 57] on button "»" at bounding box center [712, 51] width 19 height 19
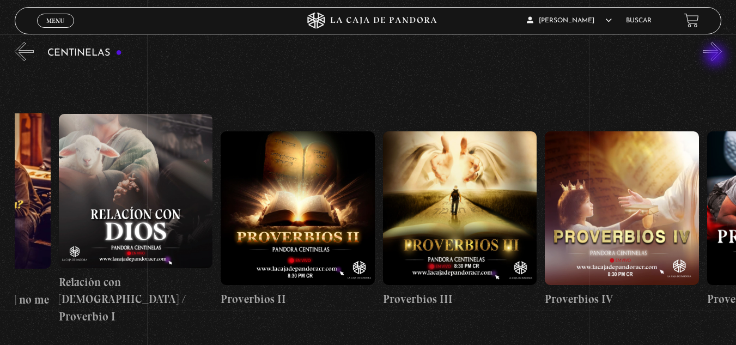
click at [716, 57] on button "»" at bounding box center [712, 51] width 19 height 19
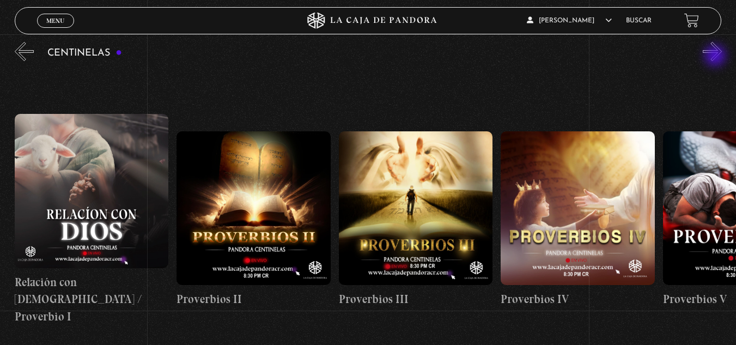
click at [716, 57] on button "»" at bounding box center [712, 51] width 19 height 19
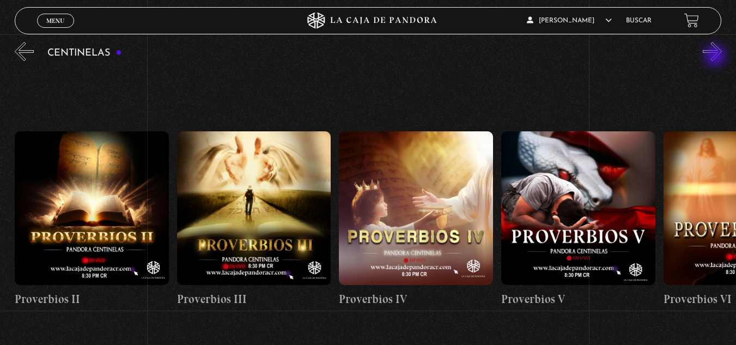
click at [716, 57] on button "»" at bounding box center [712, 51] width 19 height 19
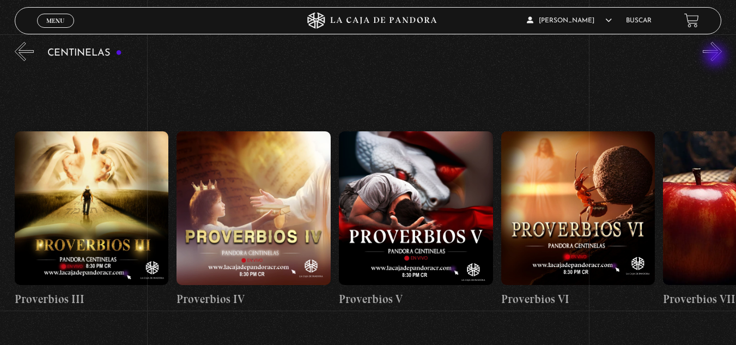
click at [716, 57] on button "»" at bounding box center [712, 51] width 19 height 19
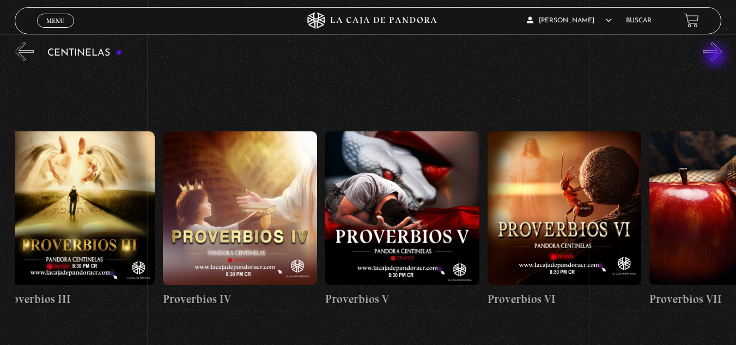
click at [716, 57] on button "»" at bounding box center [712, 51] width 19 height 19
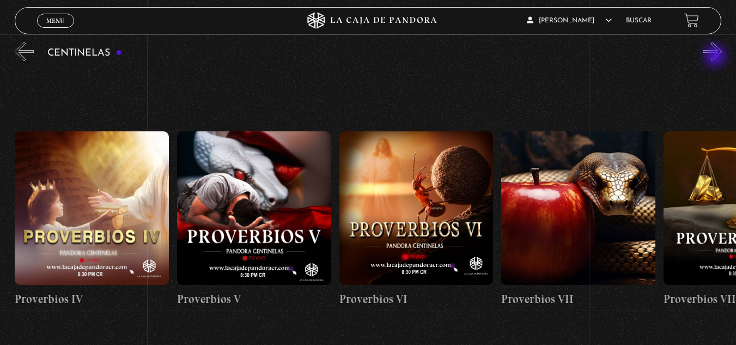
click at [716, 57] on button "»" at bounding box center [712, 51] width 19 height 19
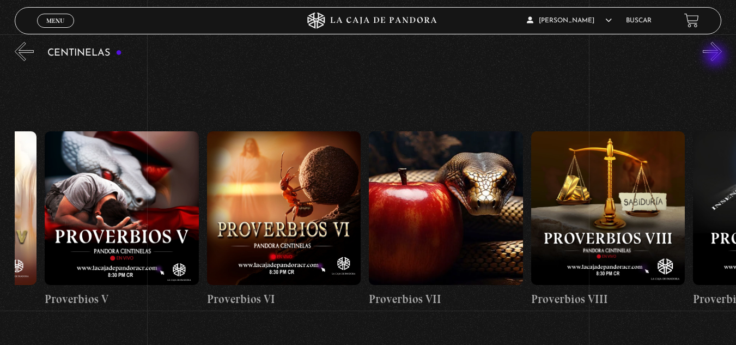
click at [716, 57] on button "»" at bounding box center [712, 51] width 19 height 19
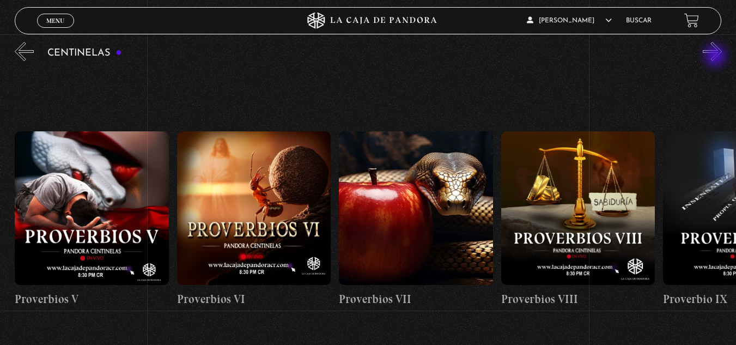
click at [716, 57] on button "»" at bounding box center [712, 51] width 19 height 19
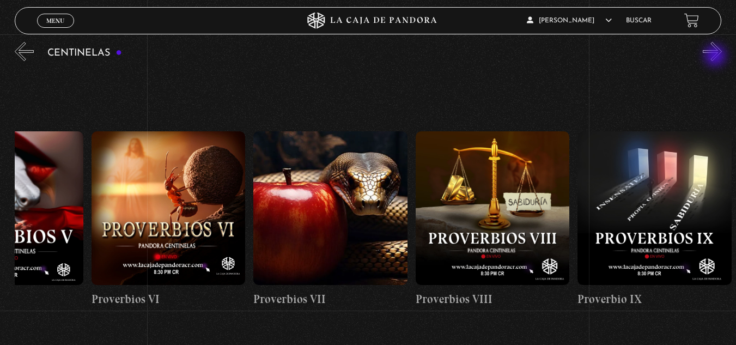
click at [716, 57] on button "»" at bounding box center [712, 51] width 19 height 19
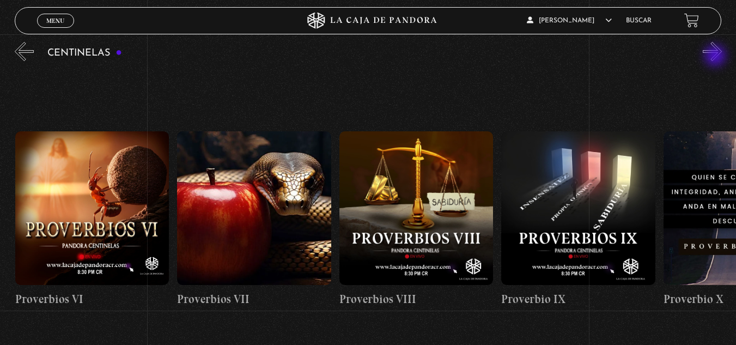
click at [716, 57] on button "»" at bounding box center [712, 51] width 19 height 19
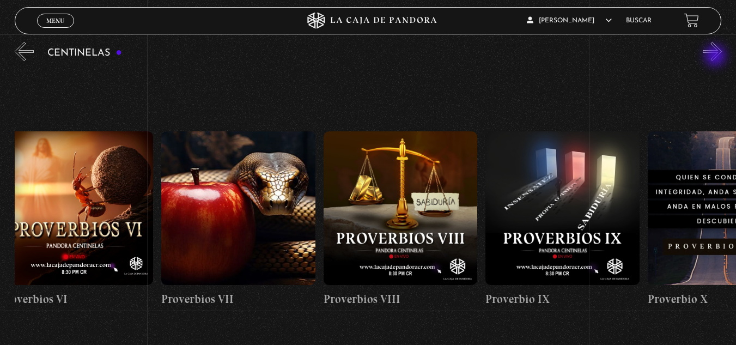
click at [716, 57] on button "»" at bounding box center [712, 51] width 19 height 19
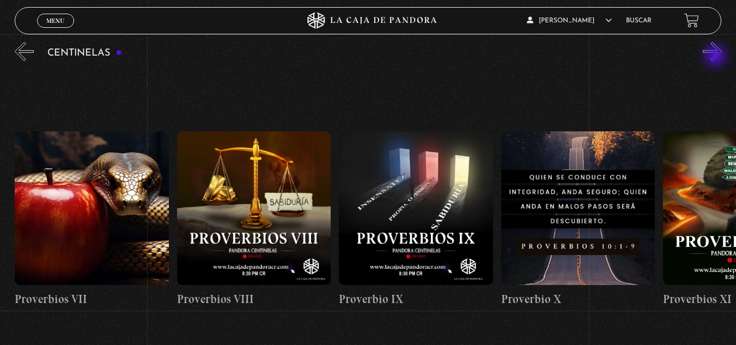
click at [716, 57] on button "»" at bounding box center [712, 51] width 19 height 19
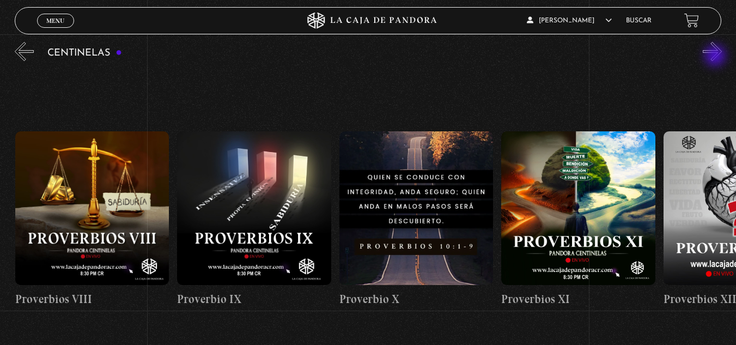
scroll to position [0, 1621]
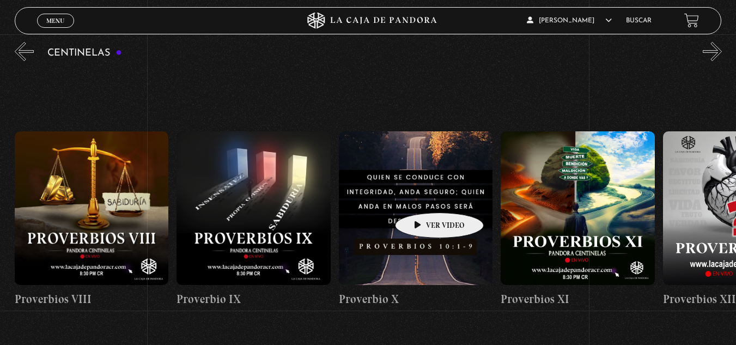
click at [422, 196] on figure at bounding box center [416, 208] width 154 height 154
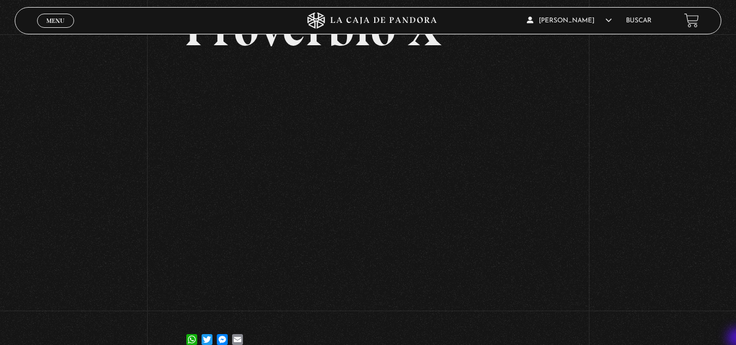
scroll to position [109, 0]
